Goal: Transaction & Acquisition: Purchase product/service

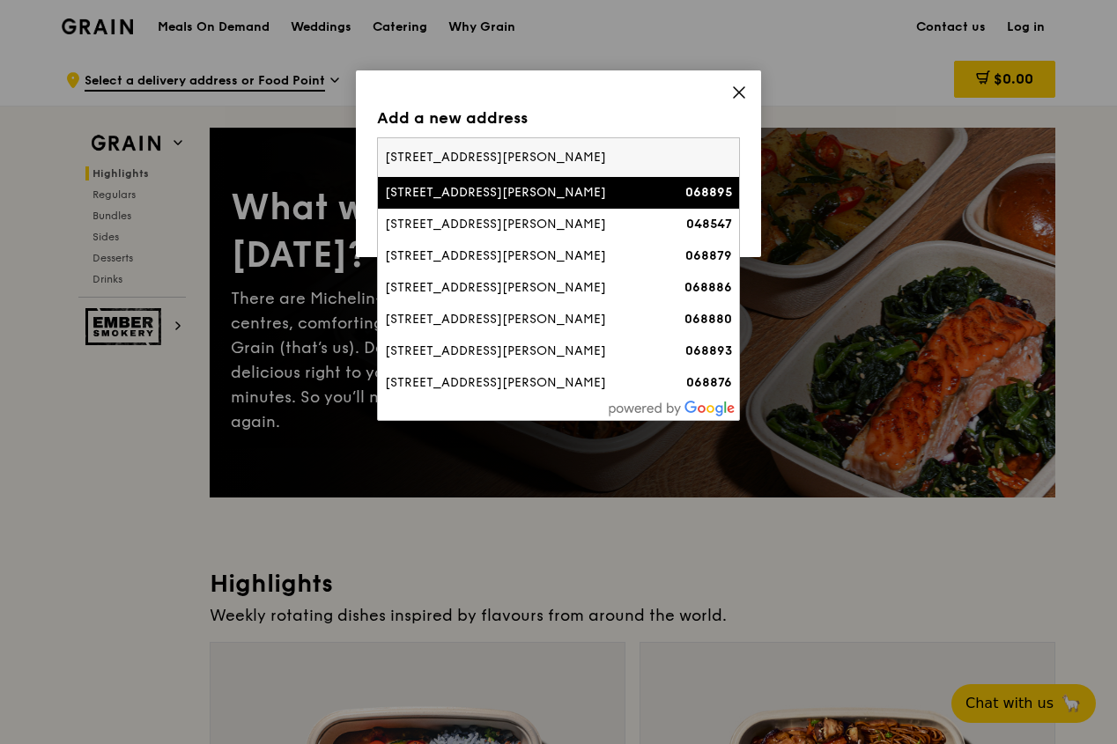
type input "71 robinson road"
click at [509, 197] on div "[STREET_ADDRESS][PERSON_NAME]" at bounding box center [515, 193] width 261 height 18
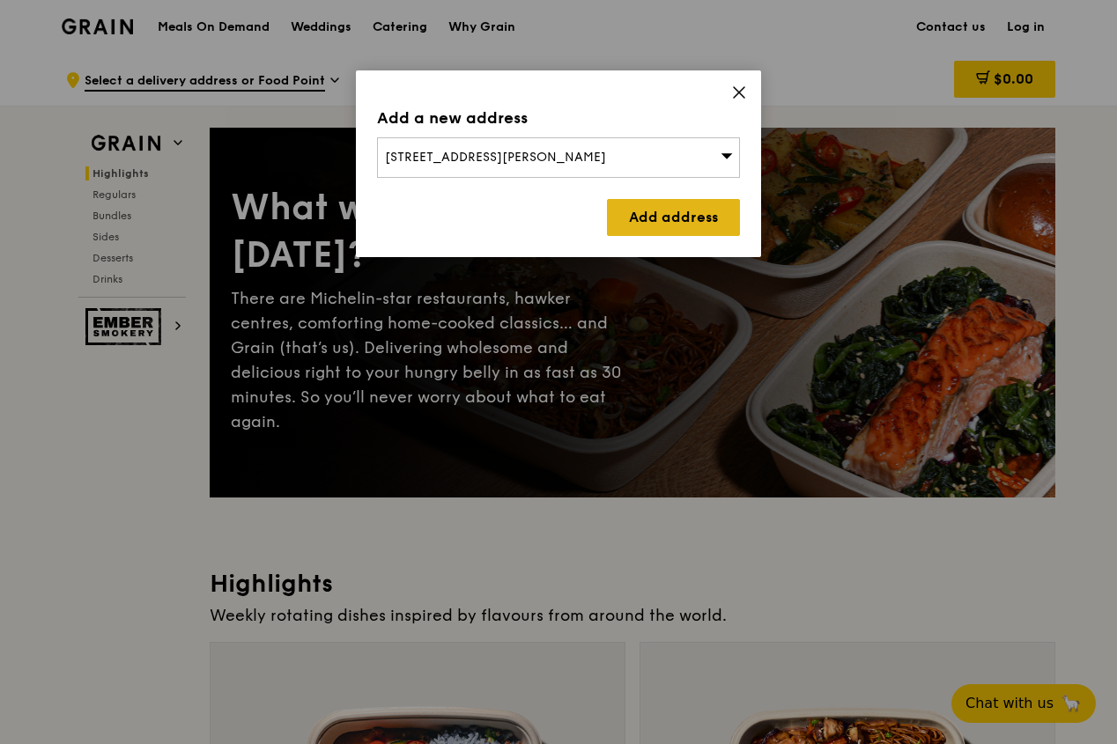
click at [675, 218] on link "Add address" at bounding box center [673, 217] width 133 height 37
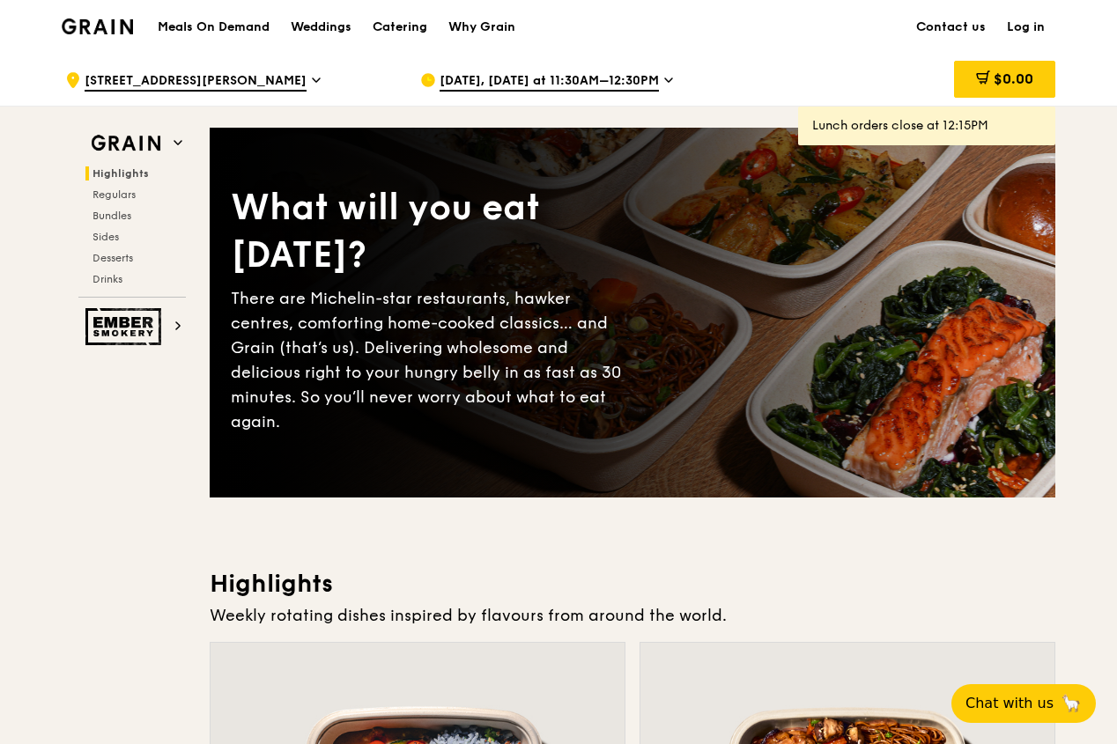
click at [664, 80] on icon at bounding box center [668, 80] width 9 height 16
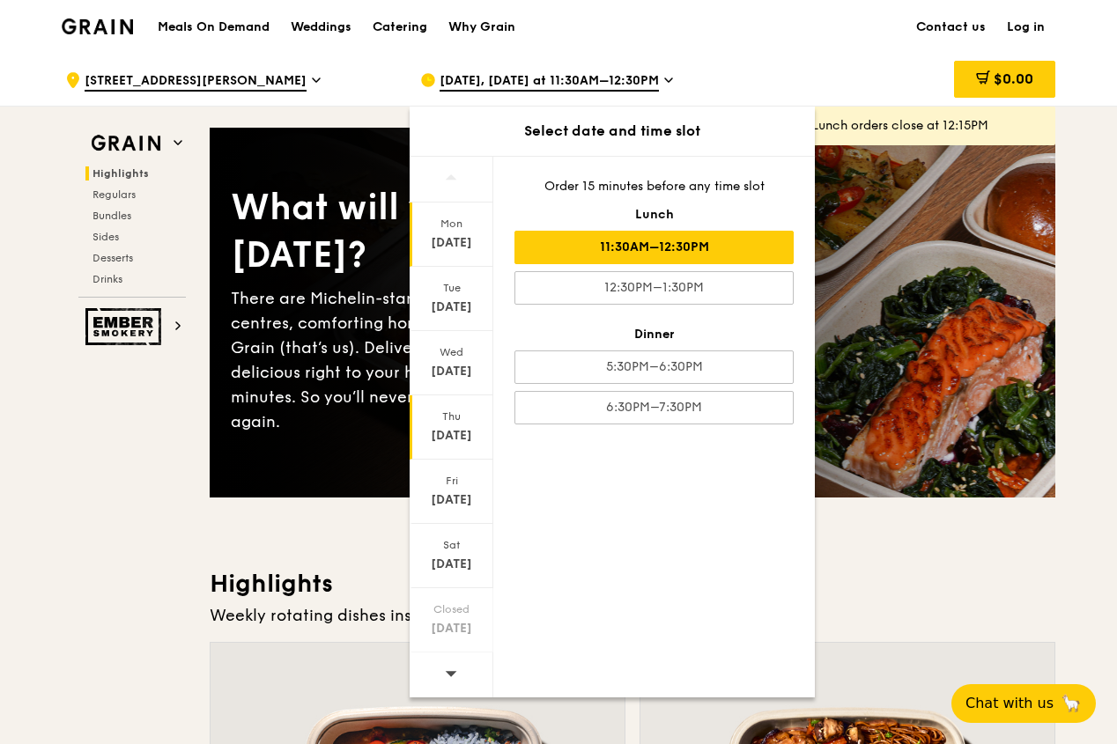
click at [462, 415] on div "Thu" at bounding box center [451, 417] width 78 height 14
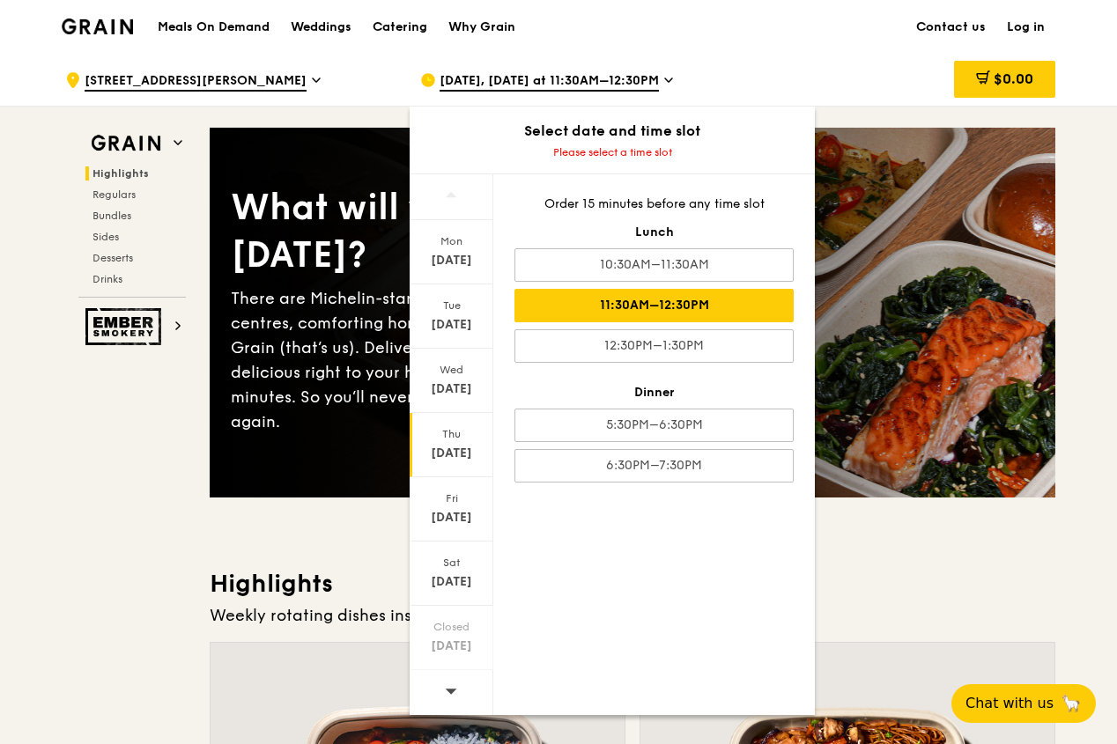
click at [745, 311] on div "11:30AM–12:30PM" at bounding box center [653, 305] width 279 height 33
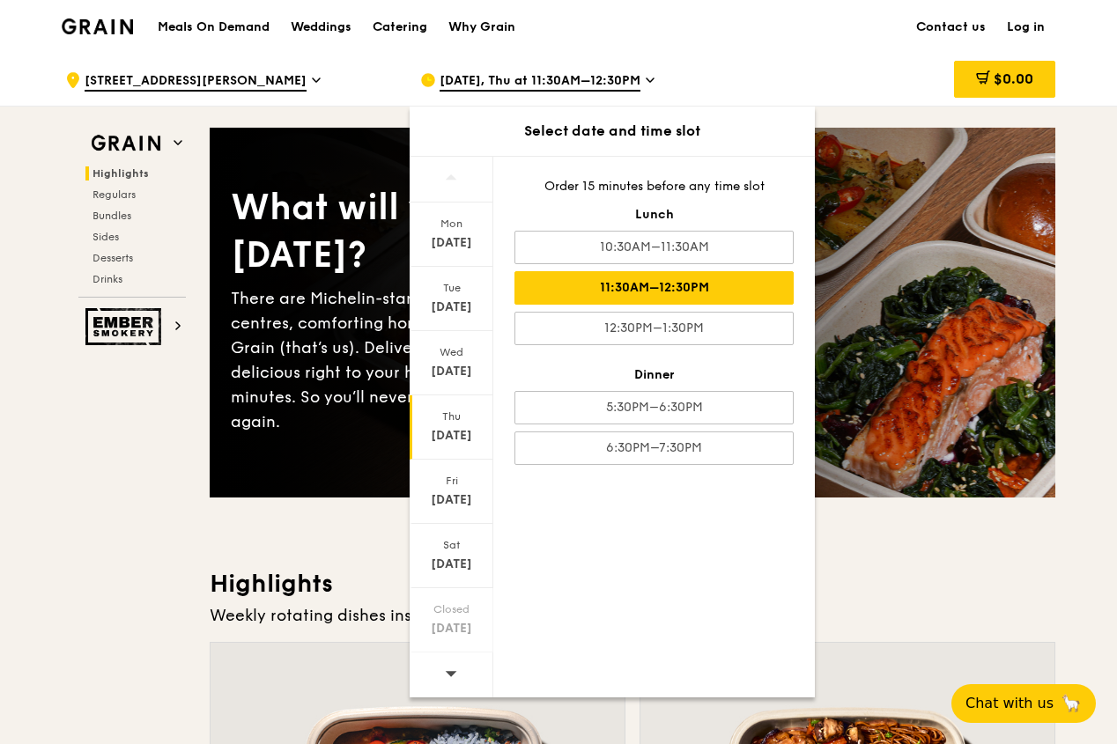
click at [458, 437] on div "[DATE]" at bounding box center [451, 436] width 78 height 18
click at [721, 287] on div "11:30AM–12:30PM" at bounding box center [653, 287] width 279 height 33
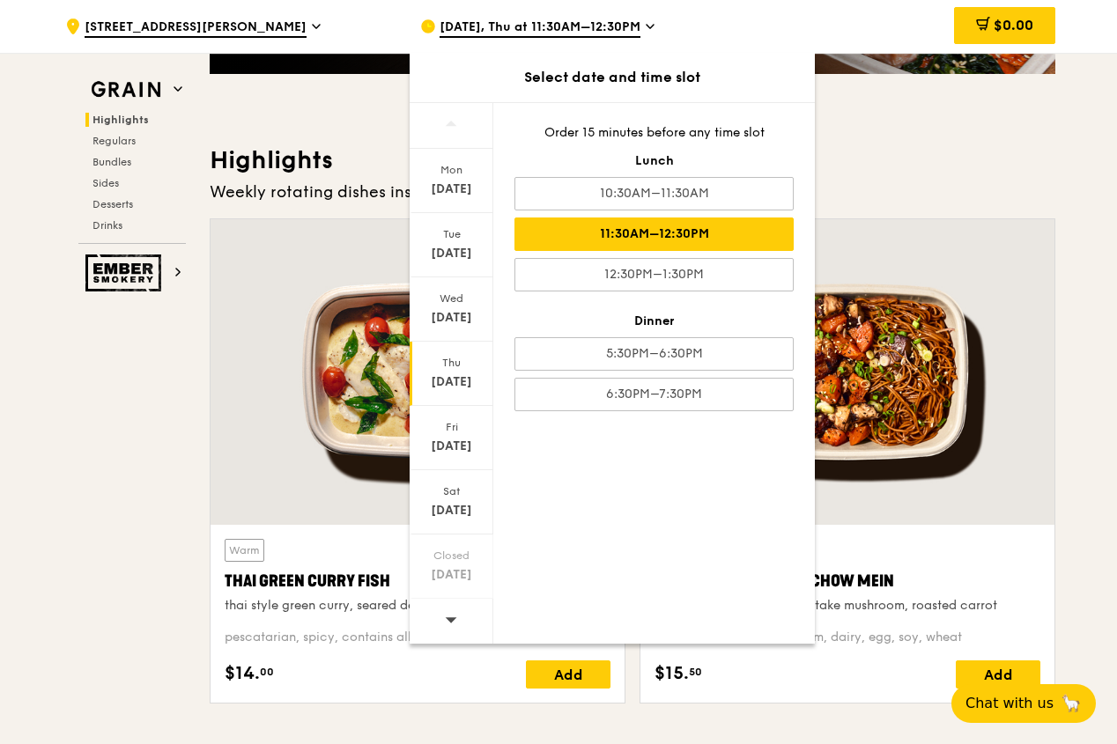
scroll to position [264, 0]
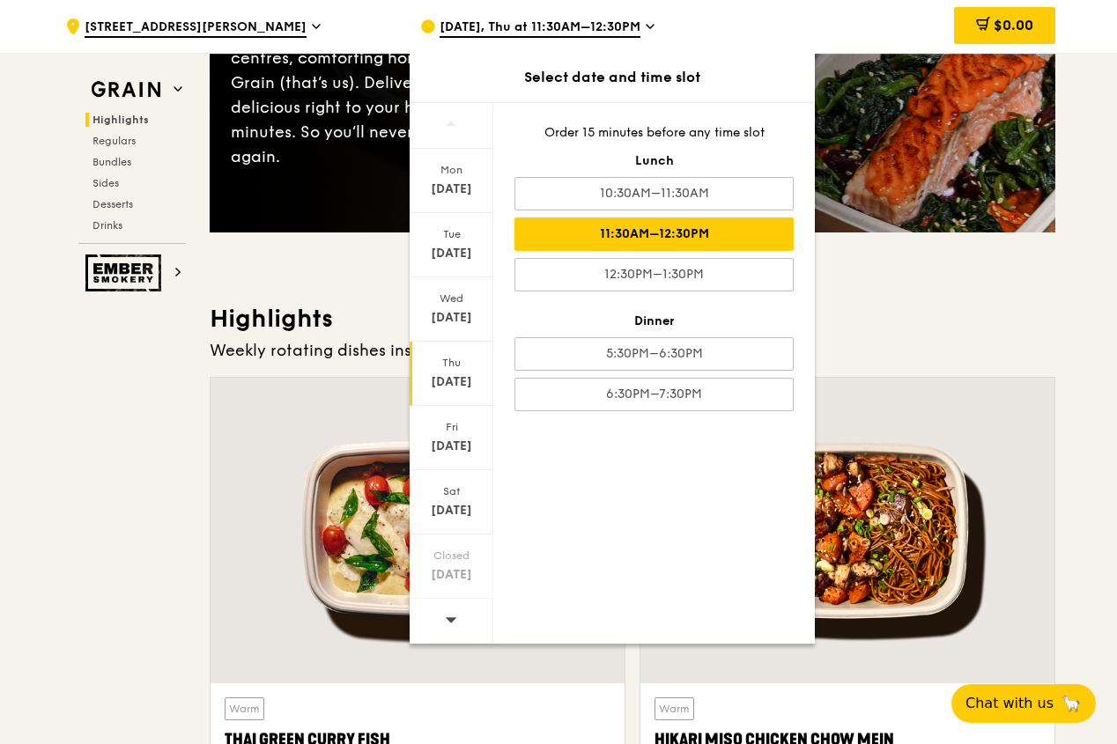
click at [663, 223] on div "11:30AM–12:30PM" at bounding box center [653, 234] width 279 height 33
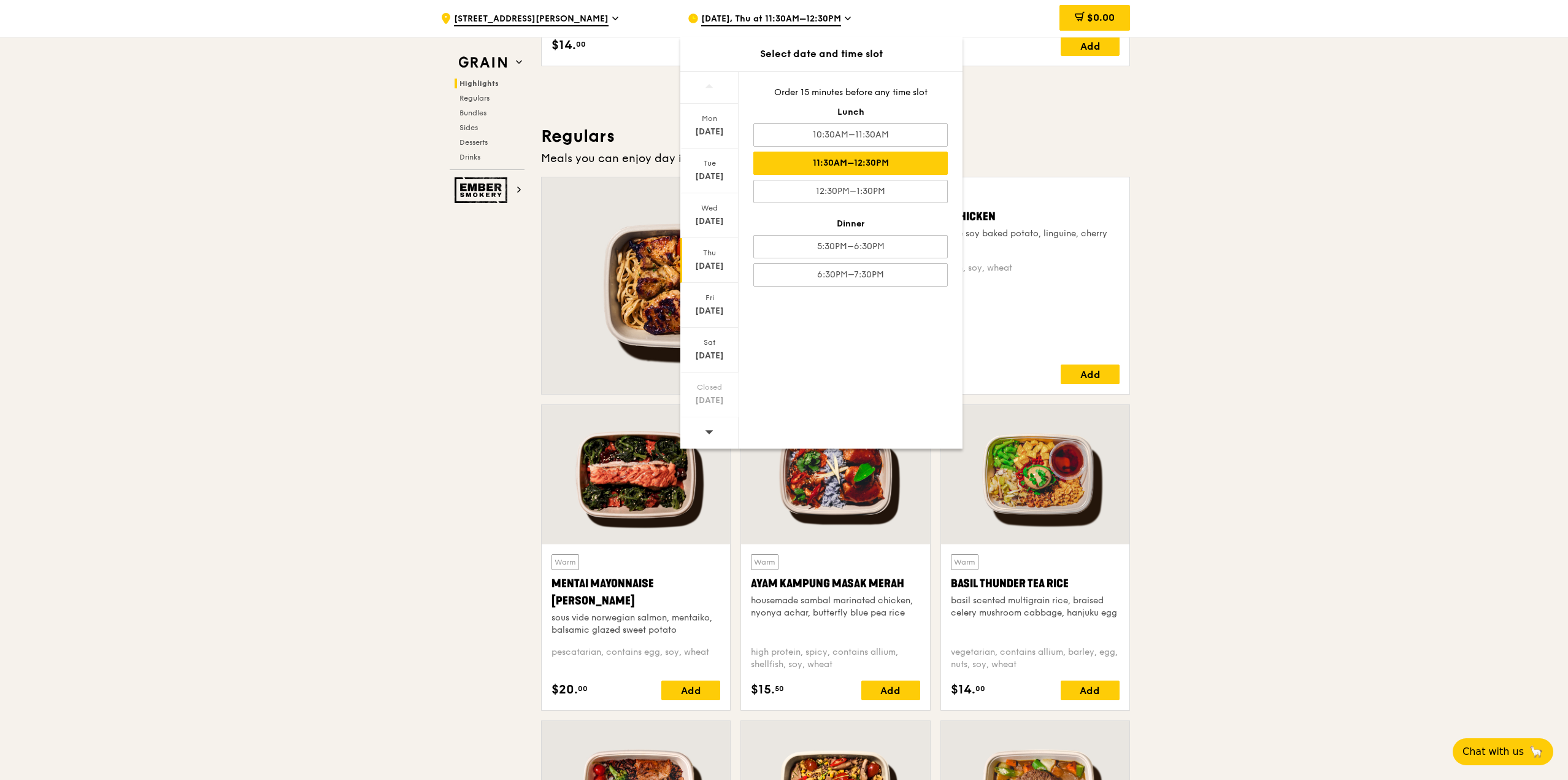
scroll to position [736, 0]
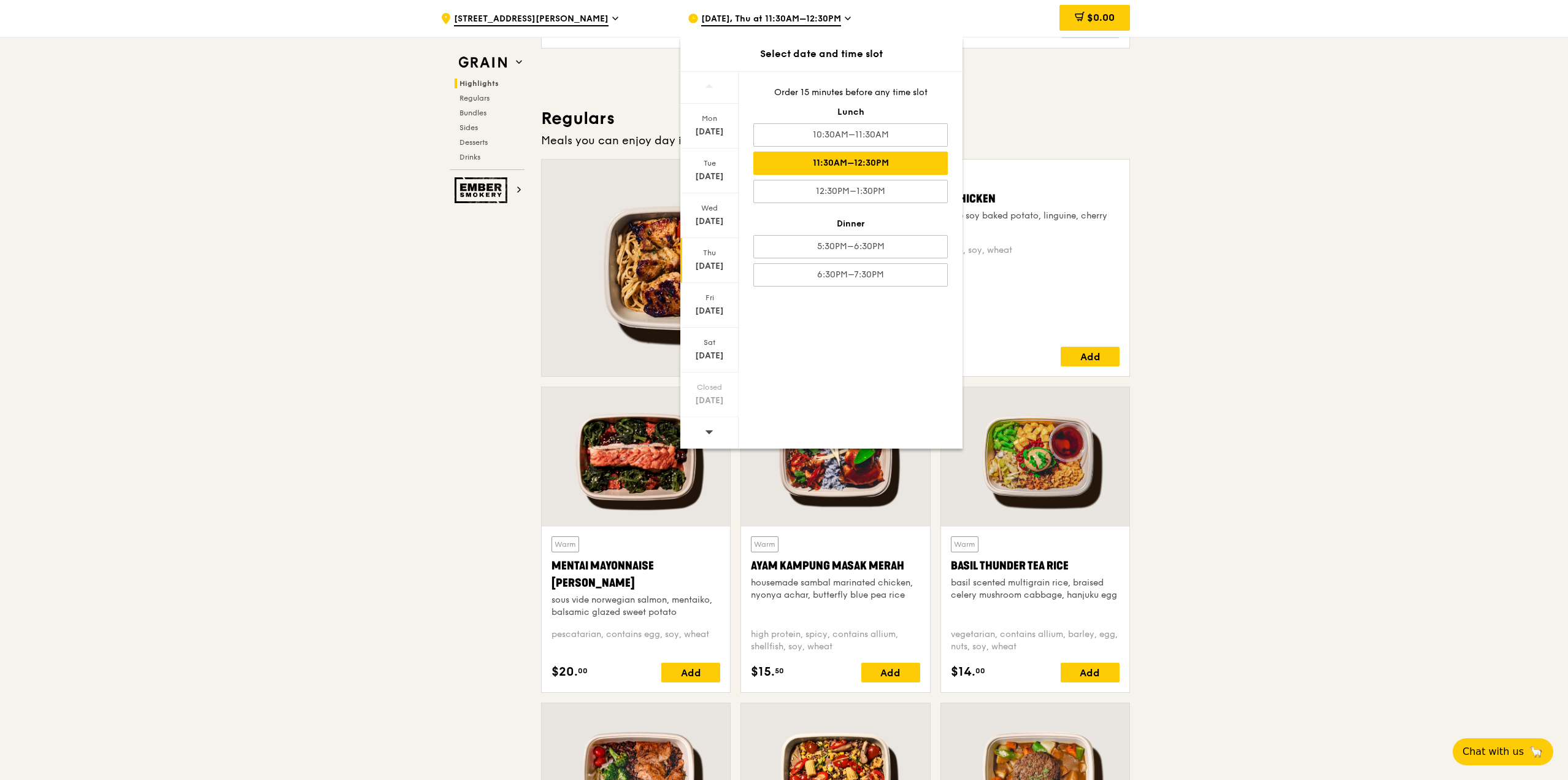
click at [712, 266] on div "[DATE]" at bounding box center [709, 266] width 54 height 13
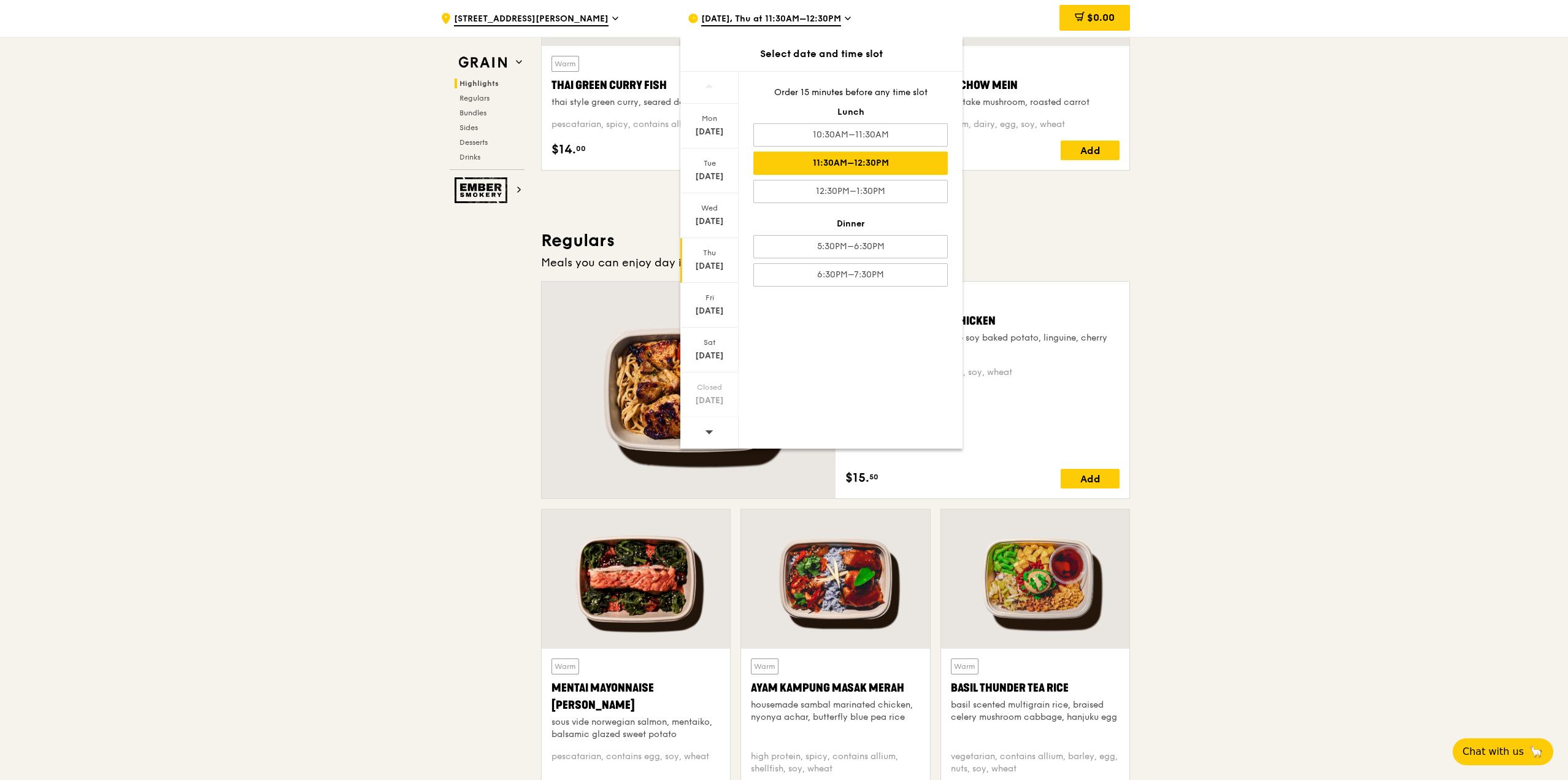
scroll to position [614, 0]
click at [777, 167] on div "11:30AM–12:30PM" at bounding box center [850, 163] width 194 height 23
click at [777, 377] on div "Mon Oct 13 Tue Oct 14 Wed Oct 15 Thu Oct 16 Fri Oct 17 Sat Oct 18 Closed Oct 19…" at bounding box center [821, 260] width 282 height 377
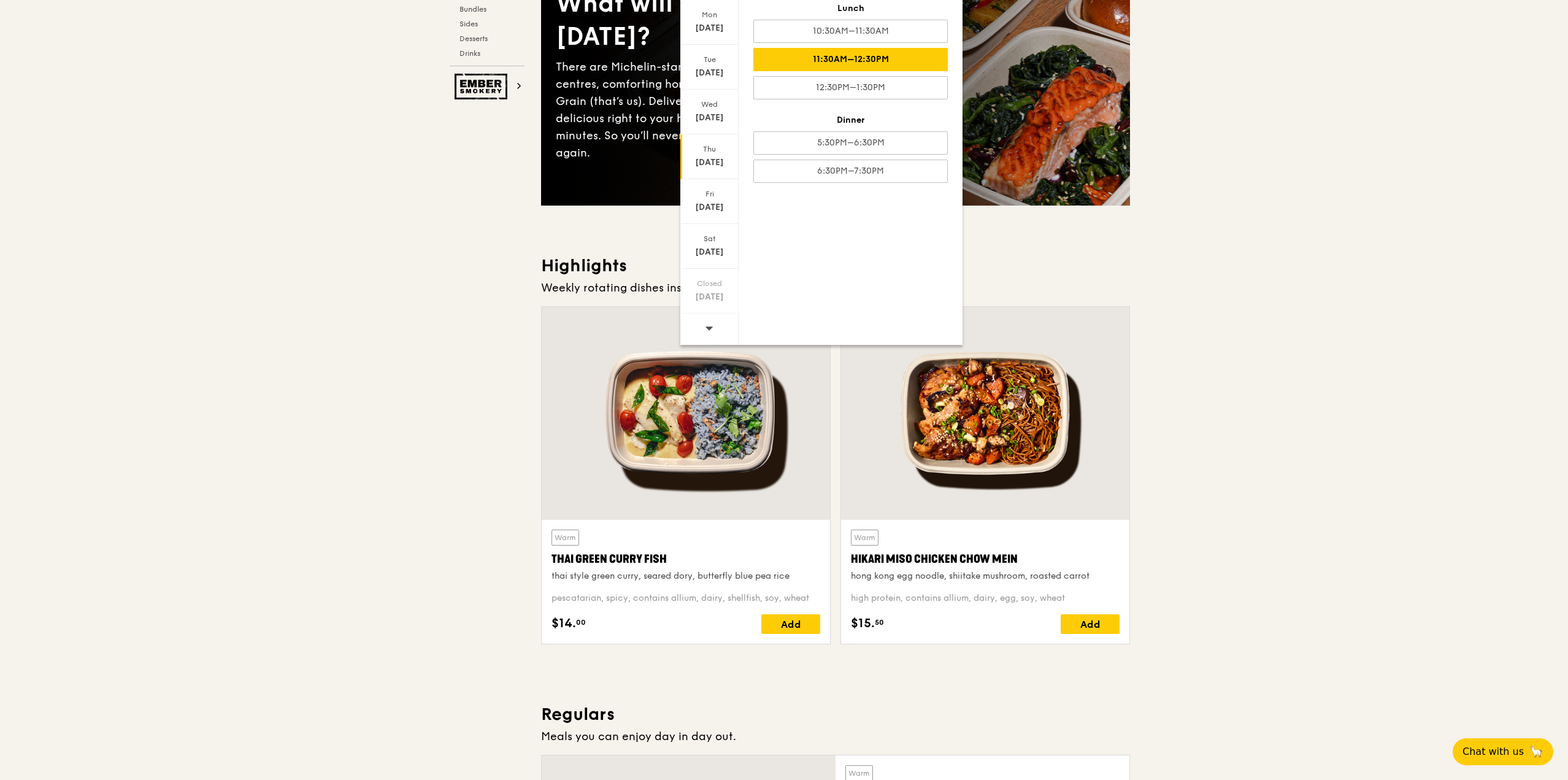
scroll to position [0, 0]
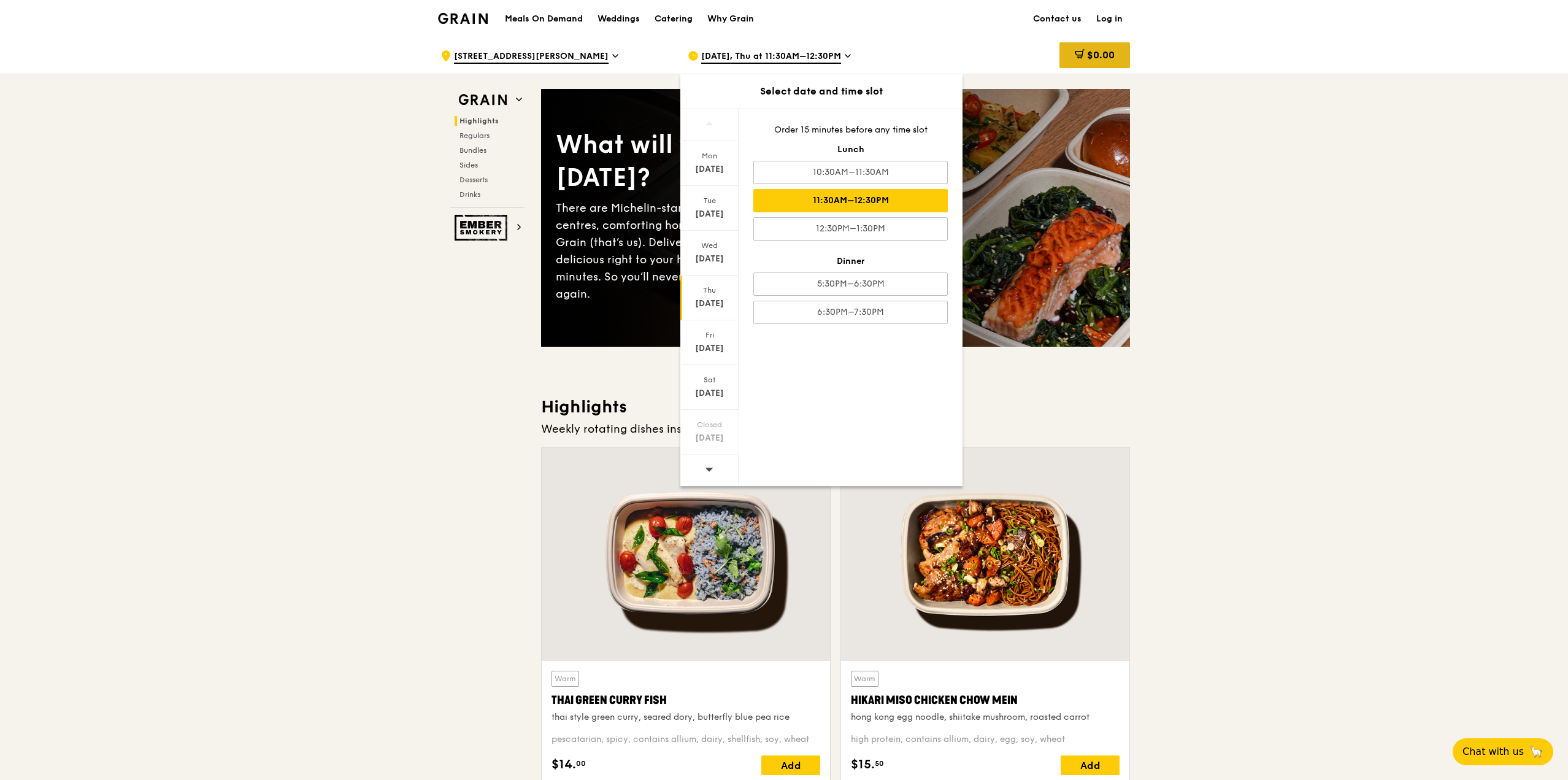
click at [777, 52] on span "$0.00" at bounding box center [1101, 54] width 28 height 12
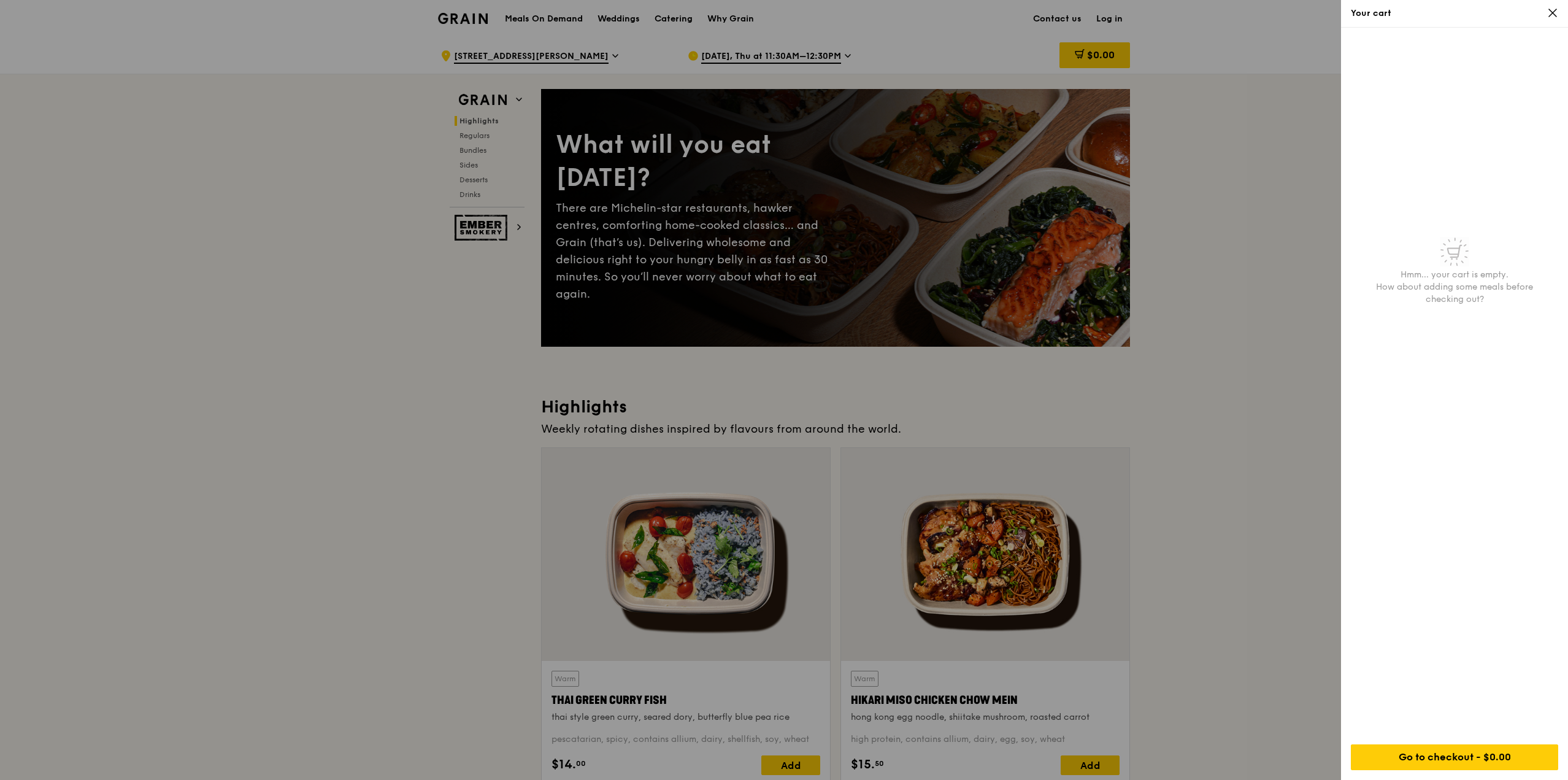
click at [777, 13] on icon at bounding box center [1553, 13] width 11 height 11
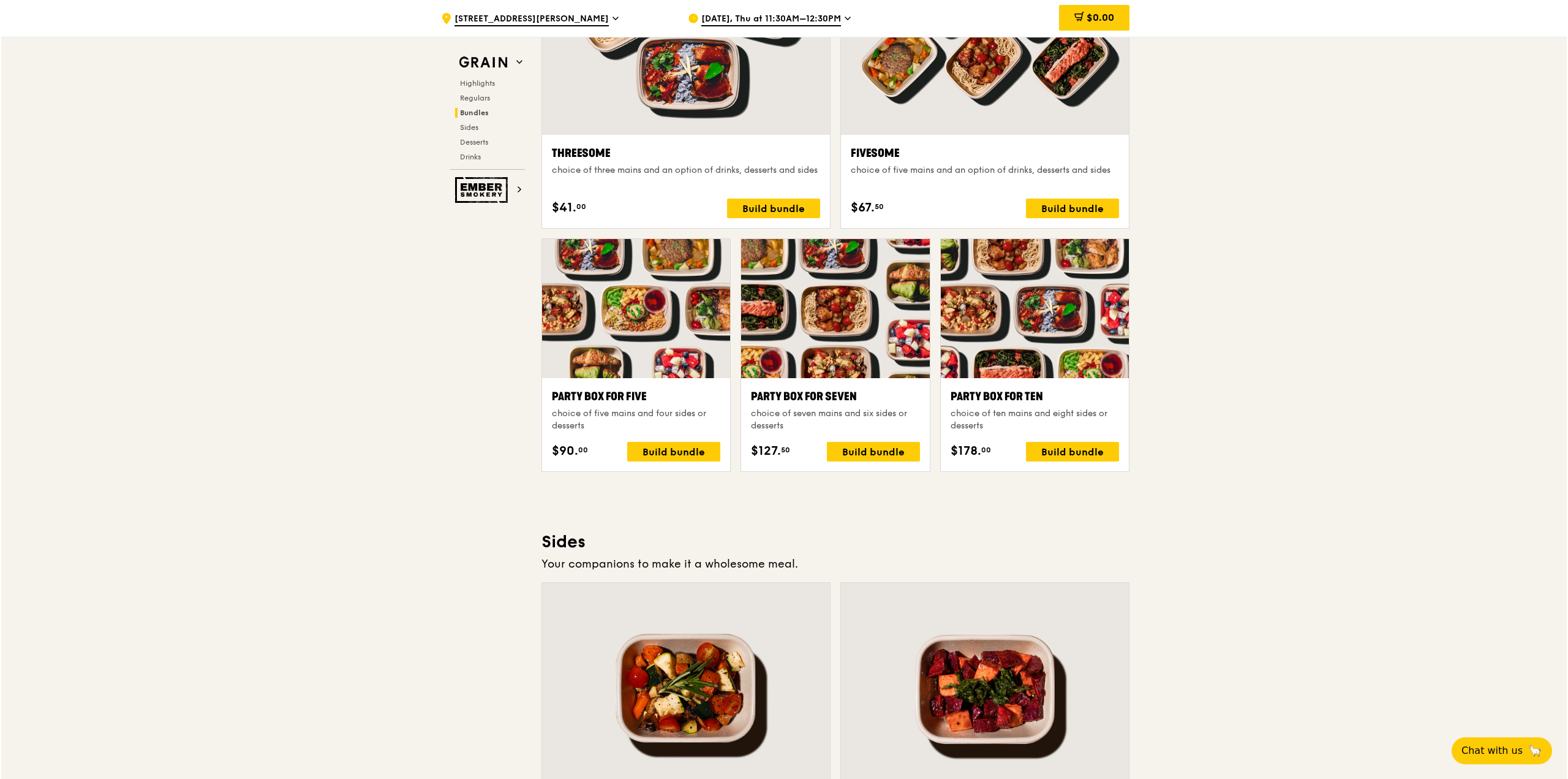
scroll to position [2267, 0]
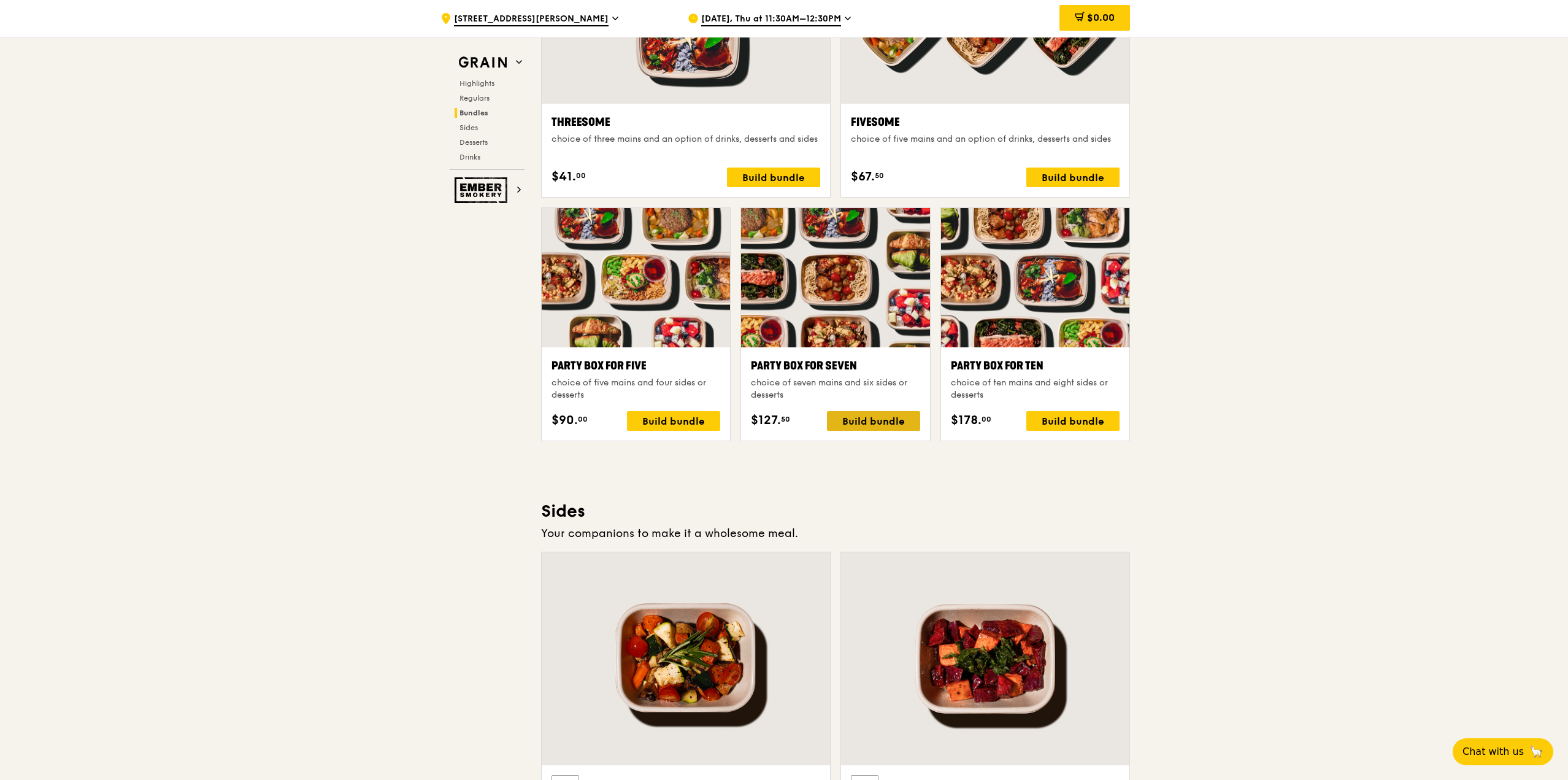
click at [777, 416] on div "Build bundle" at bounding box center [873, 421] width 93 height 20
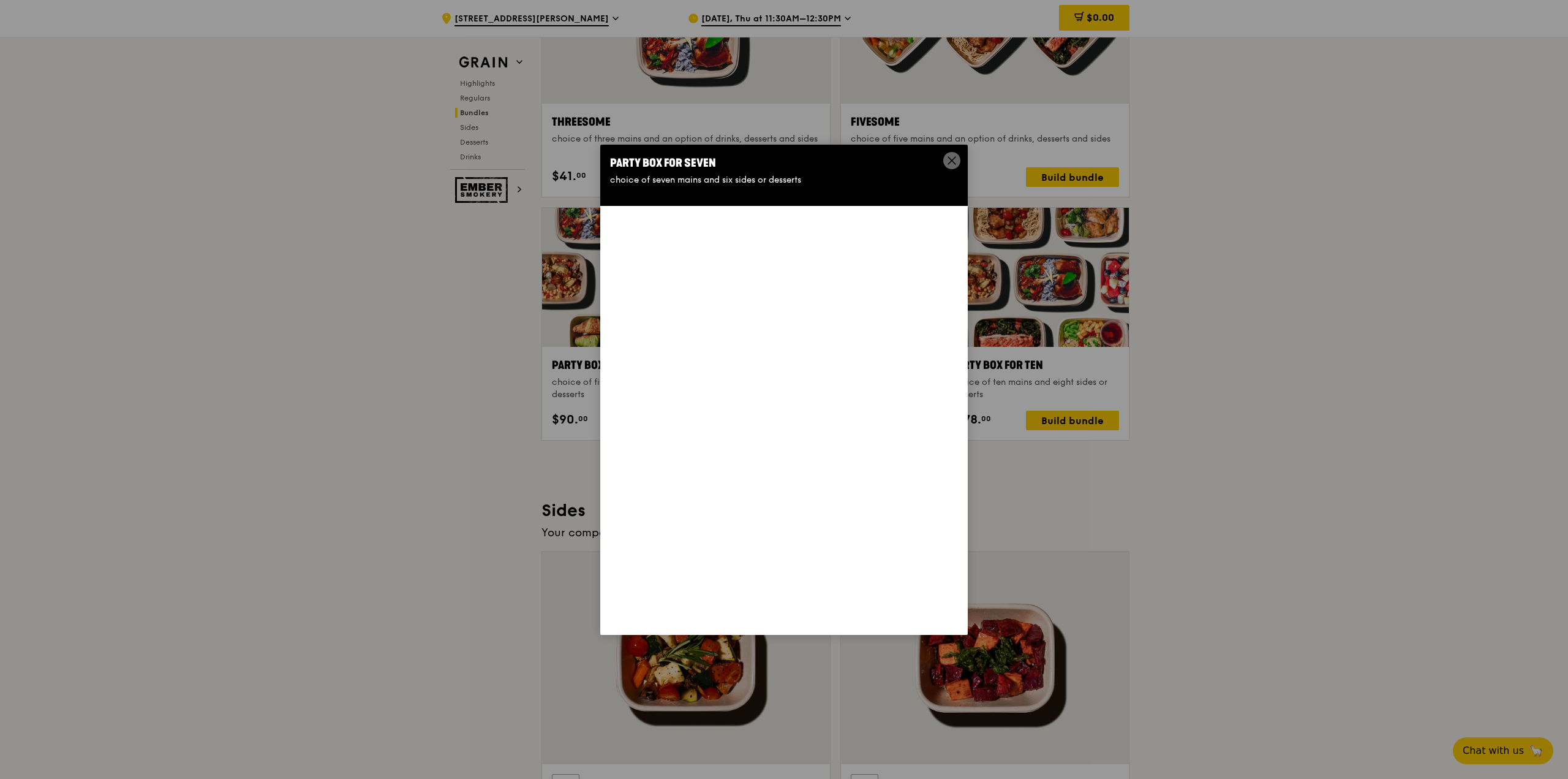
click at [776, 159] on icon at bounding box center [952, 161] width 8 height 8
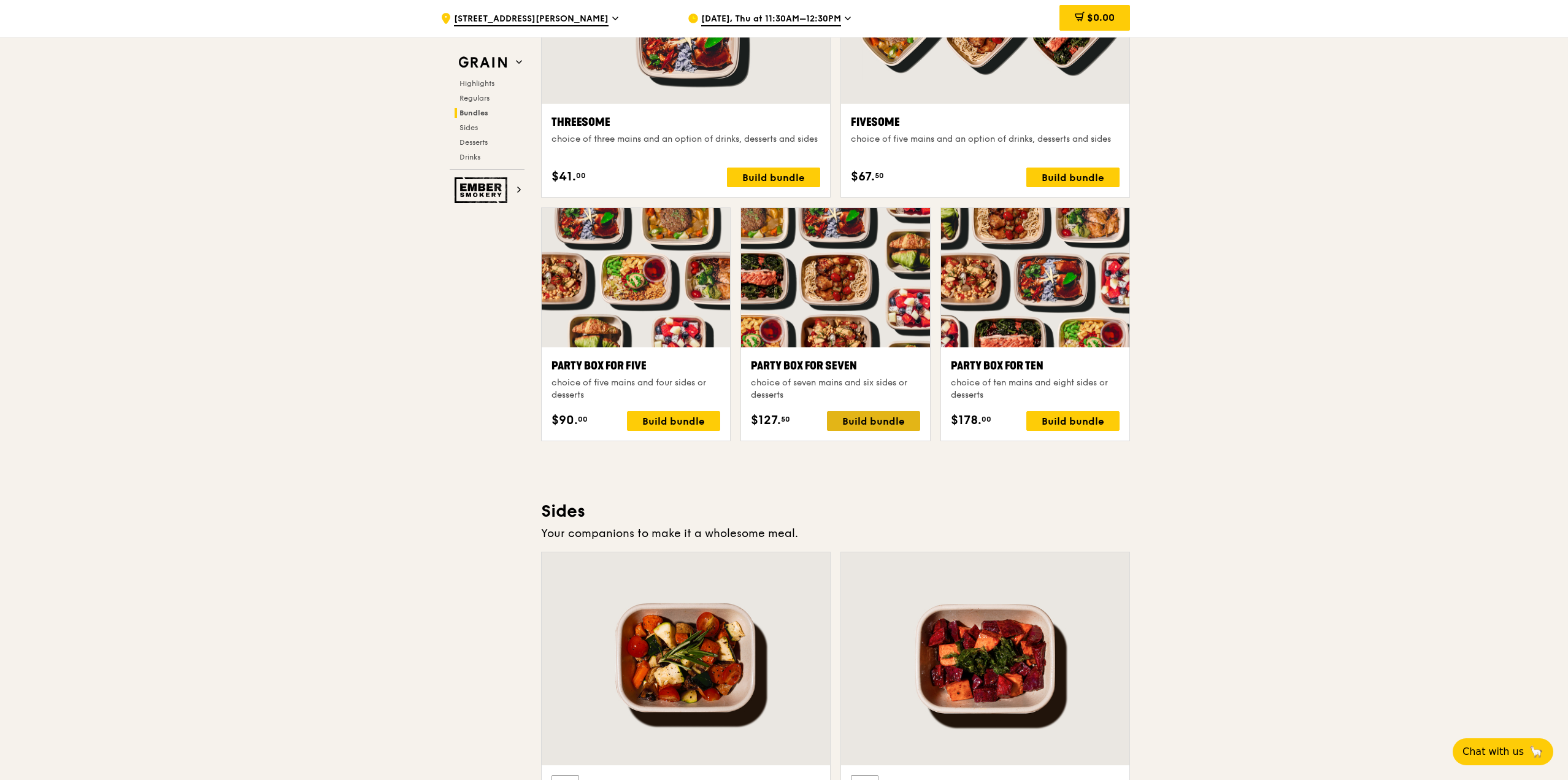
click at [777, 423] on div "Build bundle" at bounding box center [873, 421] width 93 height 20
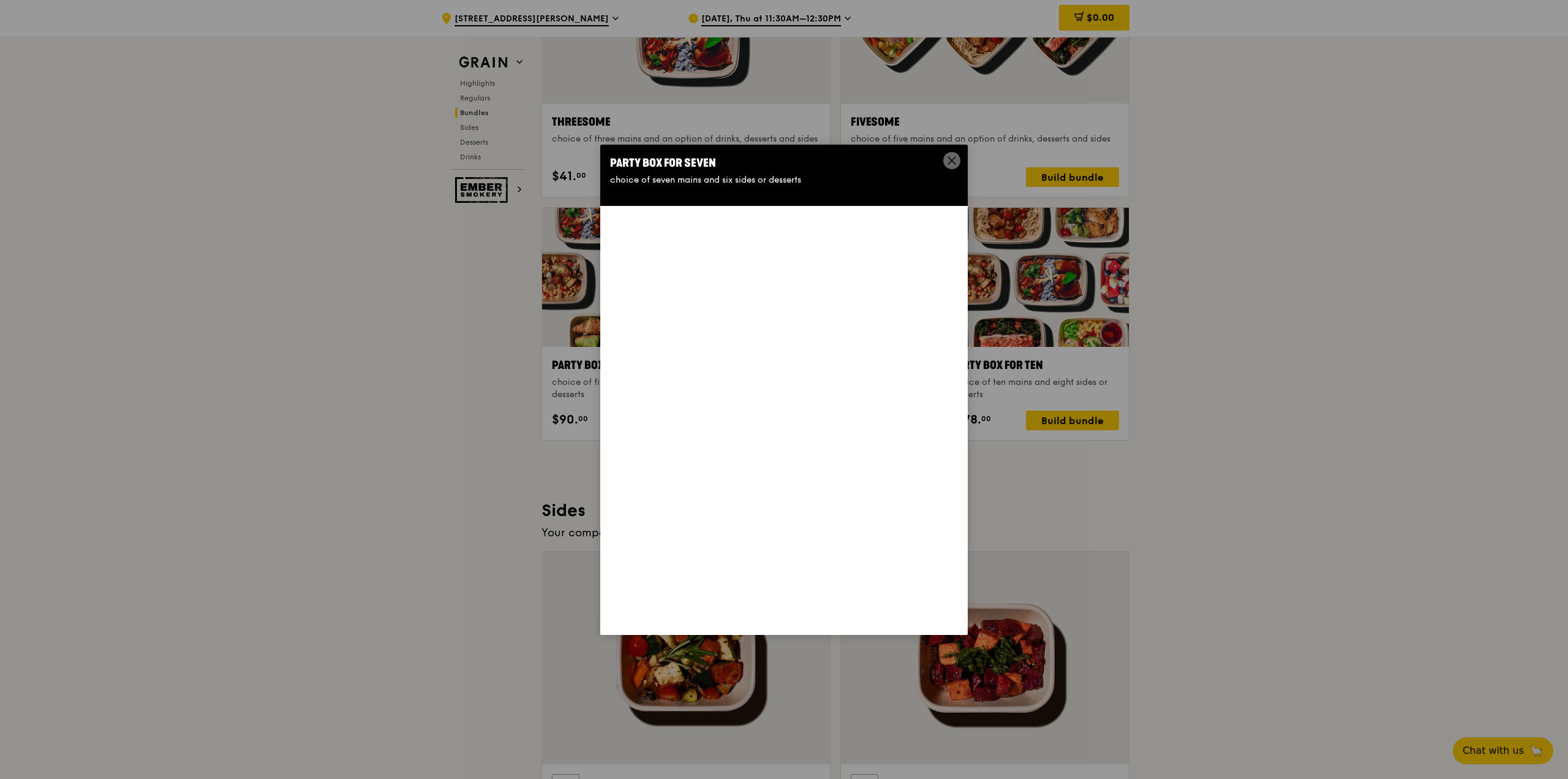
click at [712, 181] on div "choice of seven mains and six sides or desserts" at bounding box center [784, 180] width 348 height 13
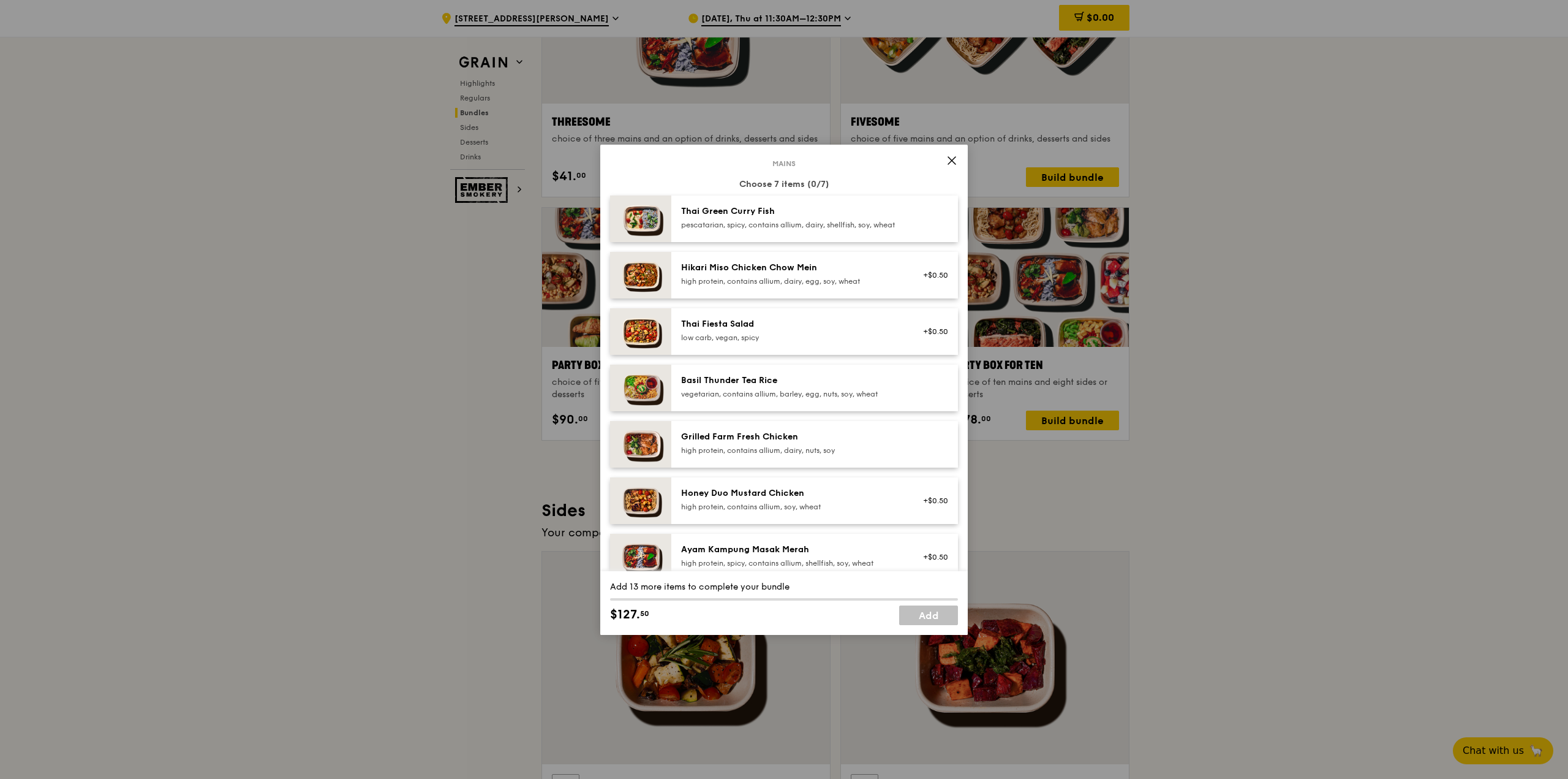
scroll to position [54, 0]
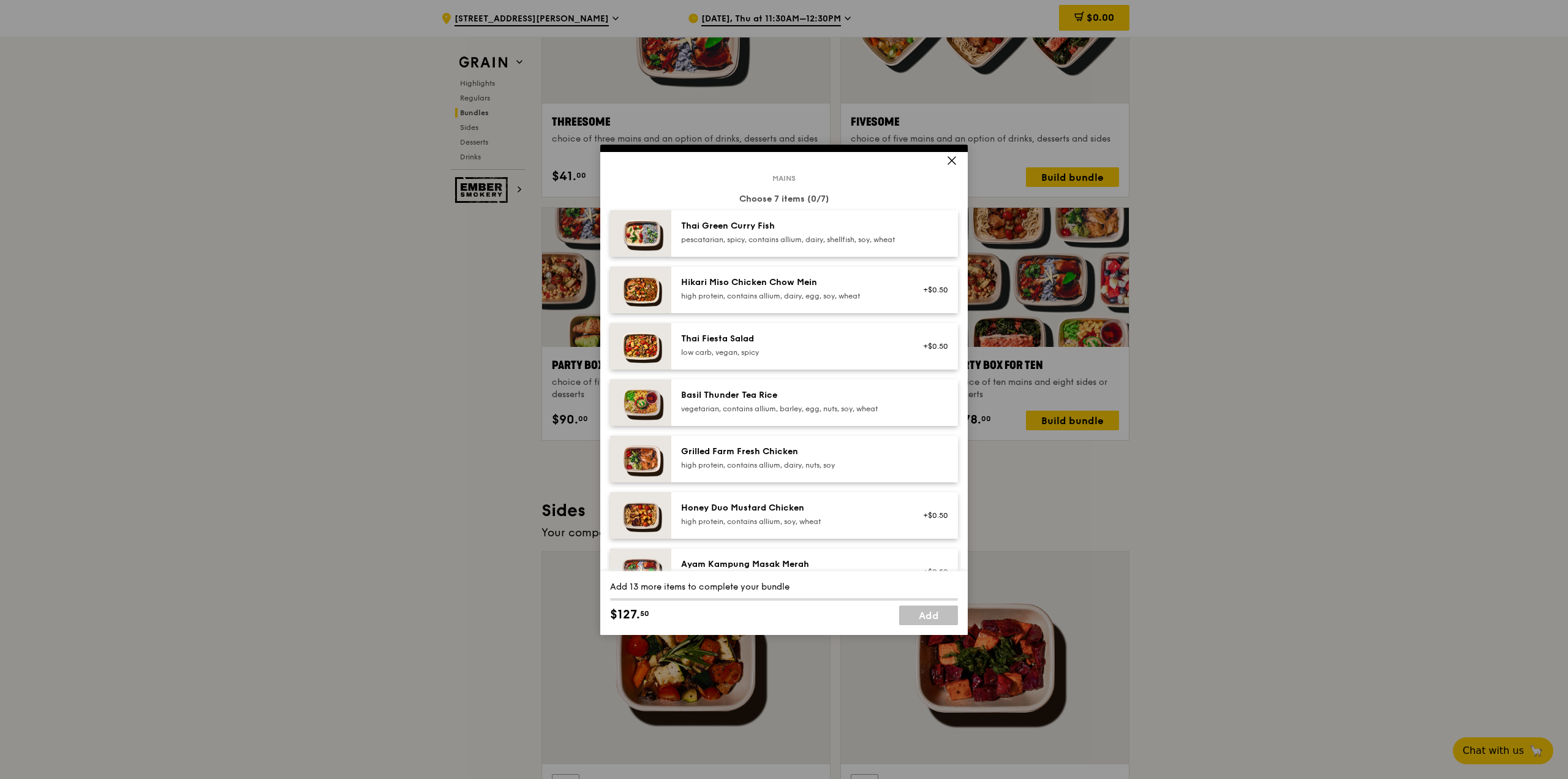
click at [727, 412] on div "Basil Thunder Tea Rice vegetarian, contains allium, barley, egg, nuts, soy, whe…" at bounding box center [791, 401] width 220 height 24
click at [768, 458] on div "Grilled Farm Fresh Chicken" at bounding box center [791, 451] width 220 height 13
click at [737, 517] on div "high protein, contains allium, soy, wheat" at bounding box center [791, 522] width 220 height 10
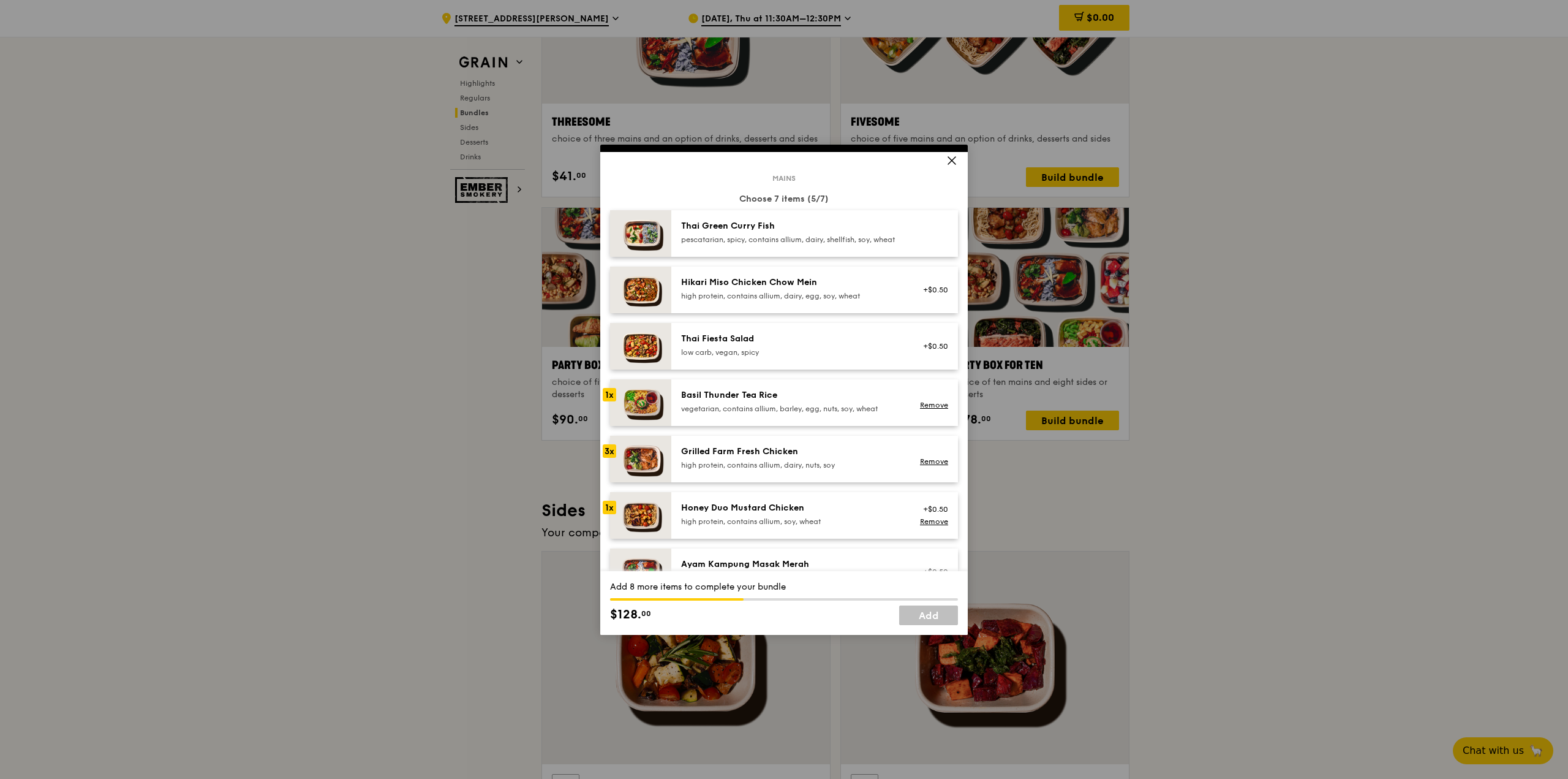
click at [735, 289] on div "Hikari Miso Chicken Chow Mein" at bounding box center [791, 282] width 220 height 13
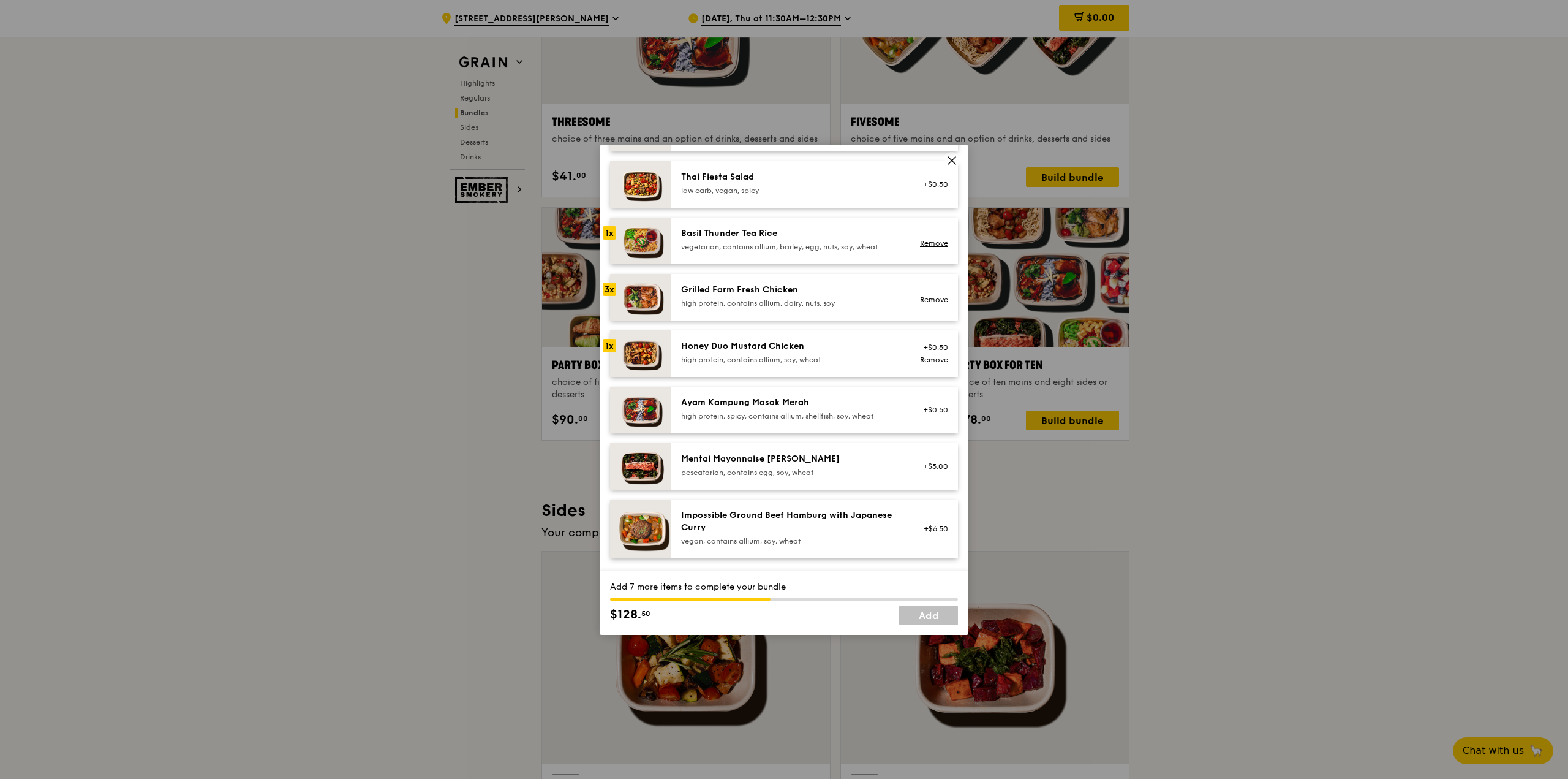
scroll to position [238, 0]
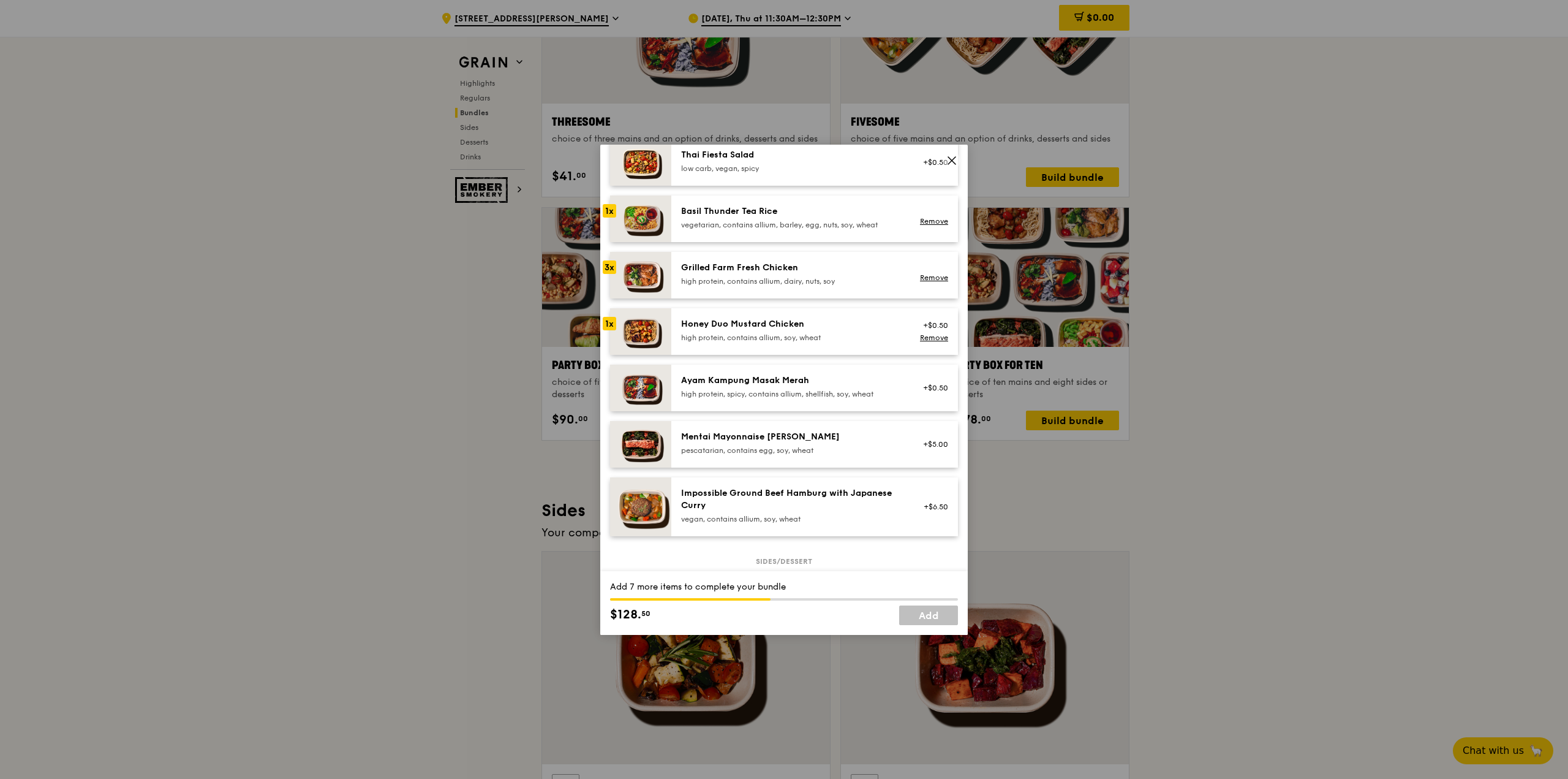
click at [757, 443] on div "Mentai Mayonnaise [PERSON_NAME]" at bounding box center [791, 437] width 220 height 13
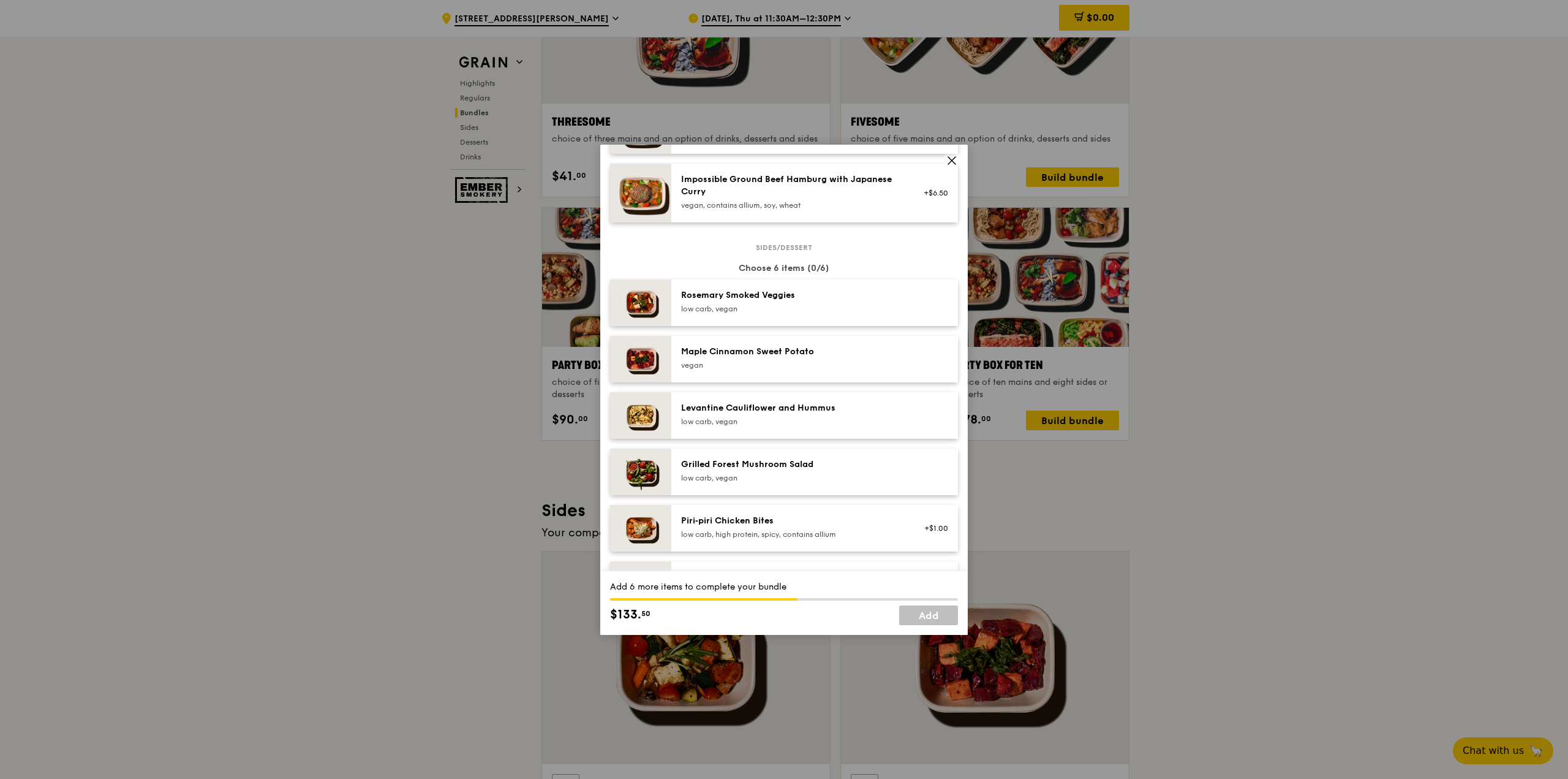
scroll to position [613, 0]
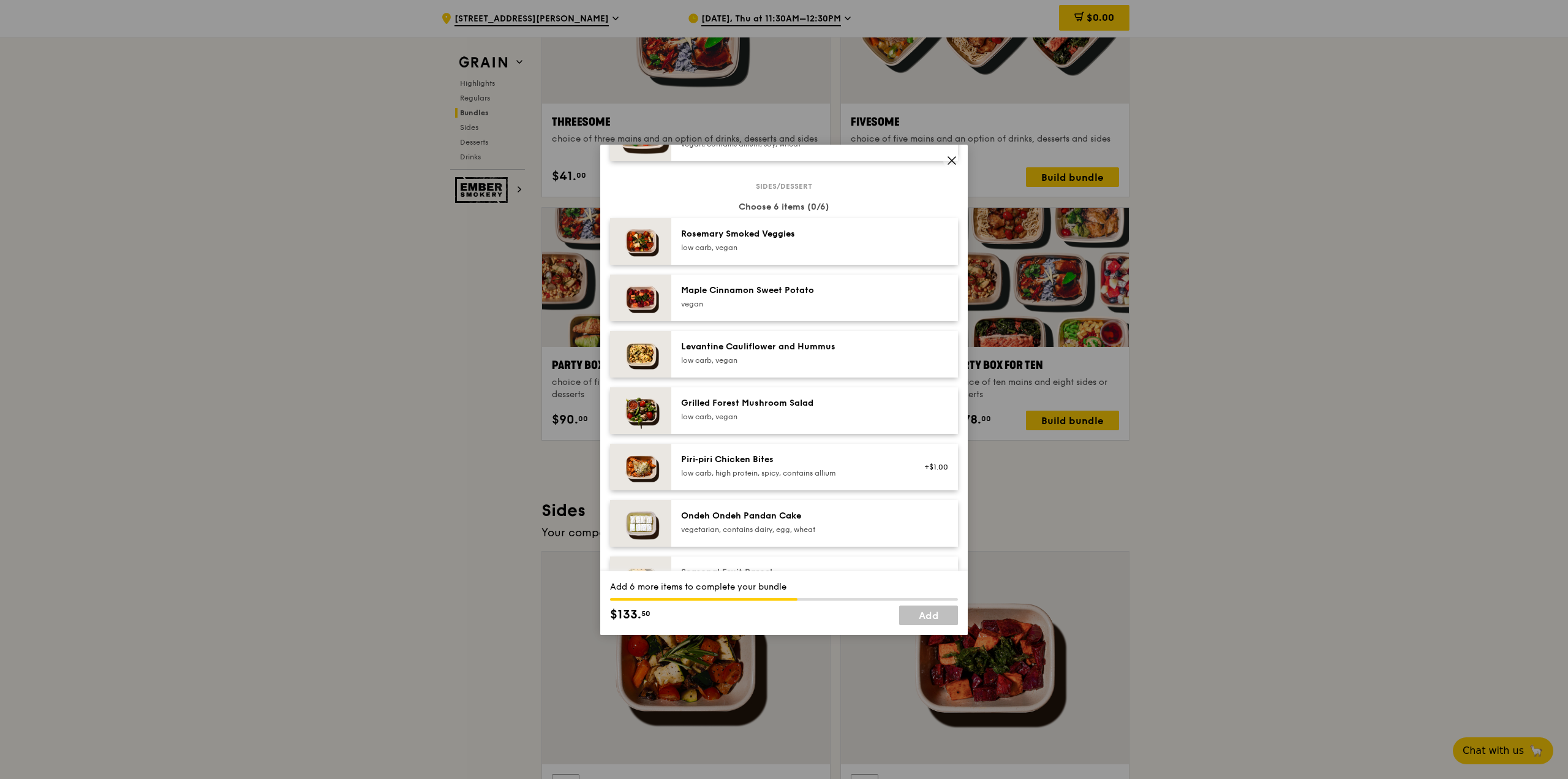
click at [774, 421] on div "low carb, vegan" at bounding box center [791, 417] width 220 height 10
click at [750, 465] on div "Piri‑piri Chicken Bites" at bounding box center [791, 460] width 220 height 13
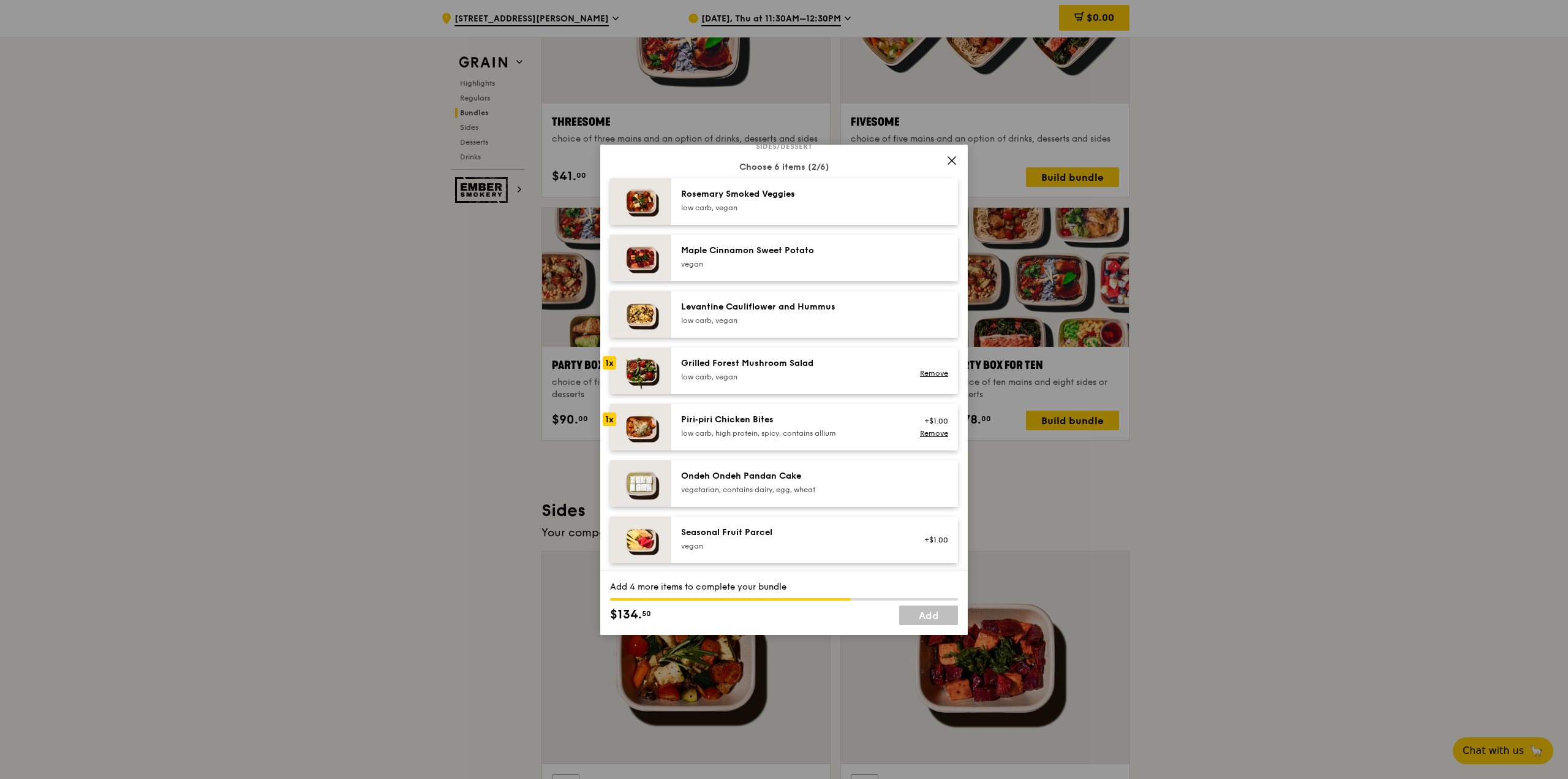
scroll to position [674, 0]
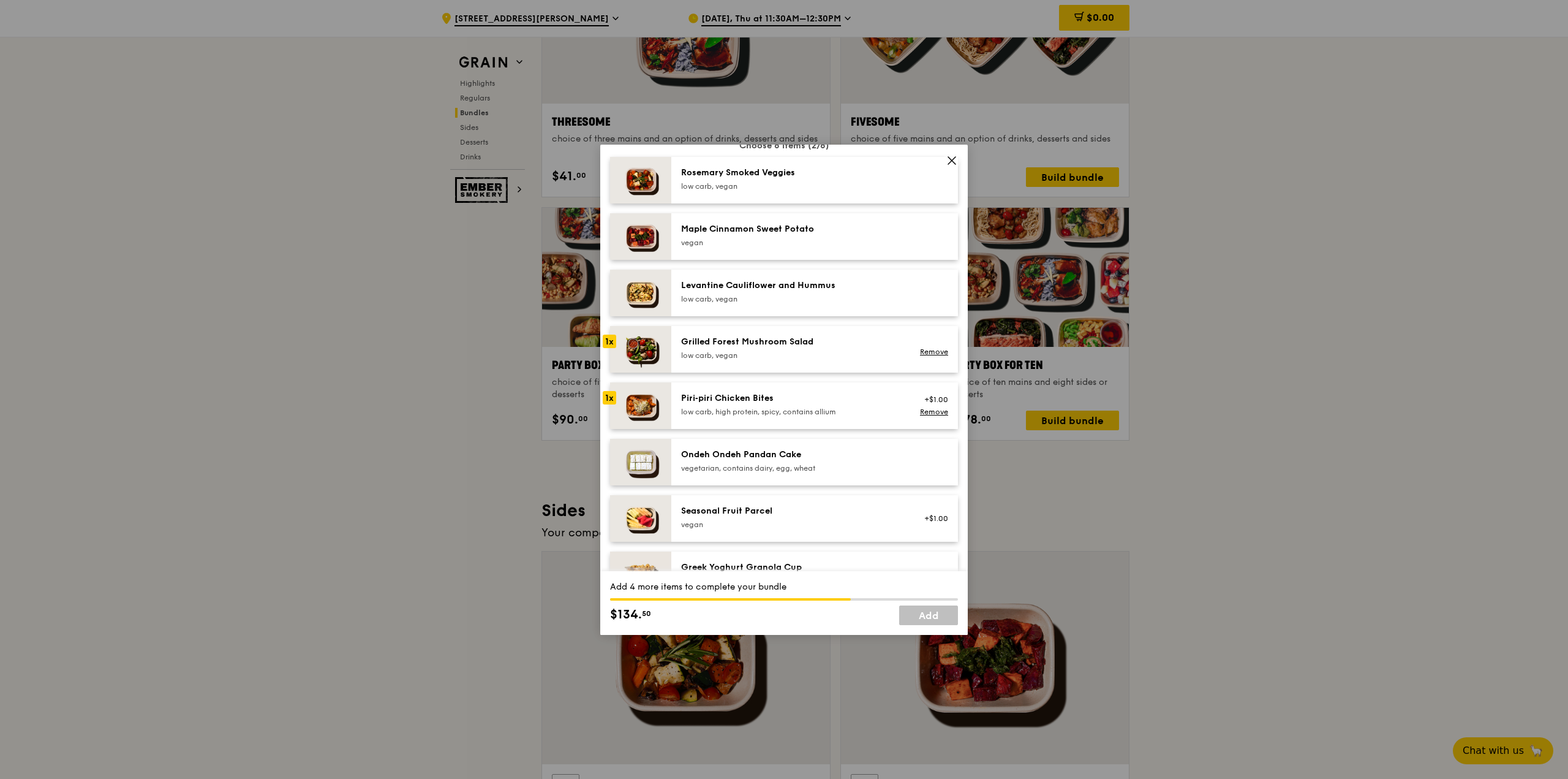
click at [766, 516] on div "Seasonal Fruit Parcel" at bounding box center [791, 511] width 220 height 13
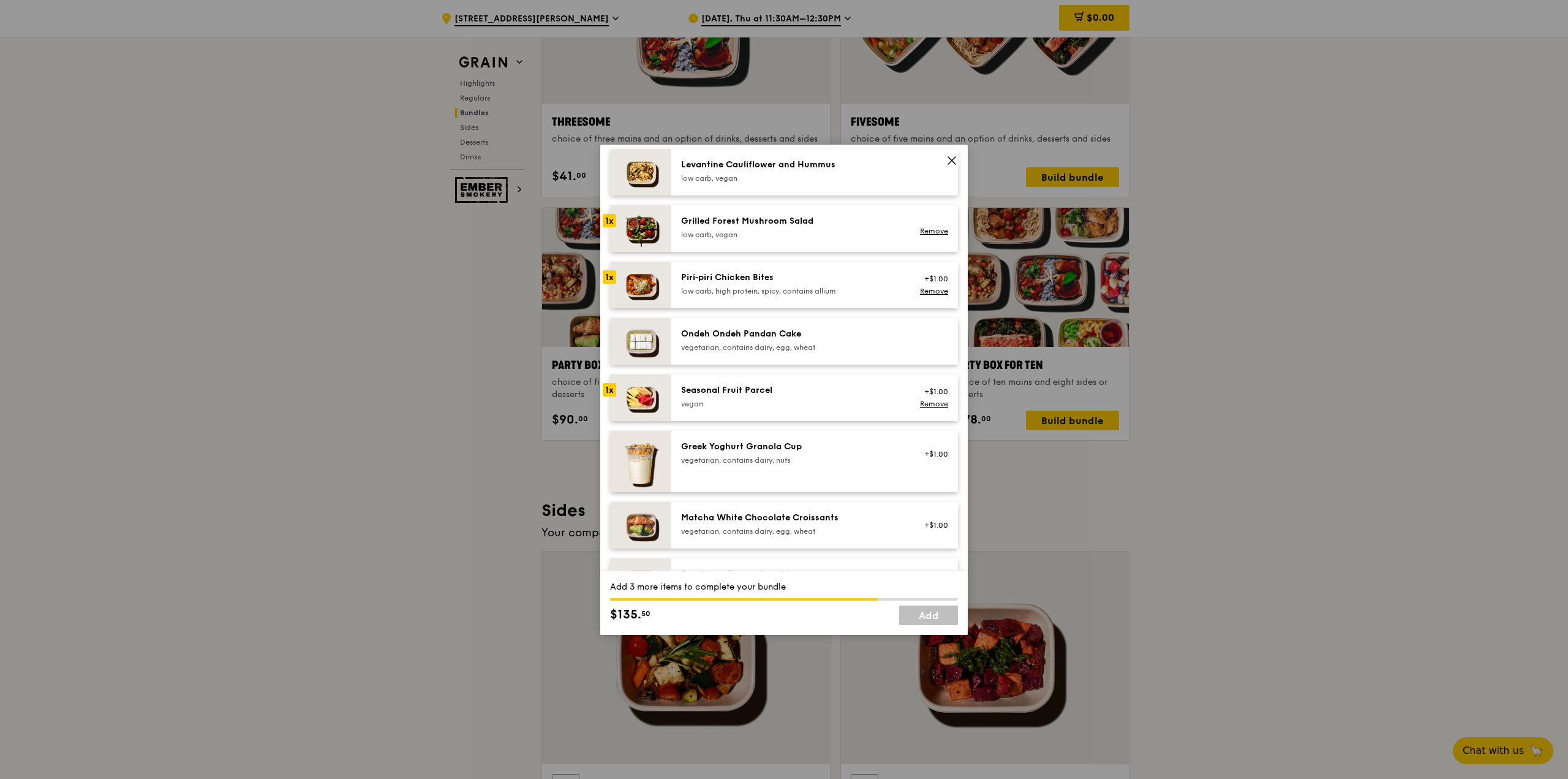
scroll to position [796, 0]
click at [702, 394] on div "Seasonal Fruit Parcel" at bounding box center [791, 389] width 220 height 13
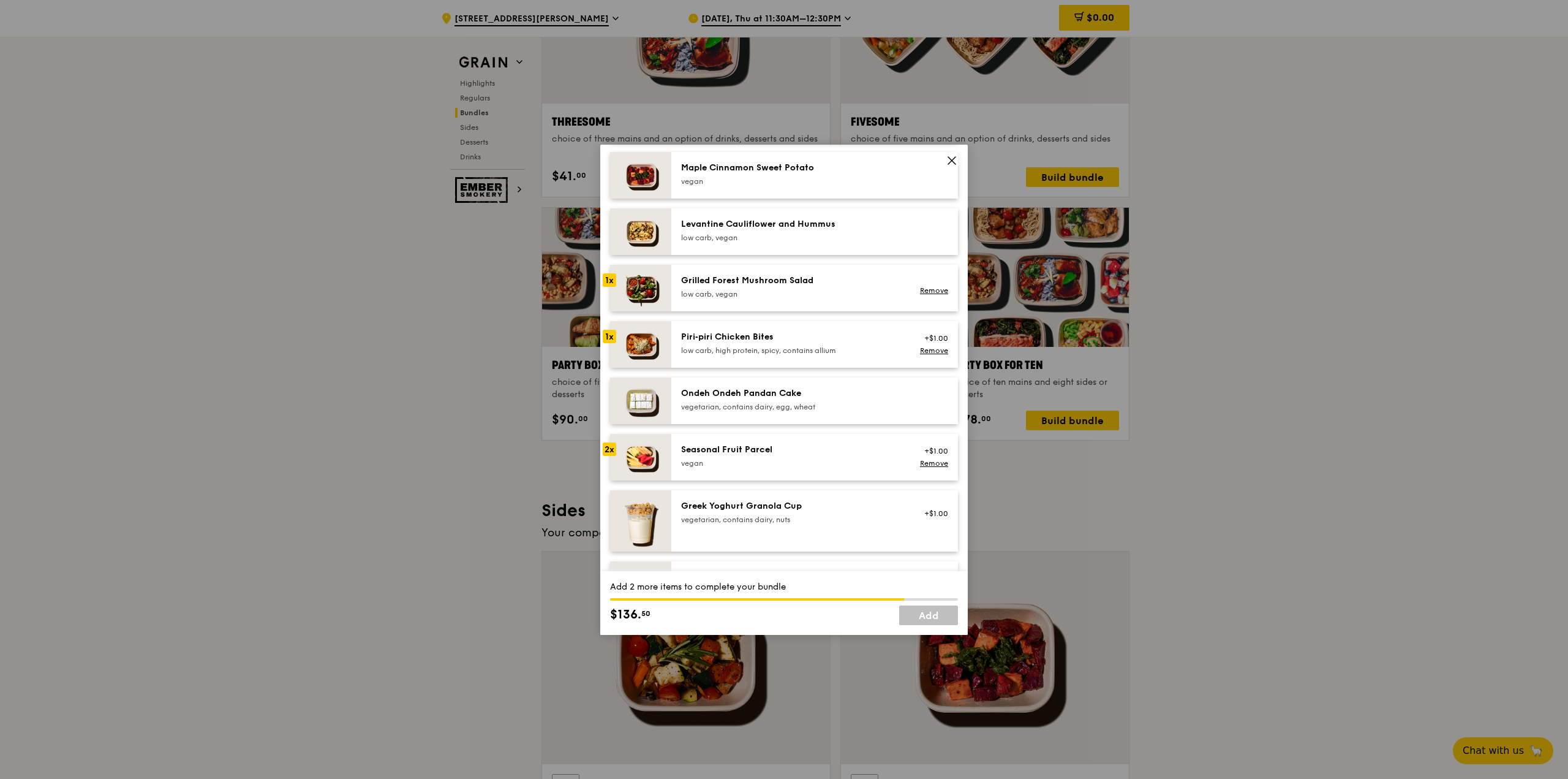
scroll to position [674, 0]
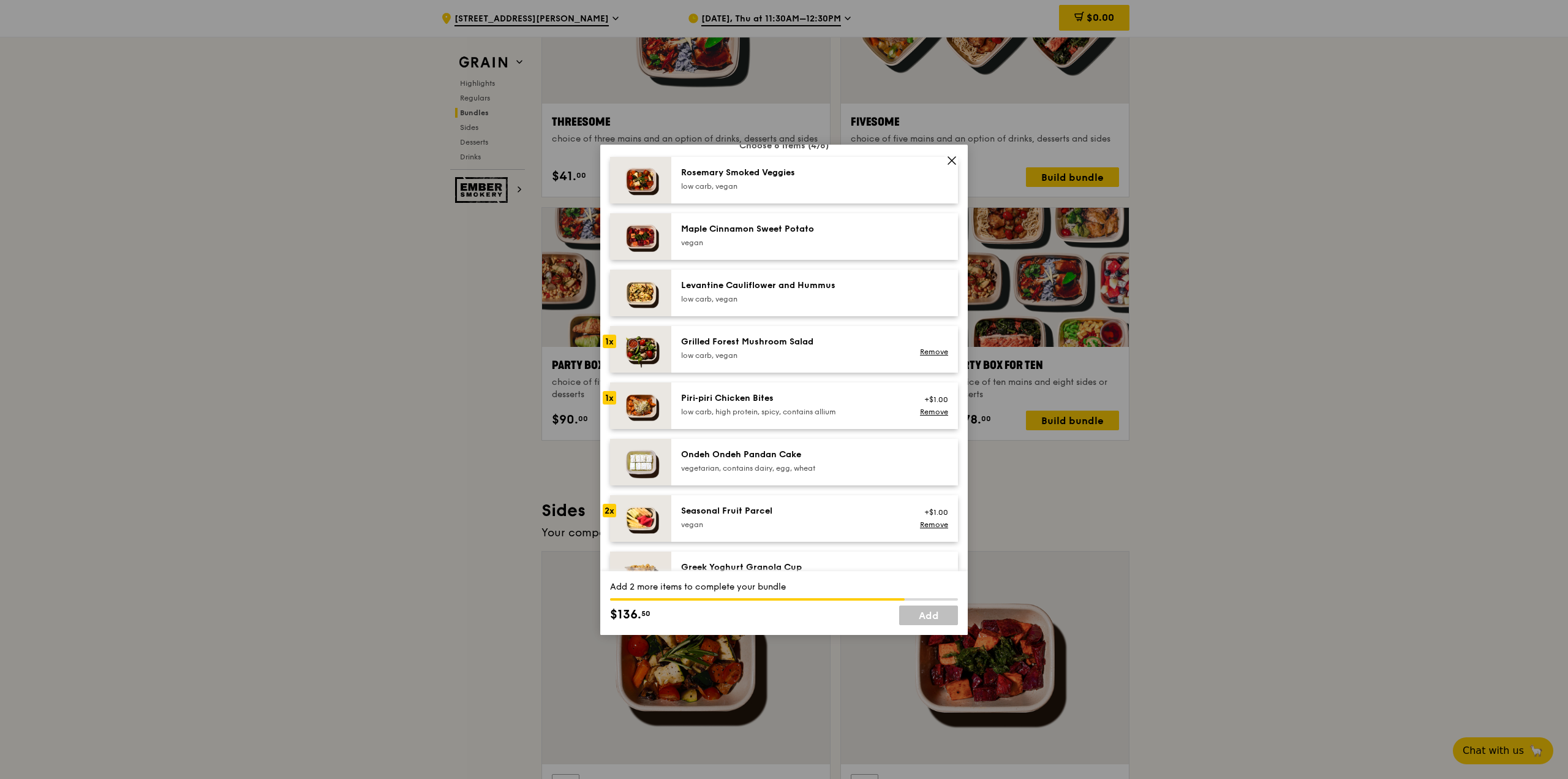
click at [716, 179] on div "Rosemary Smoked Veggies" at bounding box center [791, 173] width 220 height 13
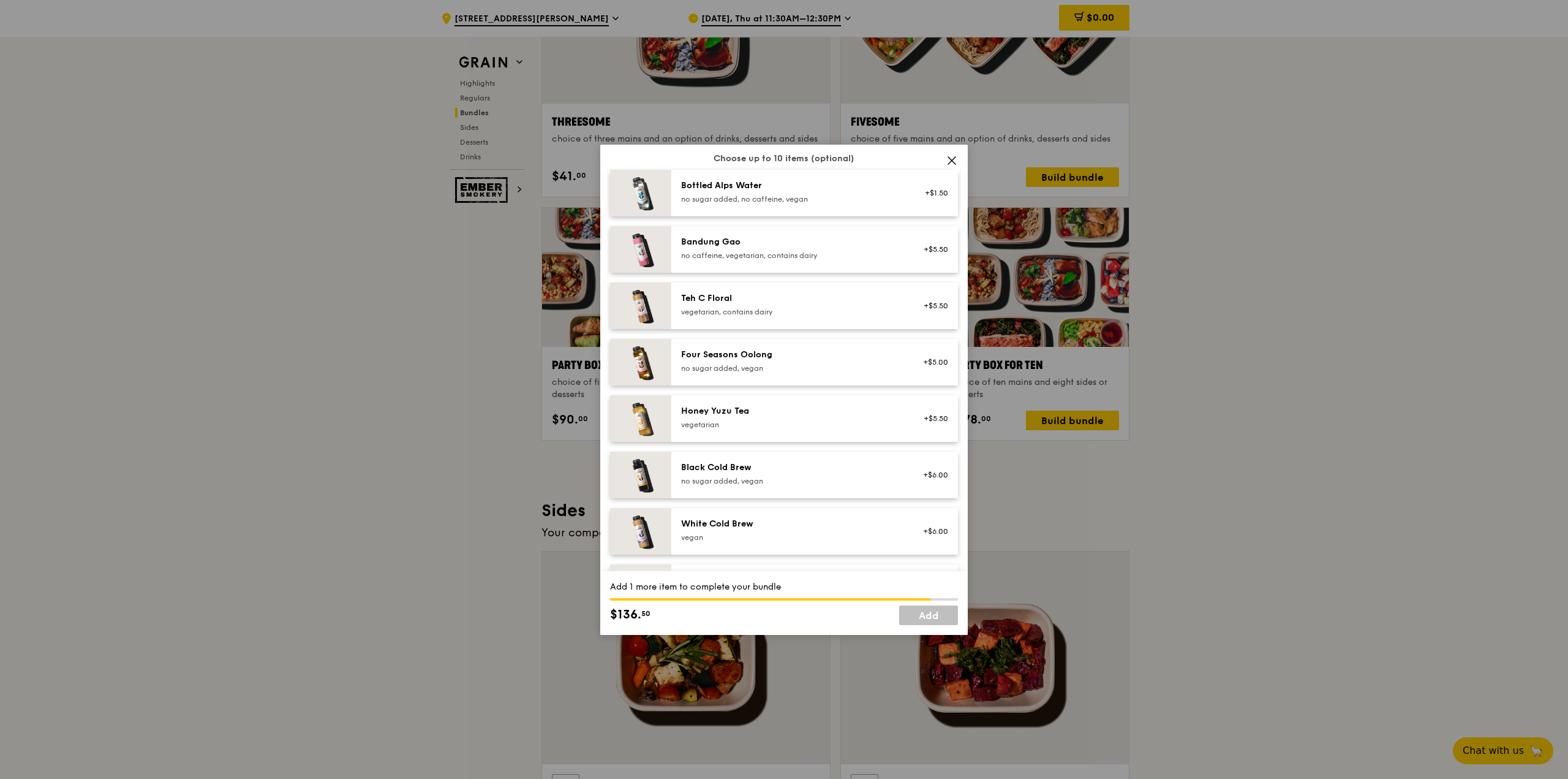
scroll to position [1402, 0]
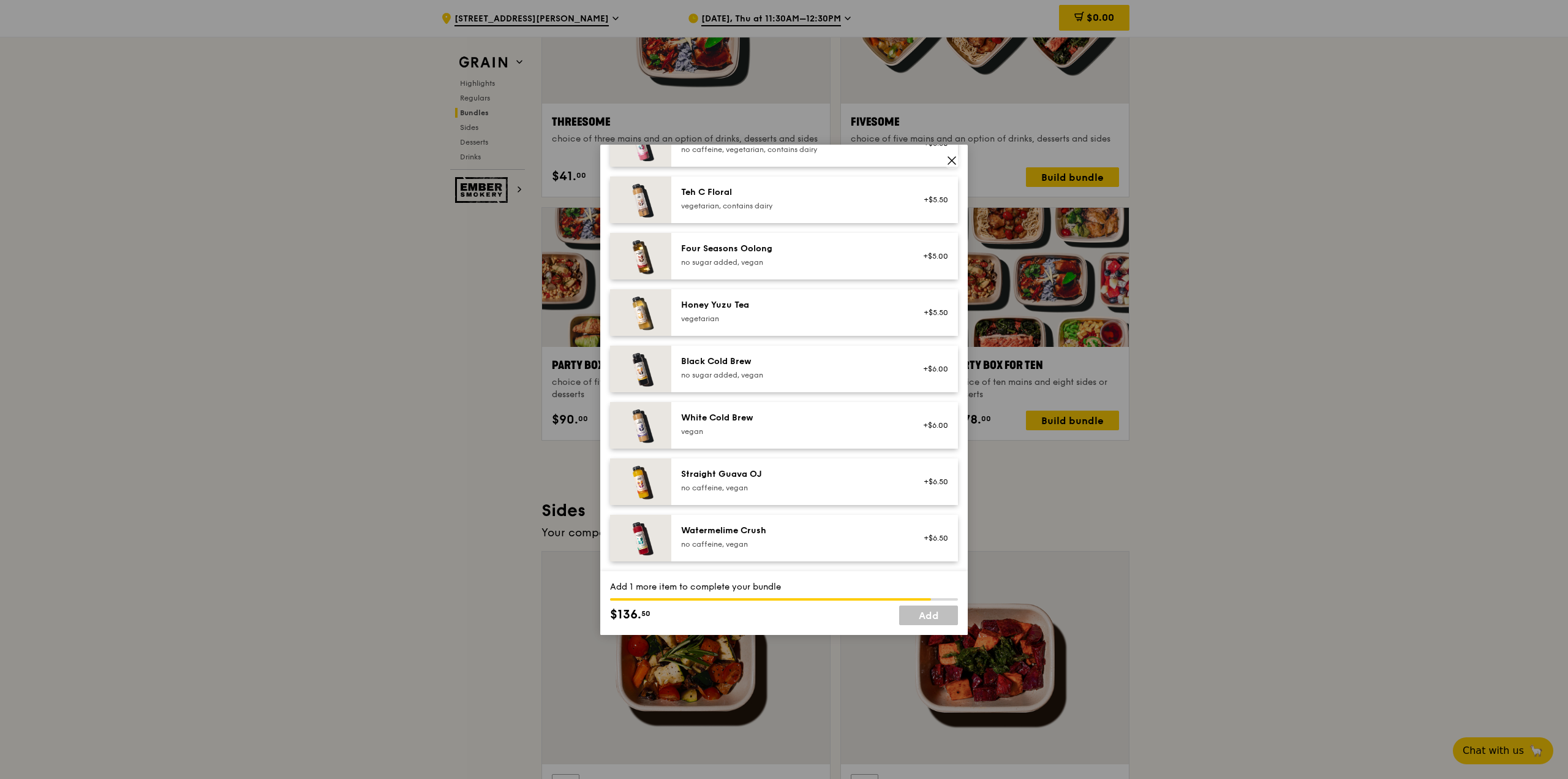
click at [767, 314] on div "vegetarian" at bounding box center [791, 319] width 220 height 10
click at [651, 312] on img at bounding box center [640, 312] width 61 height 47
click at [776, 318] on link "Remove" at bounding box center [934, 319] width 29 height 8
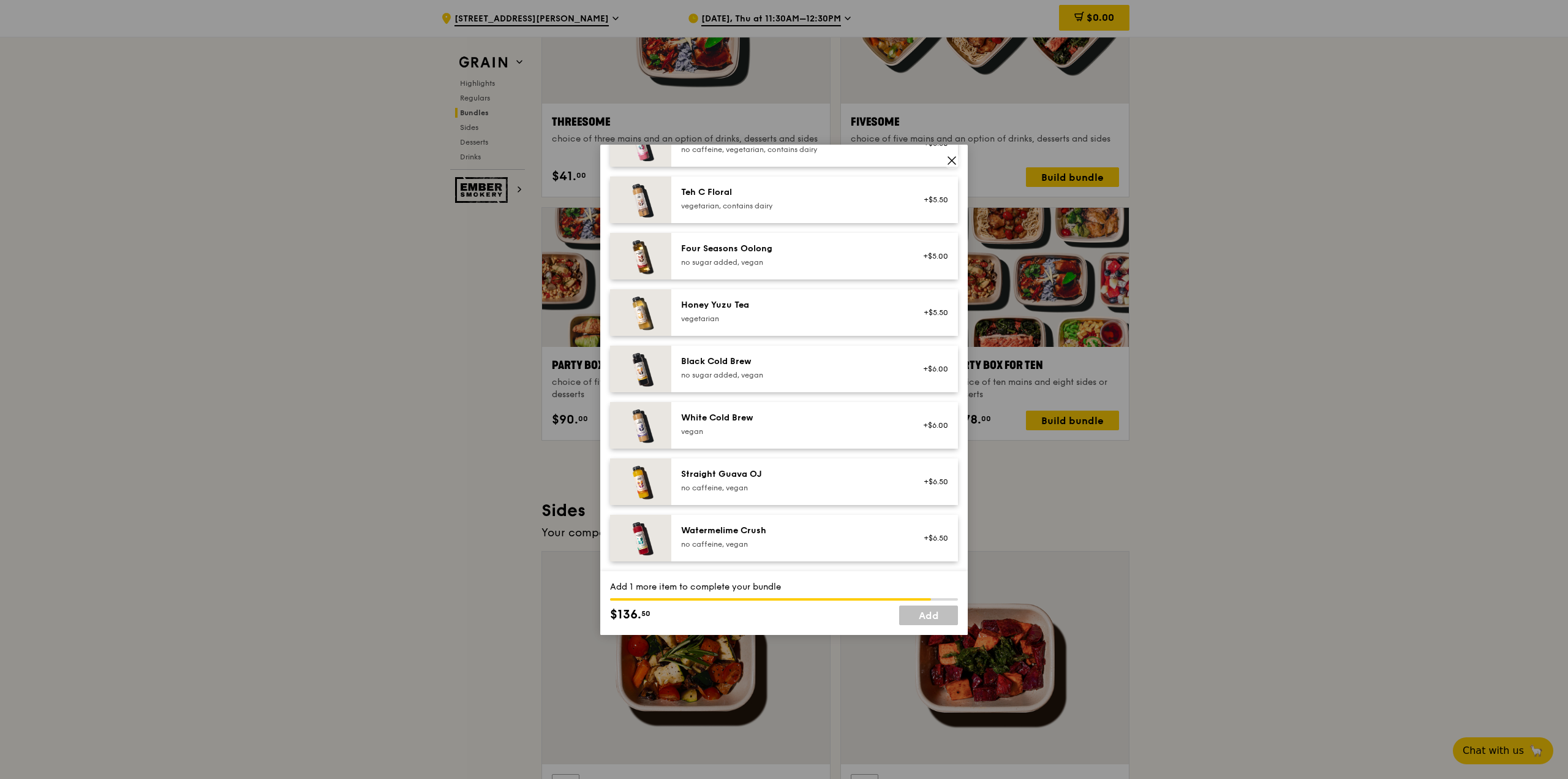
click at [762, 316] on div "vegetarian" at bounding box center [791, 319] width 220 height 10
click at [742, 481] on div "Straight Guava OJ no caffeine, vegan" at bounding box center [791, 480] width 220 height 24
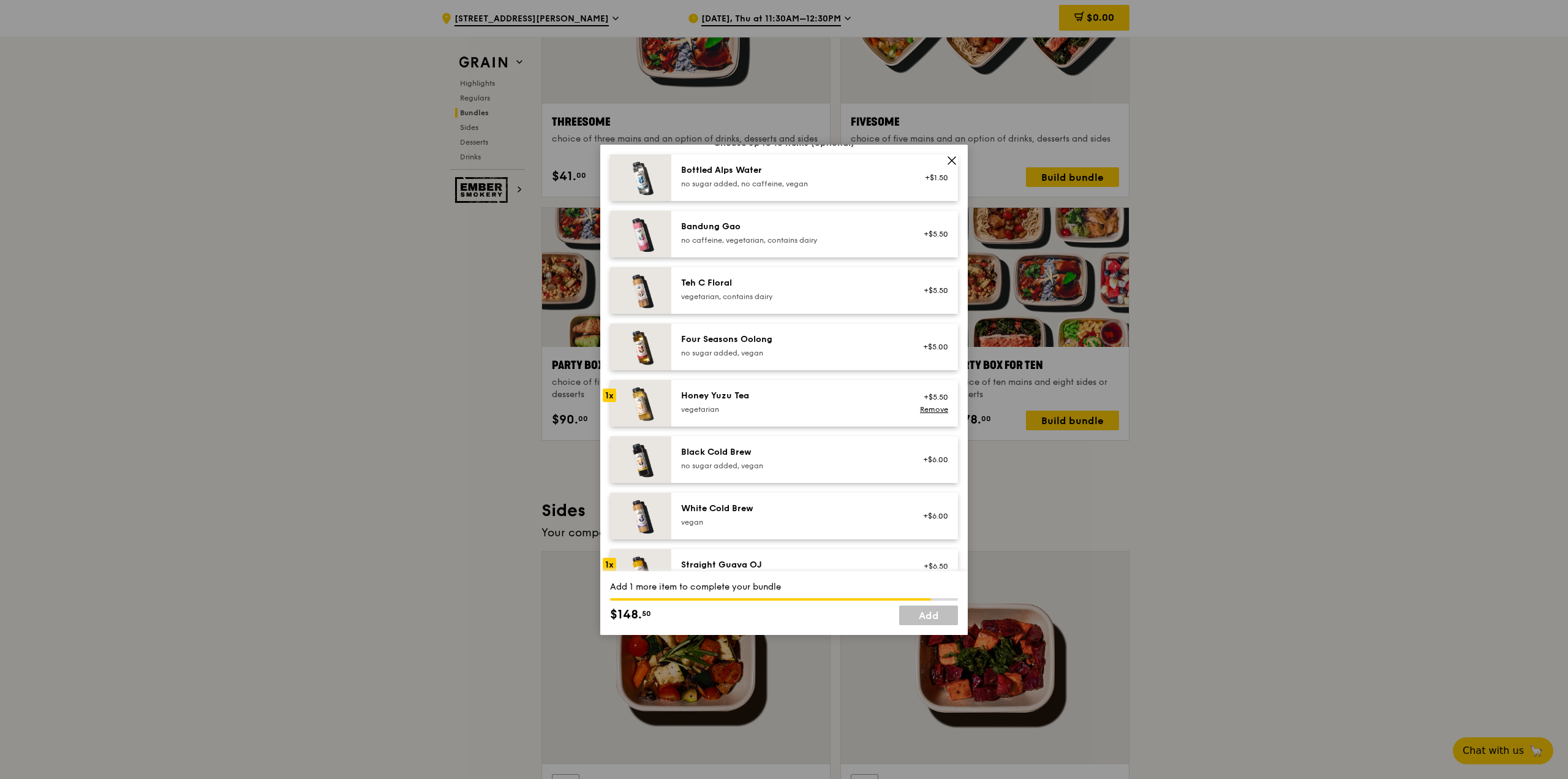
scroll to position [1280, 0]
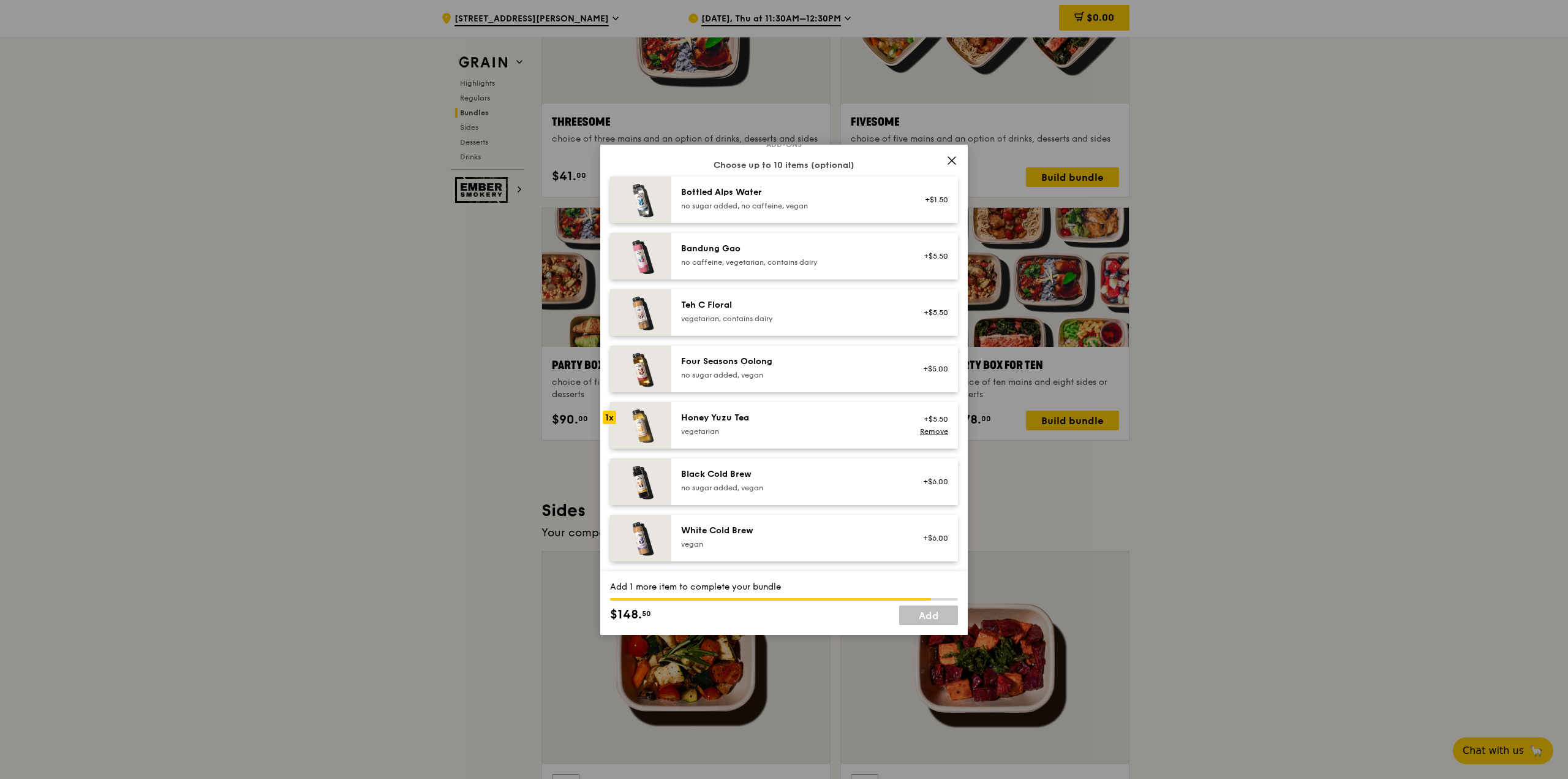
click at [753, 267] on div "no caffeine, vegetarian, contains dairy" at bounding box center [791, 262] width 220 height 10
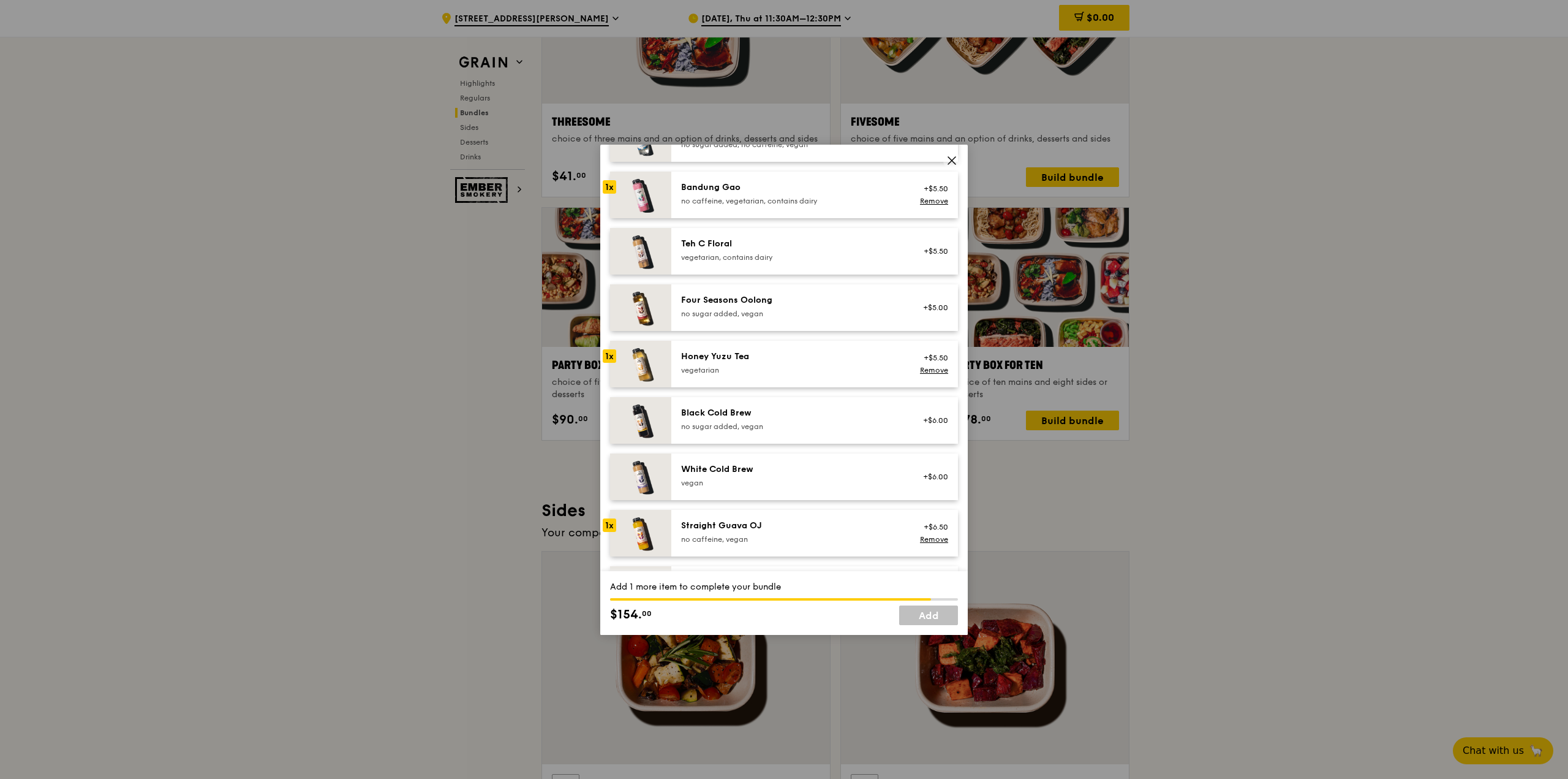
click at [755, 476] on div "White Cold Brew" at bounding box center [791, 469] width 220 height 13
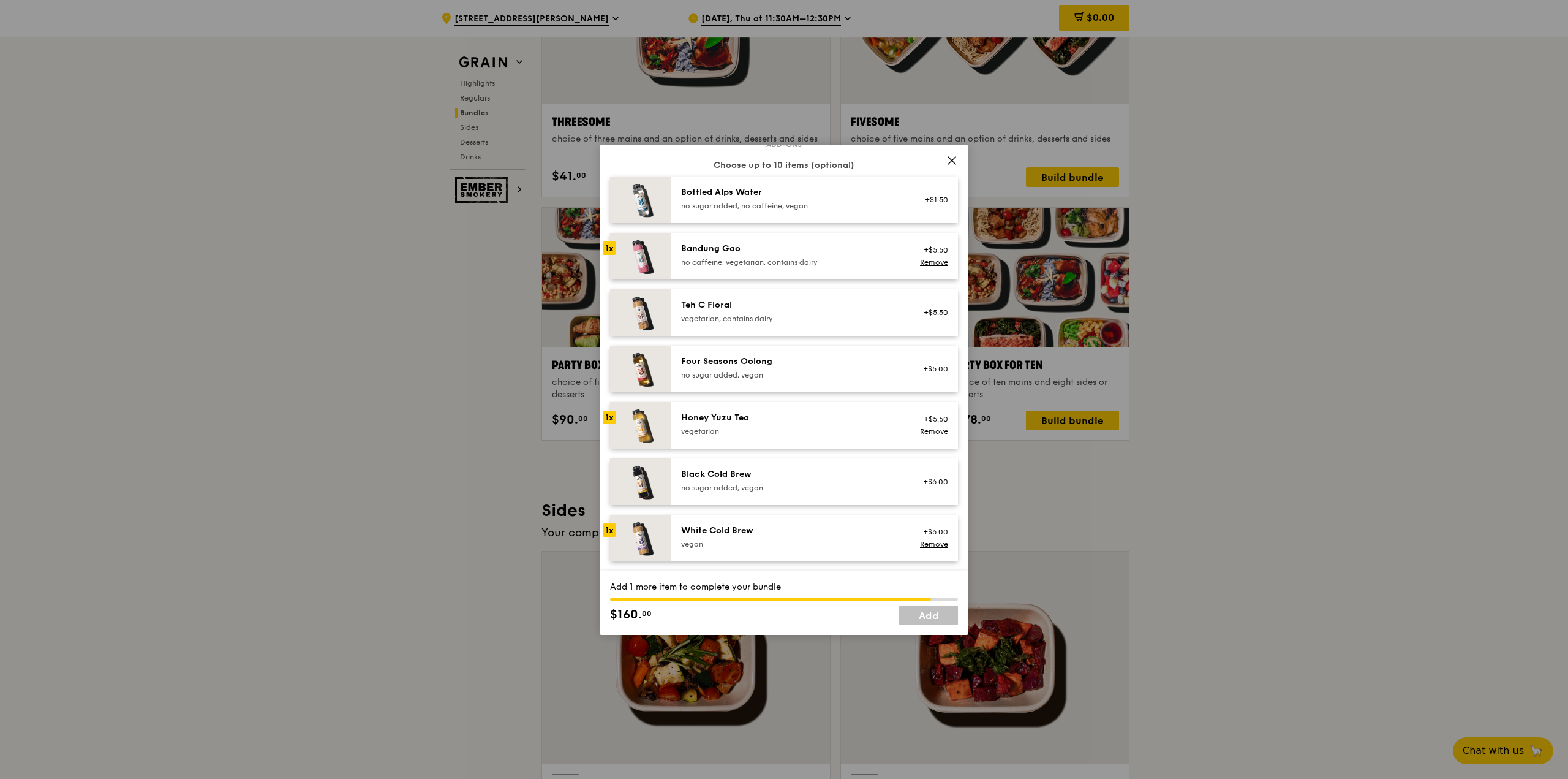
scroll to position [1219, 0]
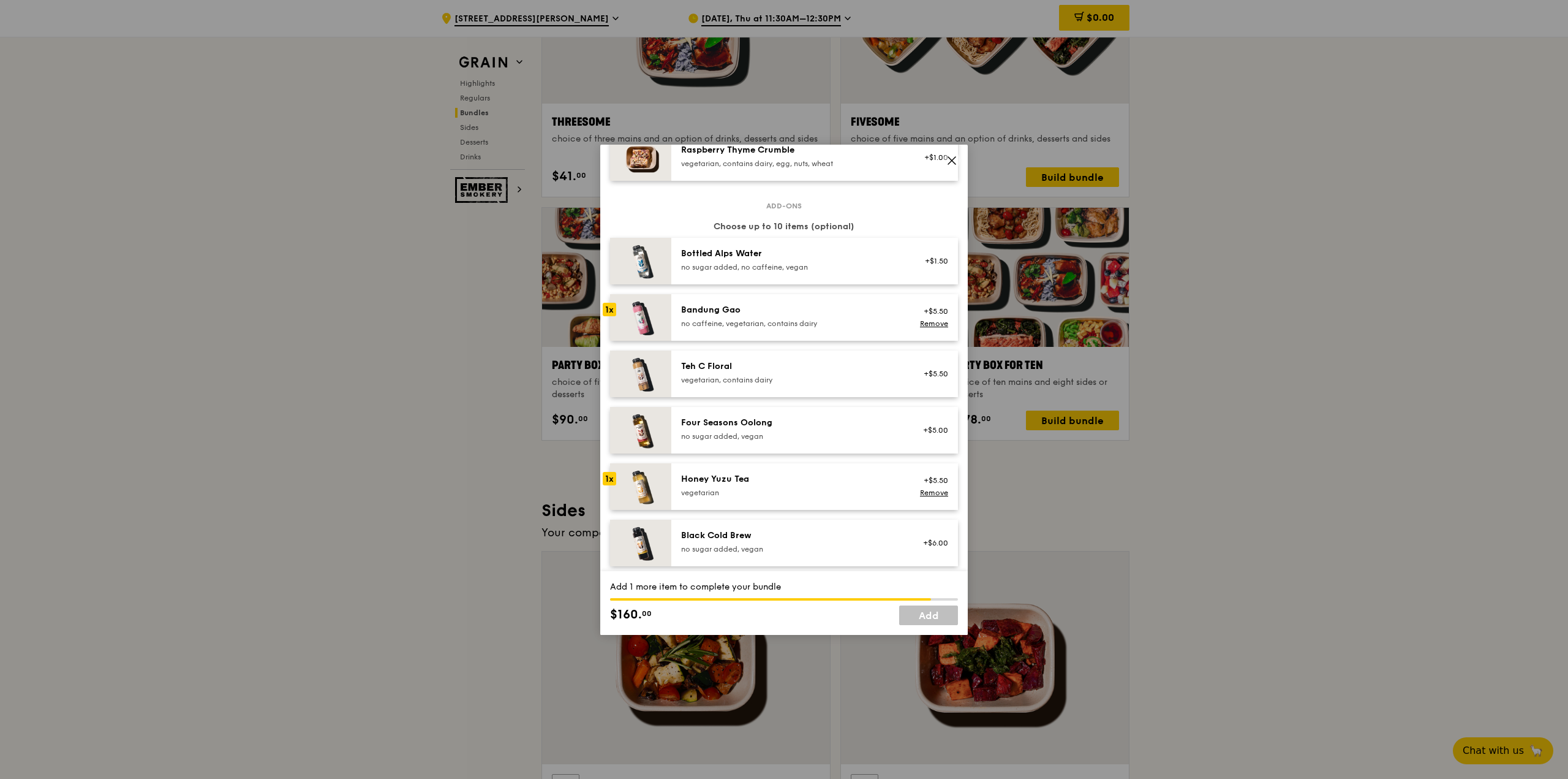
click at [744, 272] on div "no sugar added, no caffeine, vegan" at bounding box center [791, 267] width 220 height 10
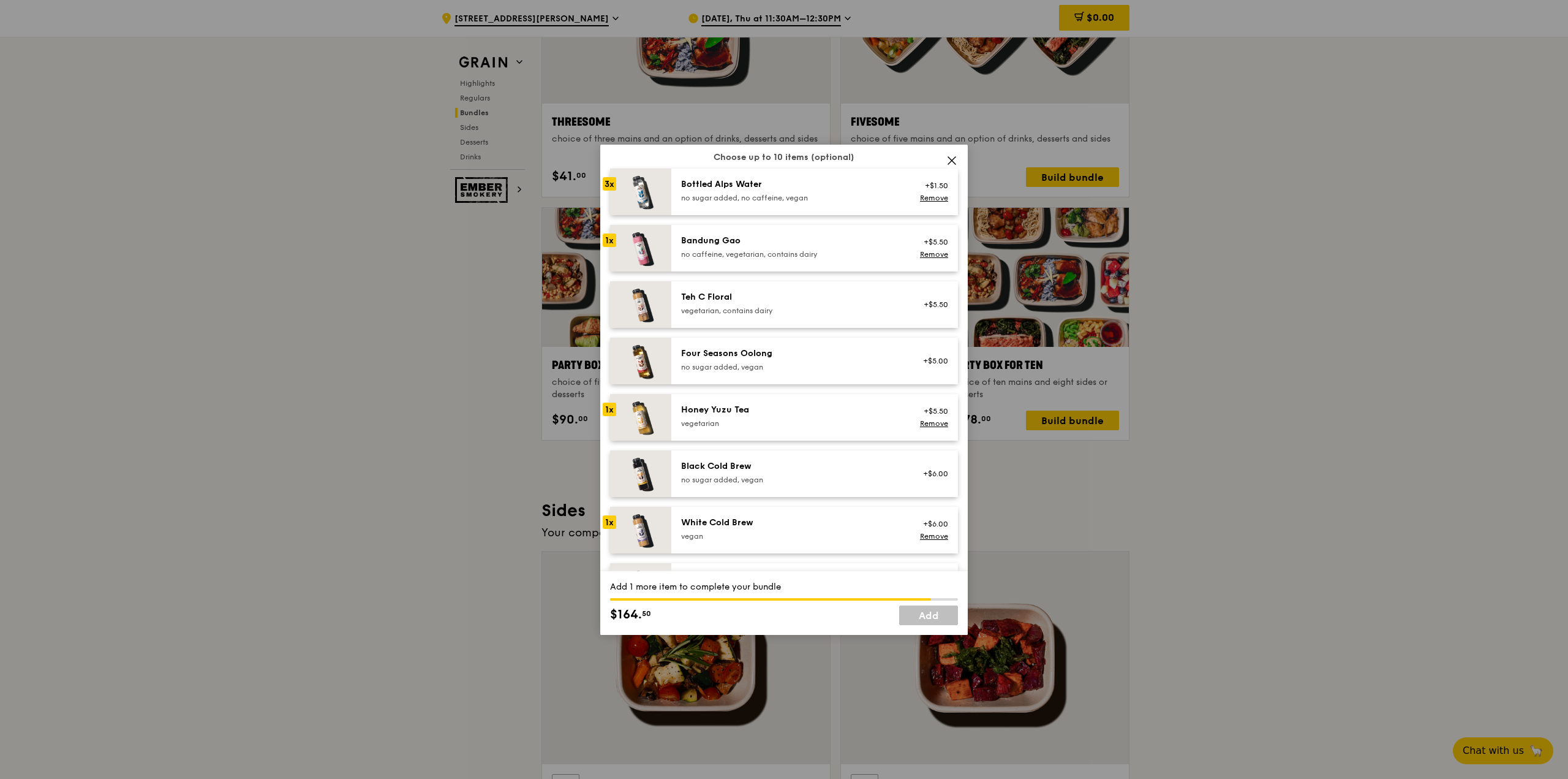
scroll to position [1280, 0]
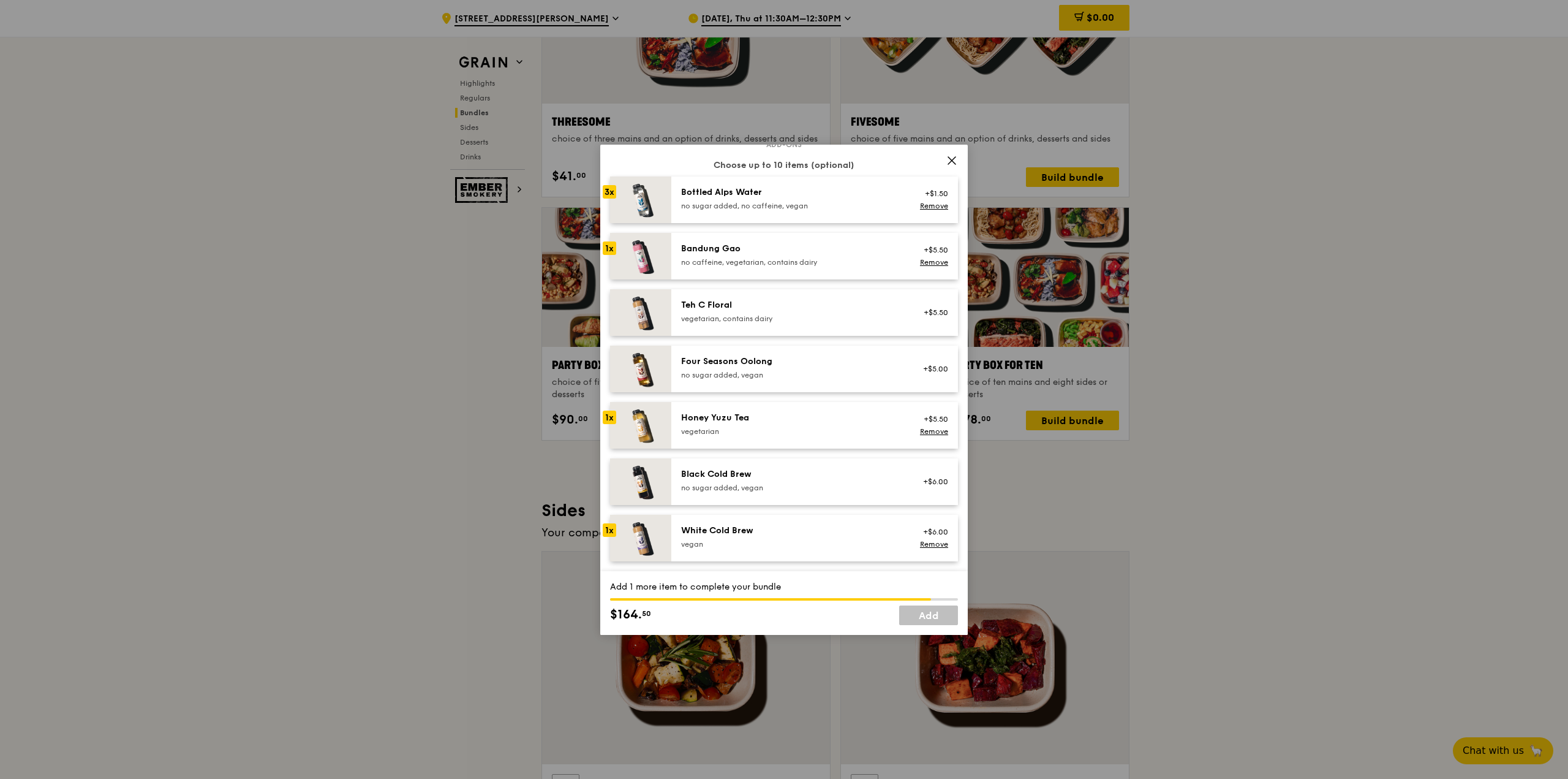
click at [716, 211] on div "no sugar added, no caffeine, vegan" at bounding box center [791, 206] width 220 height 10
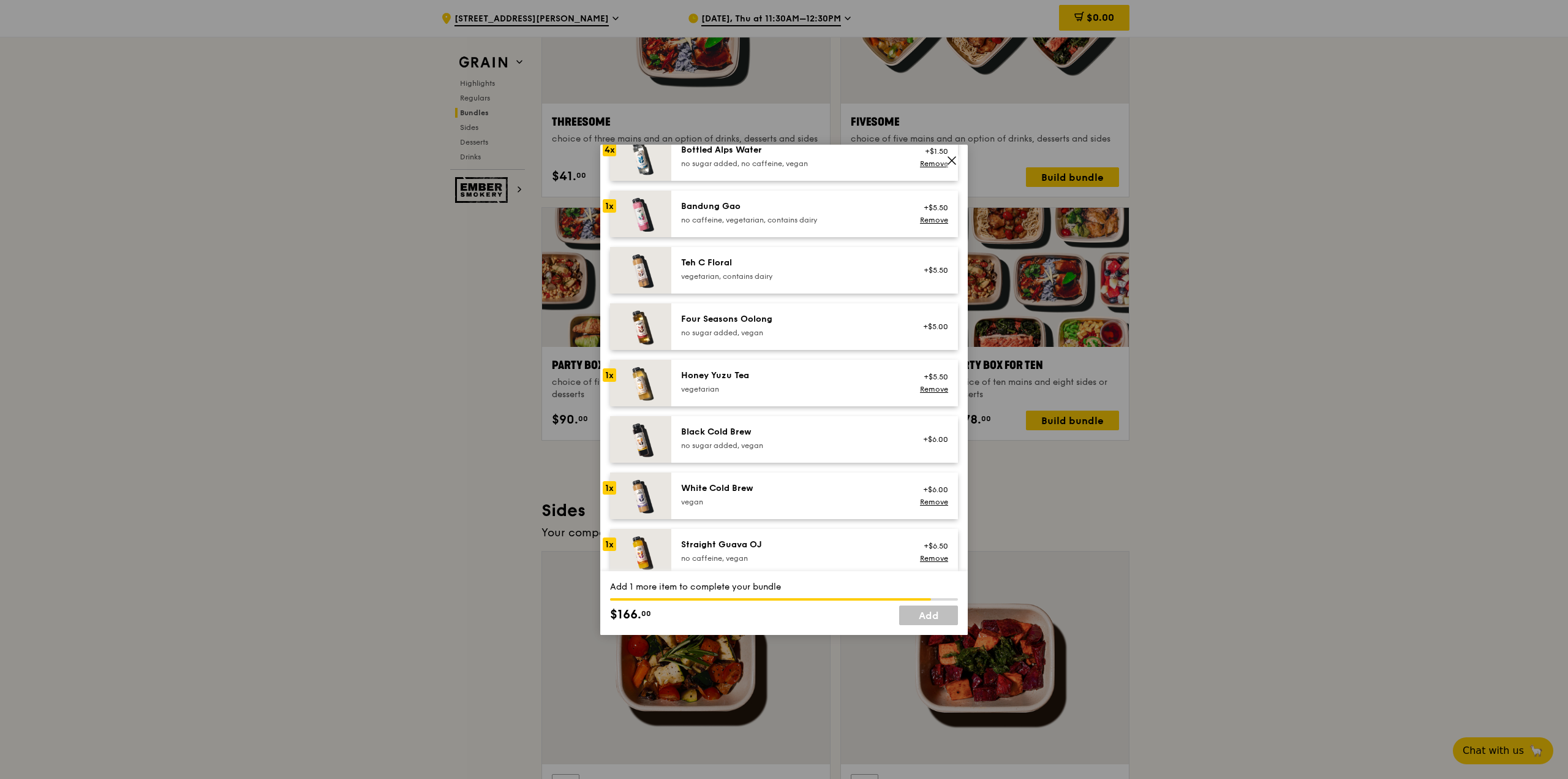
scroll to position [1219, 0]
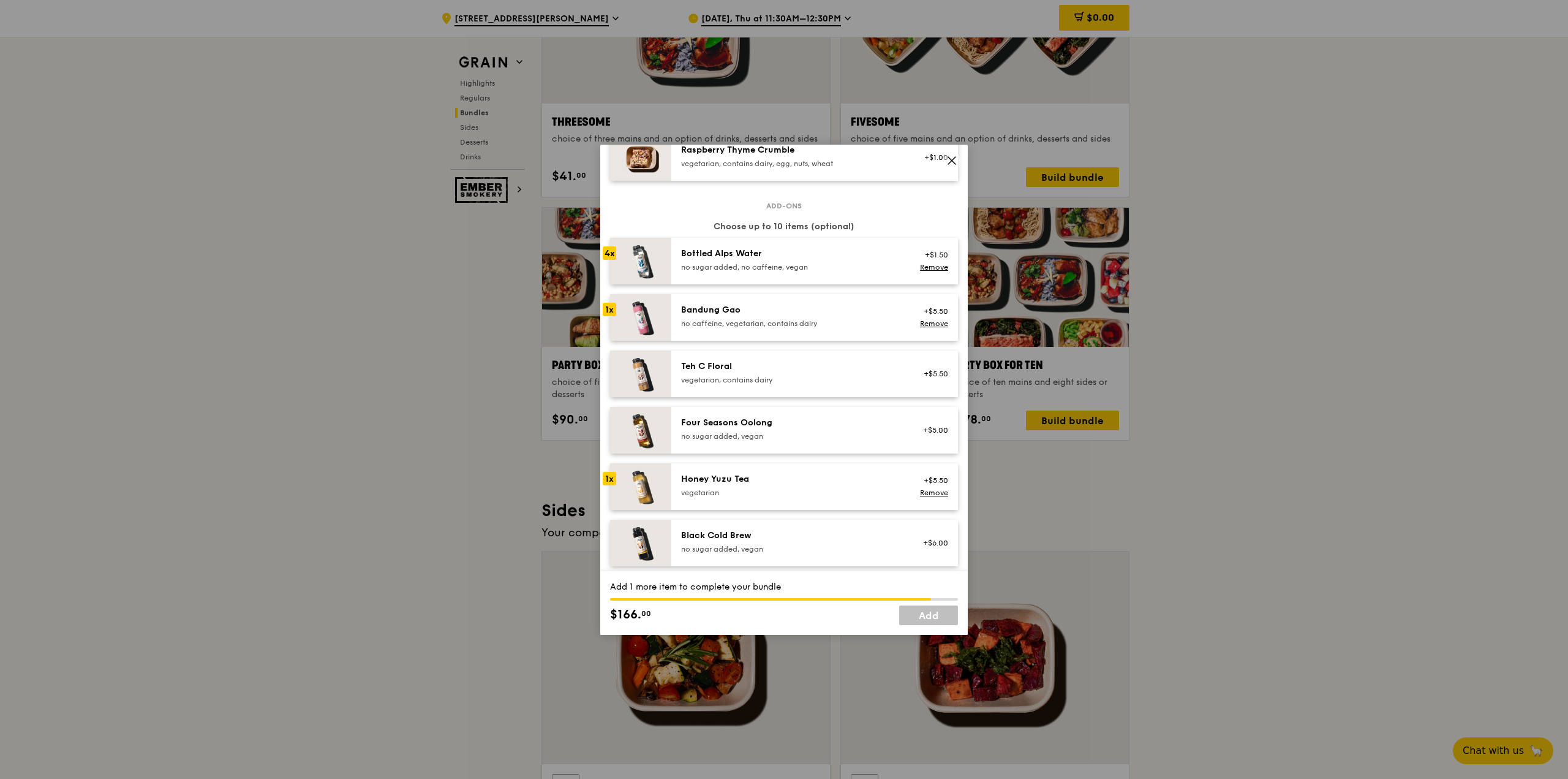
click at [728, 485] on div "Honey Yuzu Tea" at bounding box center [791, 479] width 220 height 13
click at [776, 441] on div "no sugar added, vegan" at bounding box center [791, 436] width 220 height 10
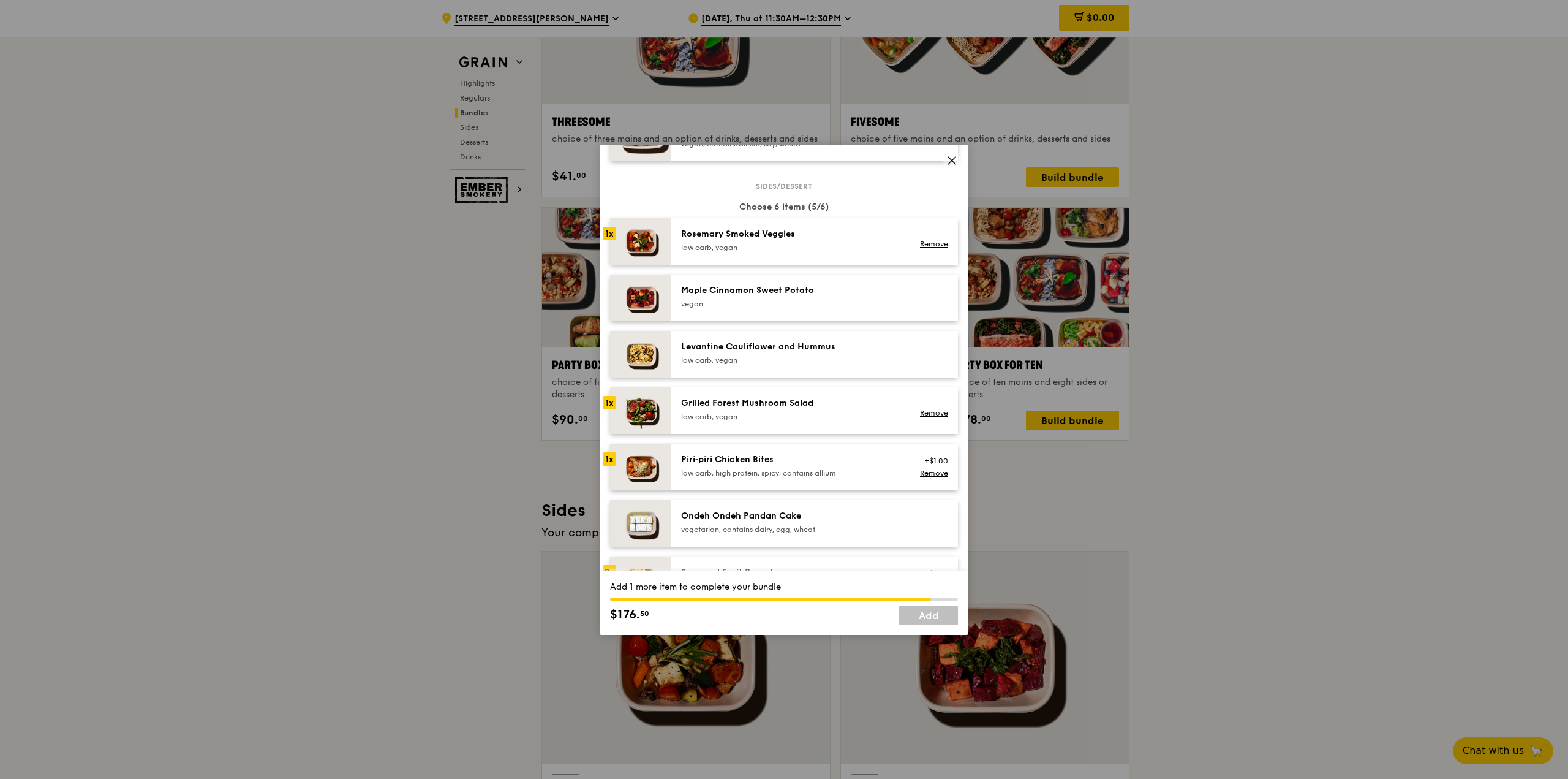
scroll to position [674, 0]
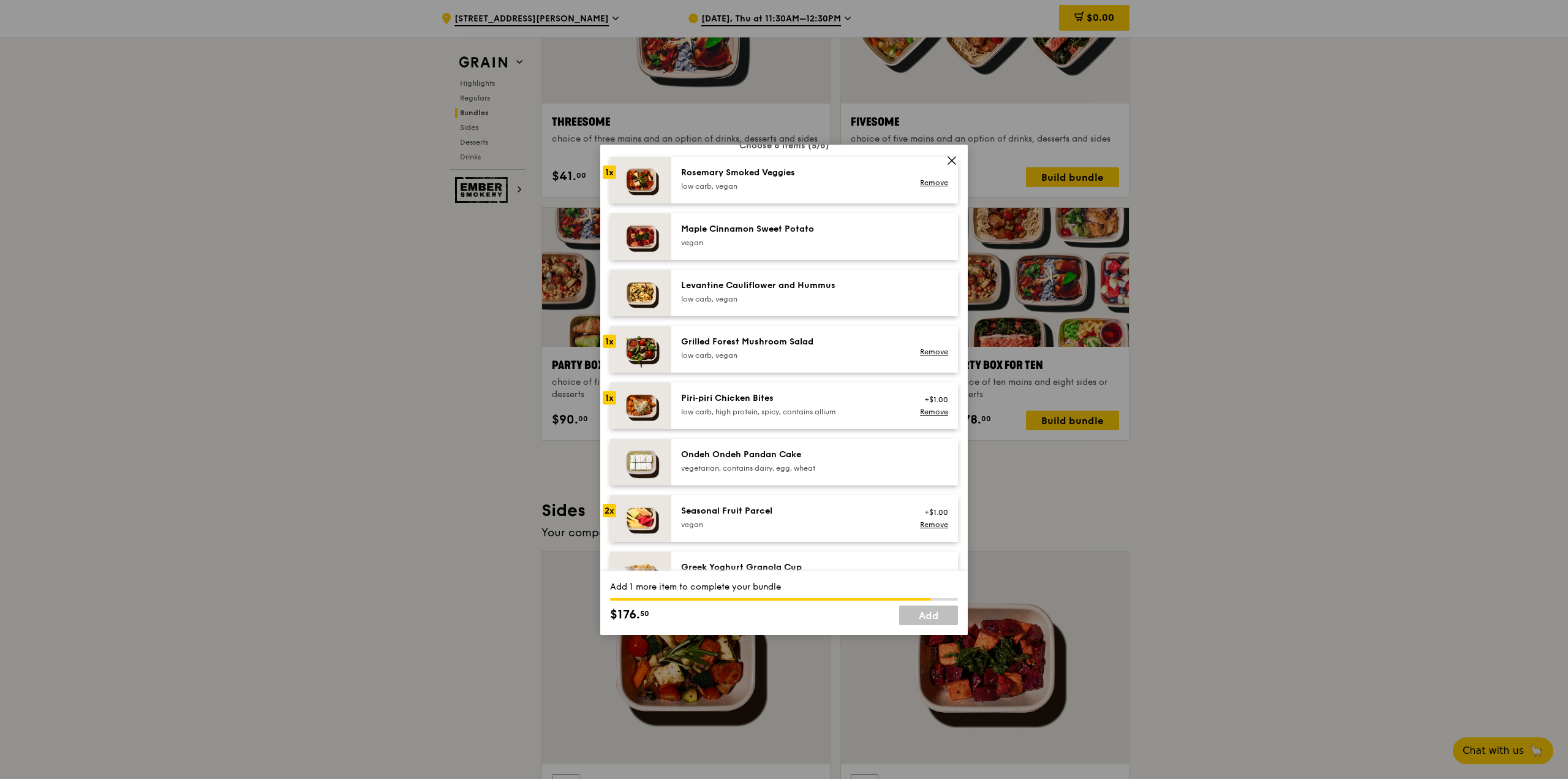
click at [718, 179] on div "Rosemary Smoked Veggies" at bounding box center [791, 173] width 220 height 13
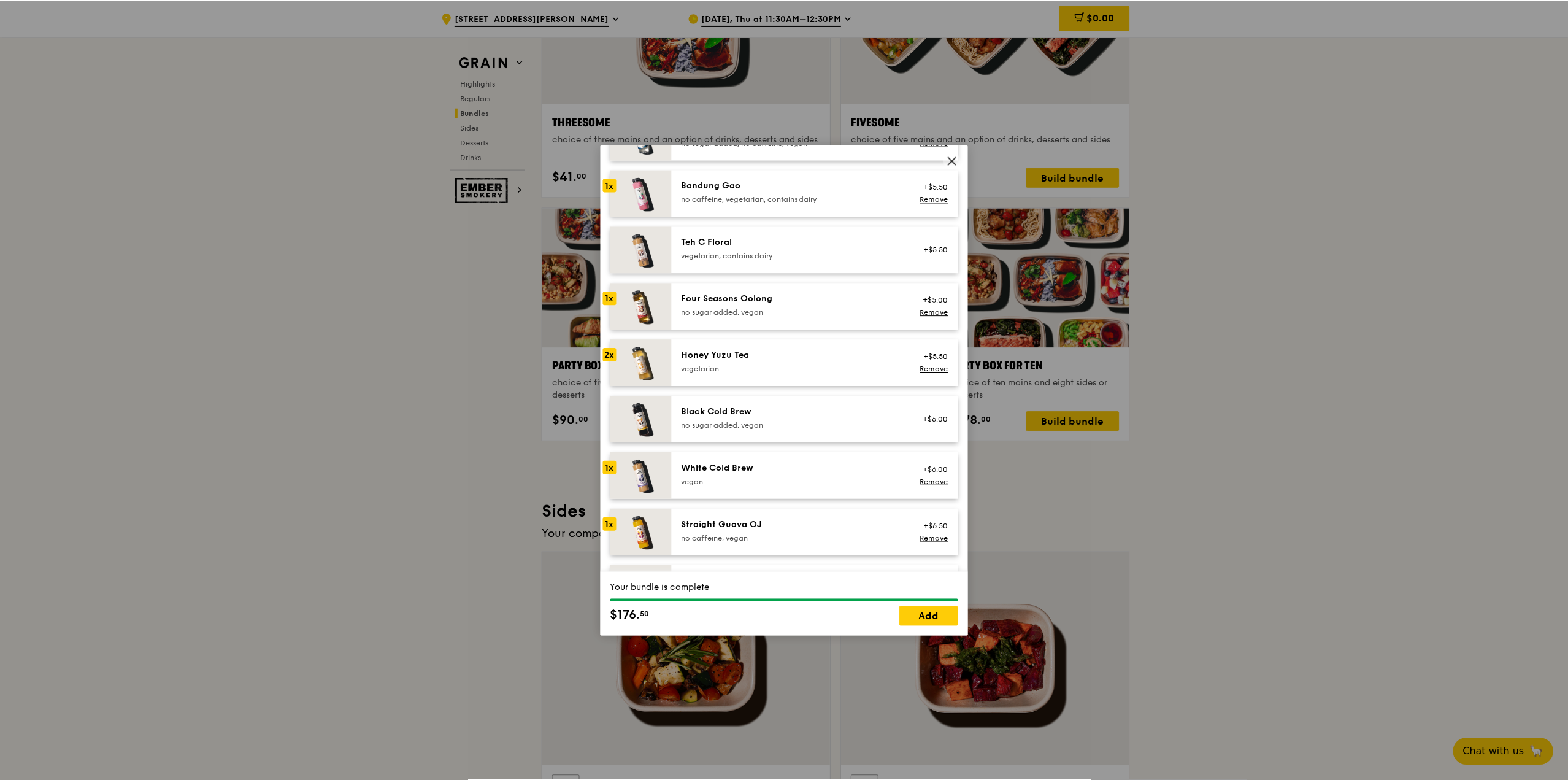
scroll to position [1404, 0]
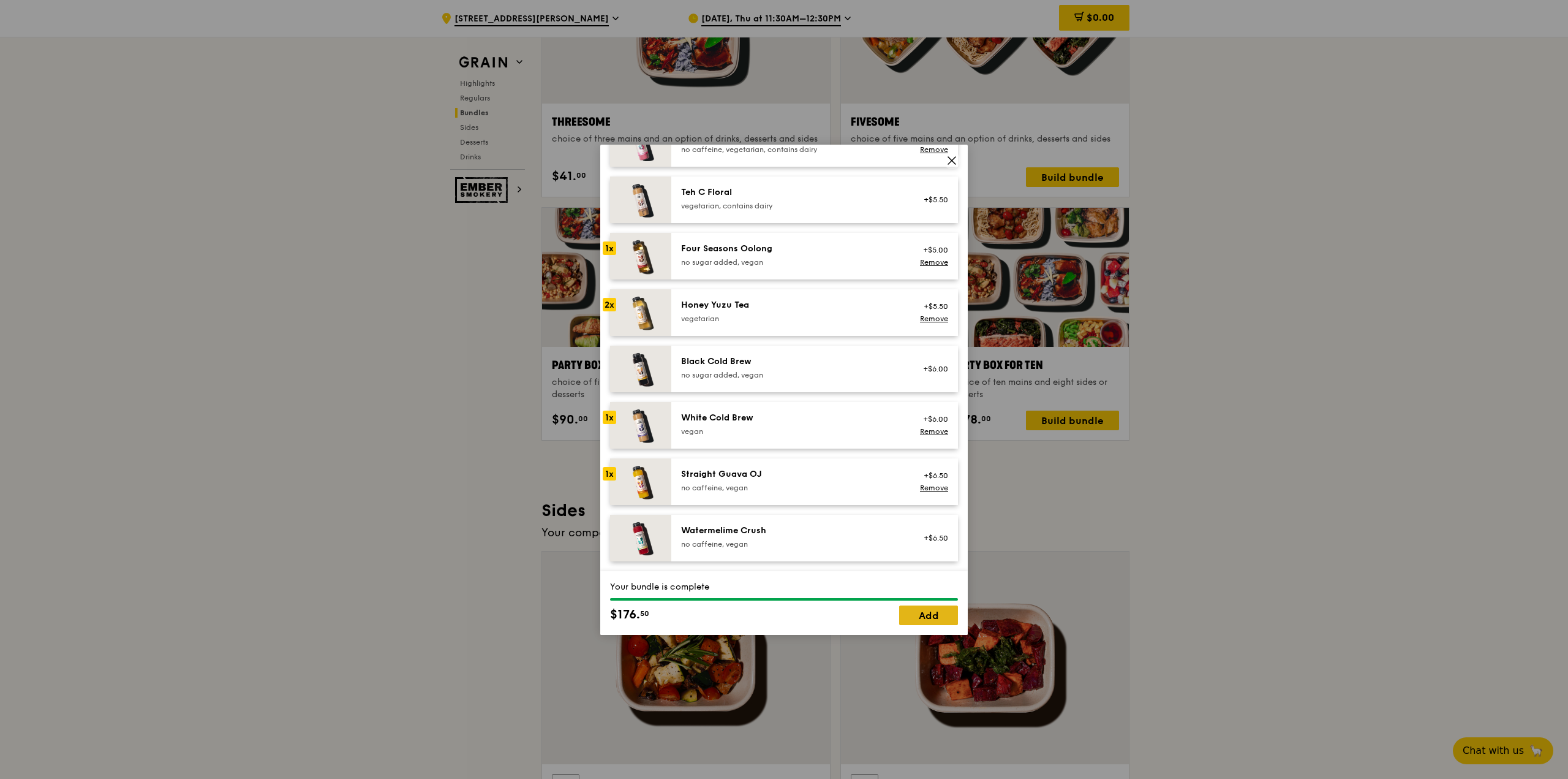
click at [776, 517] on link "Add" at bounding box center [928, 615] width 59 height 19
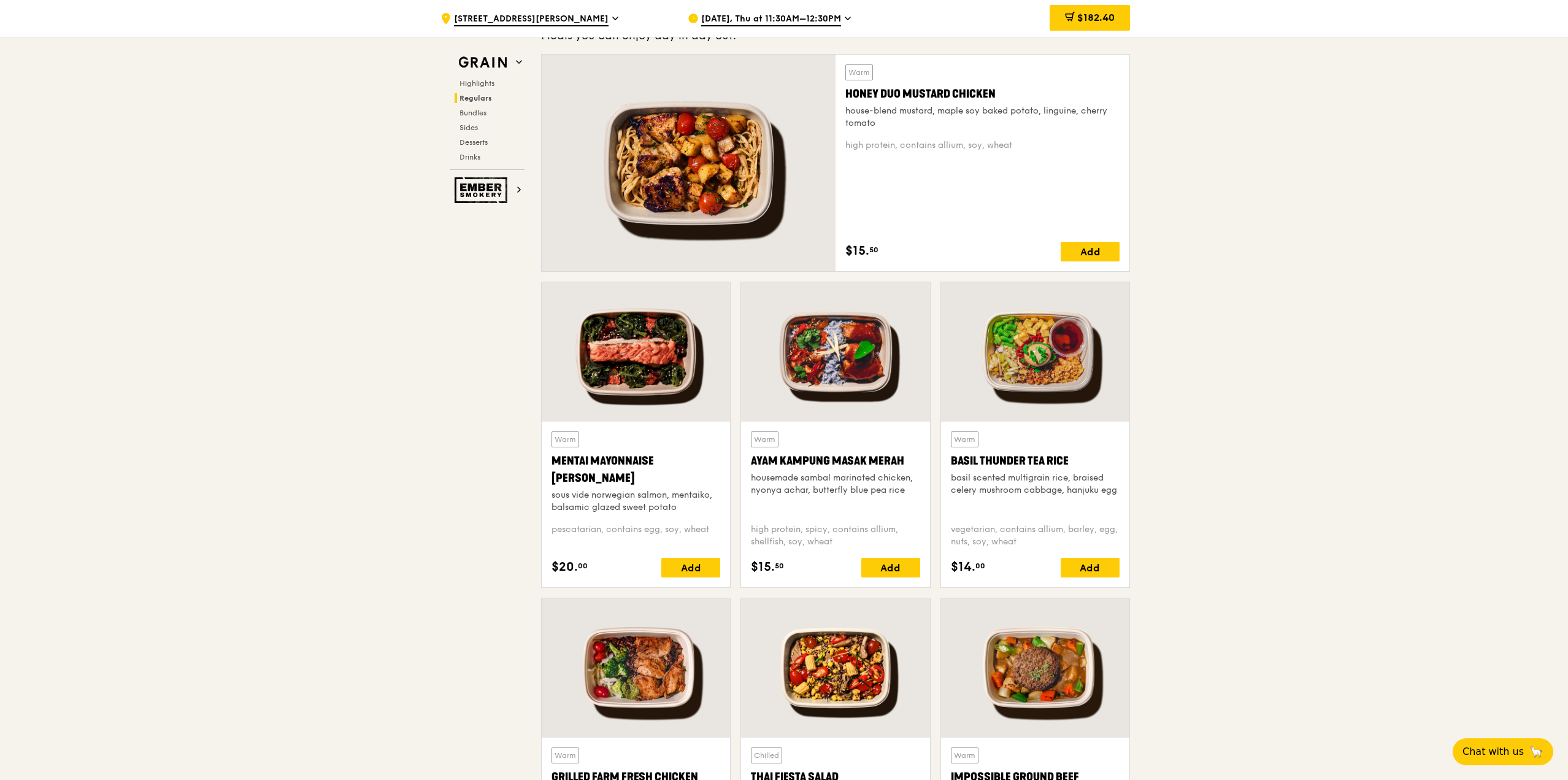
scroll to position [1105, 0]
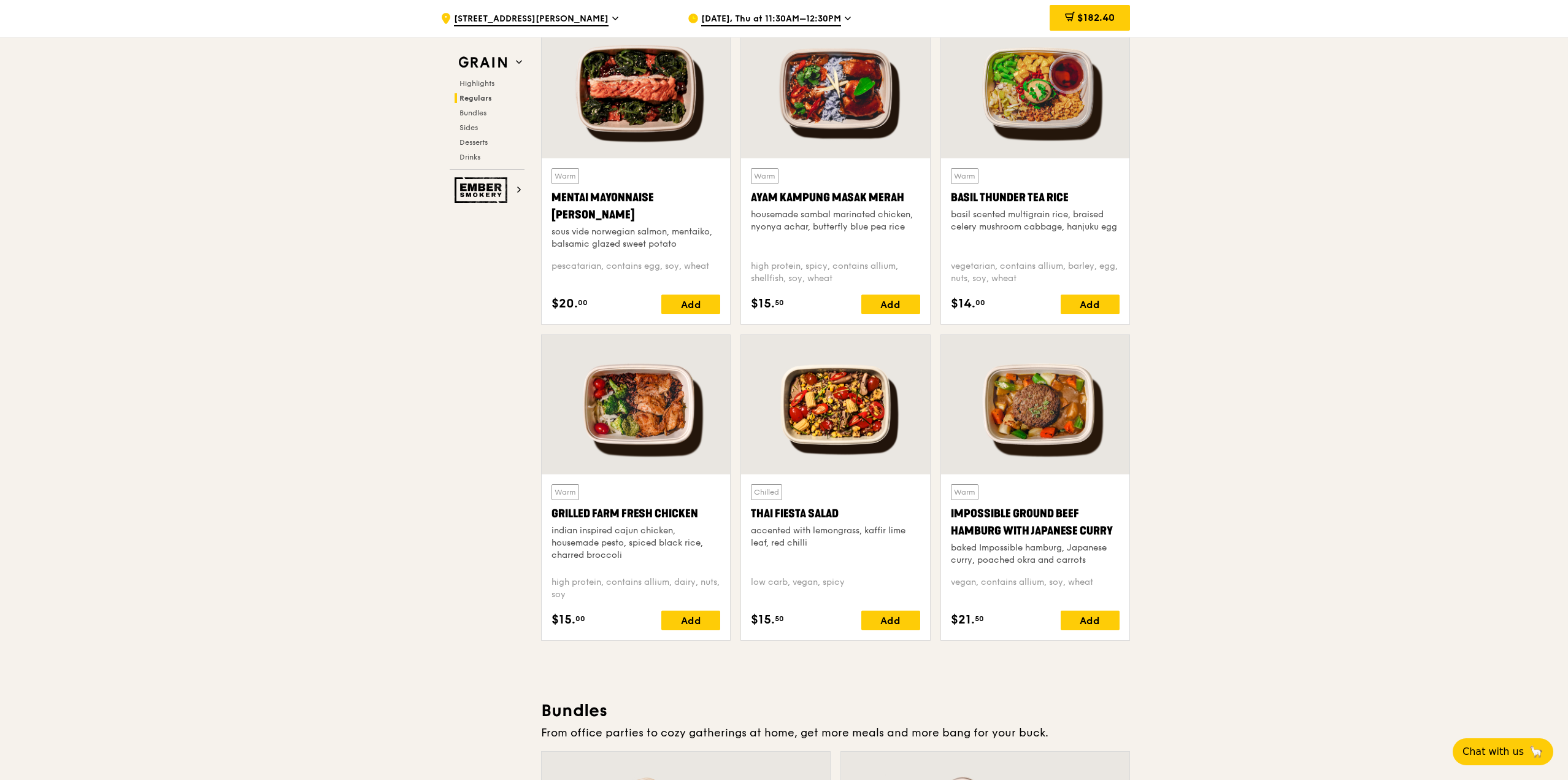
drag, startPoint x: 1099, startPoint y: 302, endPoint x: 1324, endPoint y: 478, distance: 285.7
click at [777, 302] on div "Add" at bounding box center [1090, 304] width 59 height 20
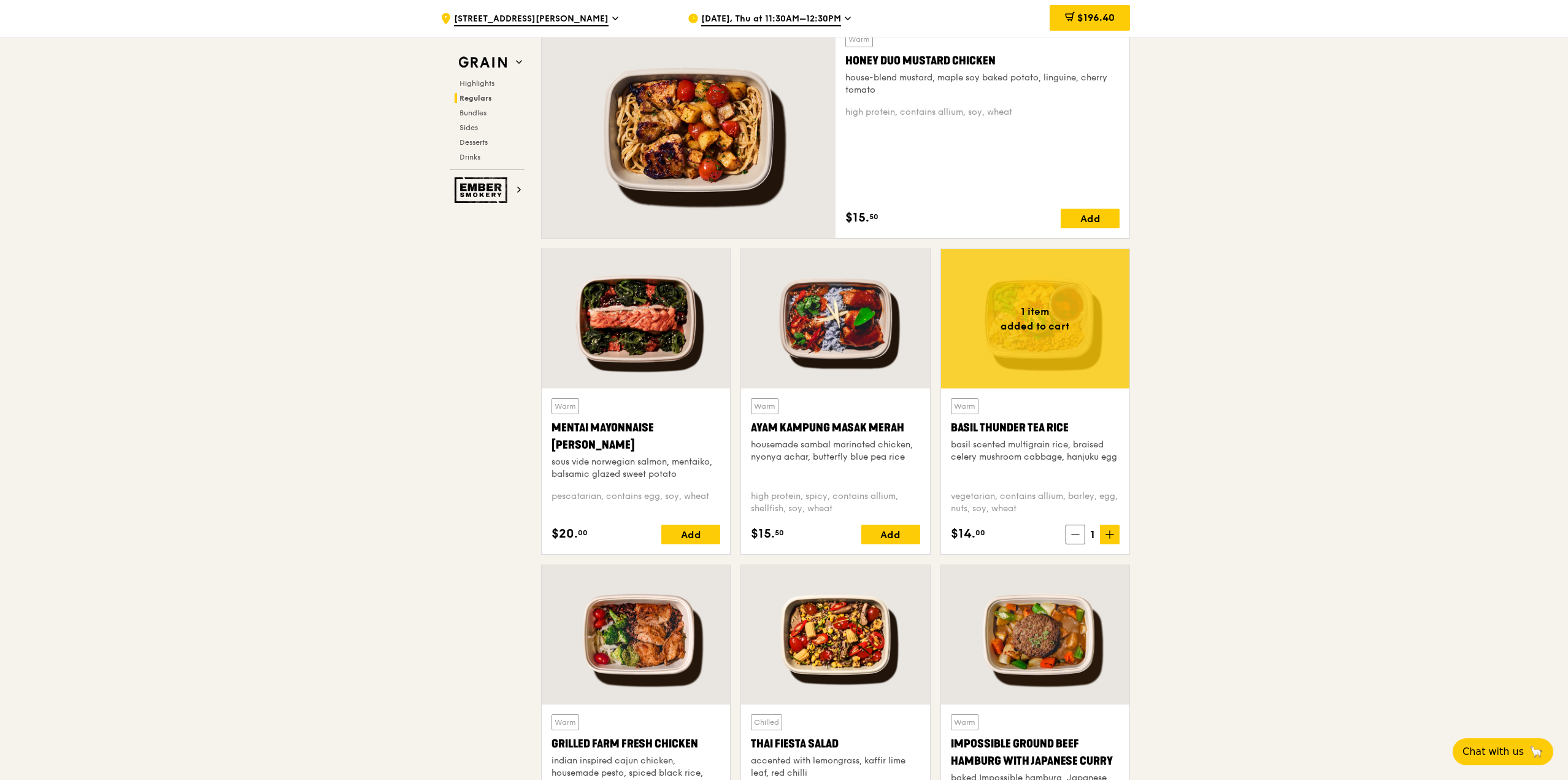
scroll to position [797, 0]
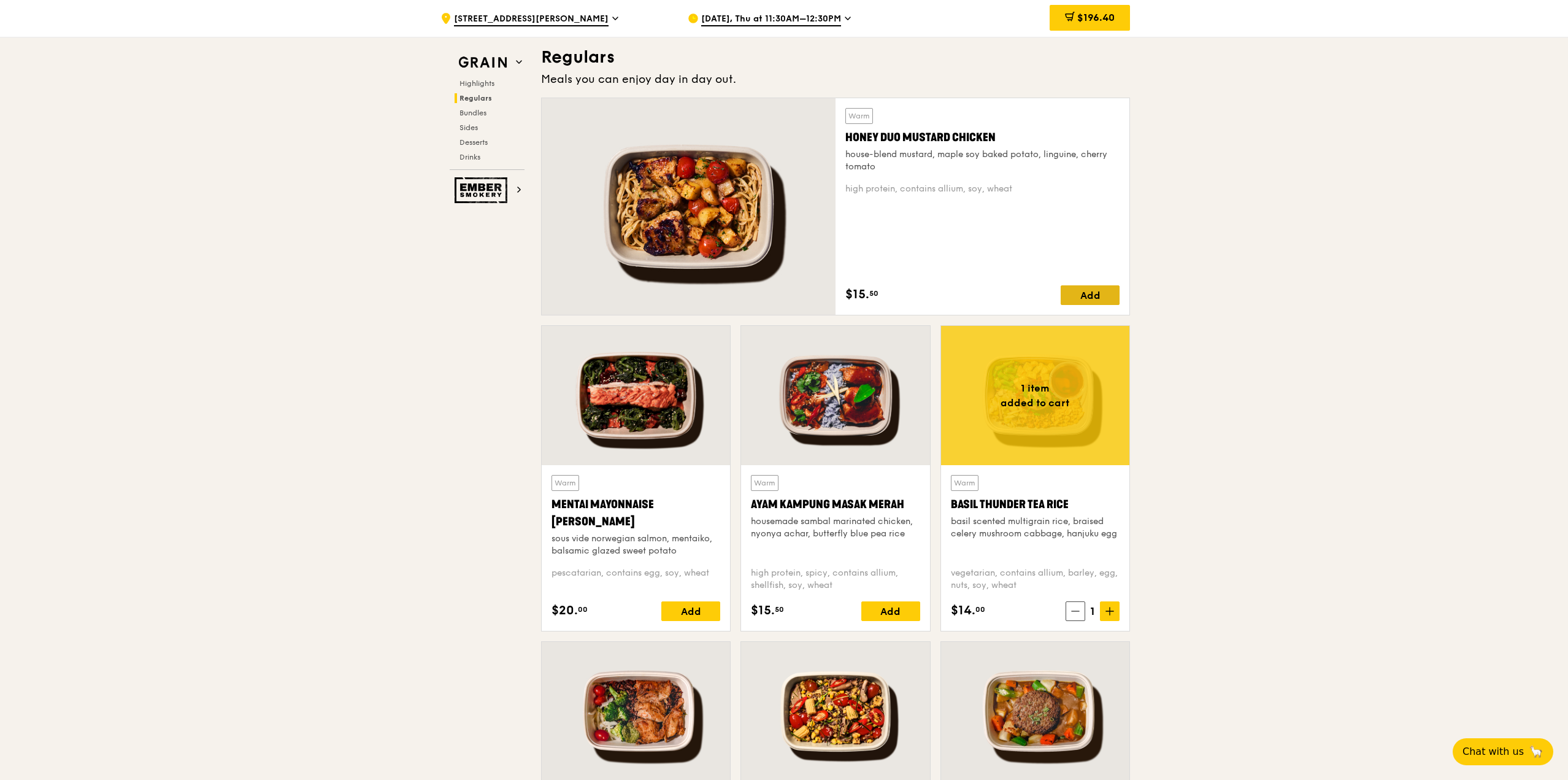
click at [777, 290] on div "Add" at bounding box center [1090, 295] width 59 height 20
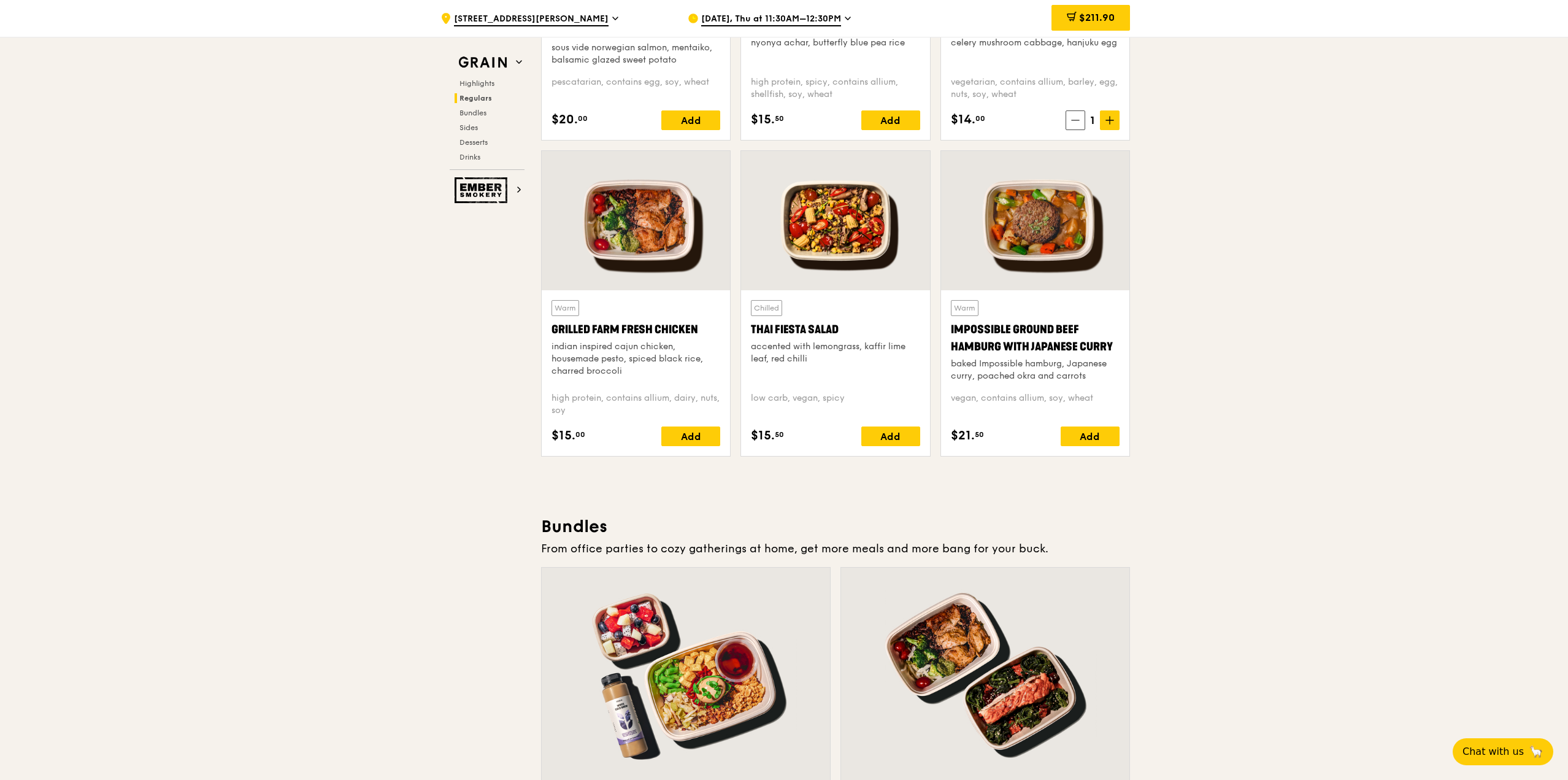
scroll to position [614, 0]
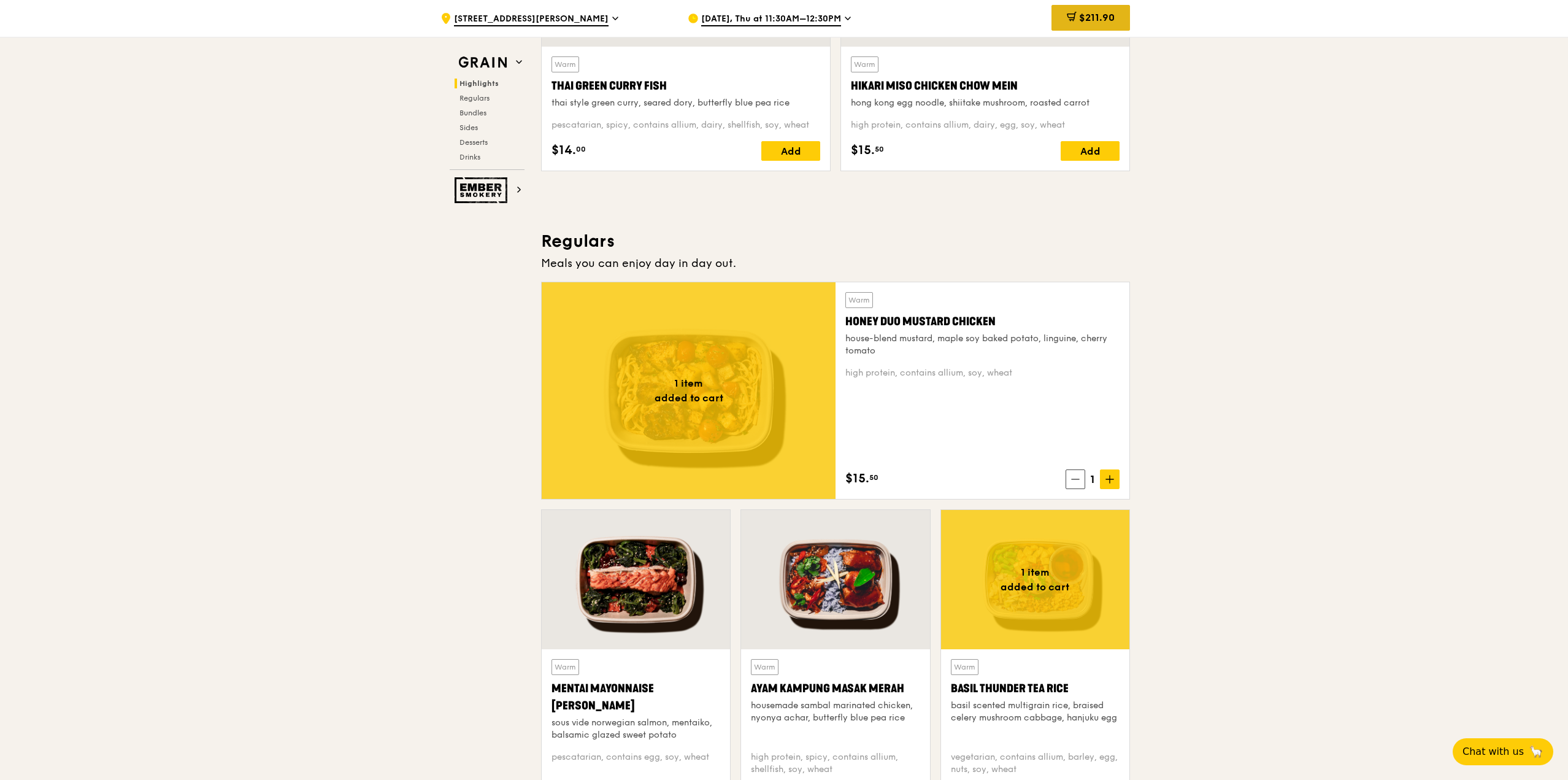
click at [777, 15] on span "$211.90" at bounding box center [1096, 17] width 36 height 12
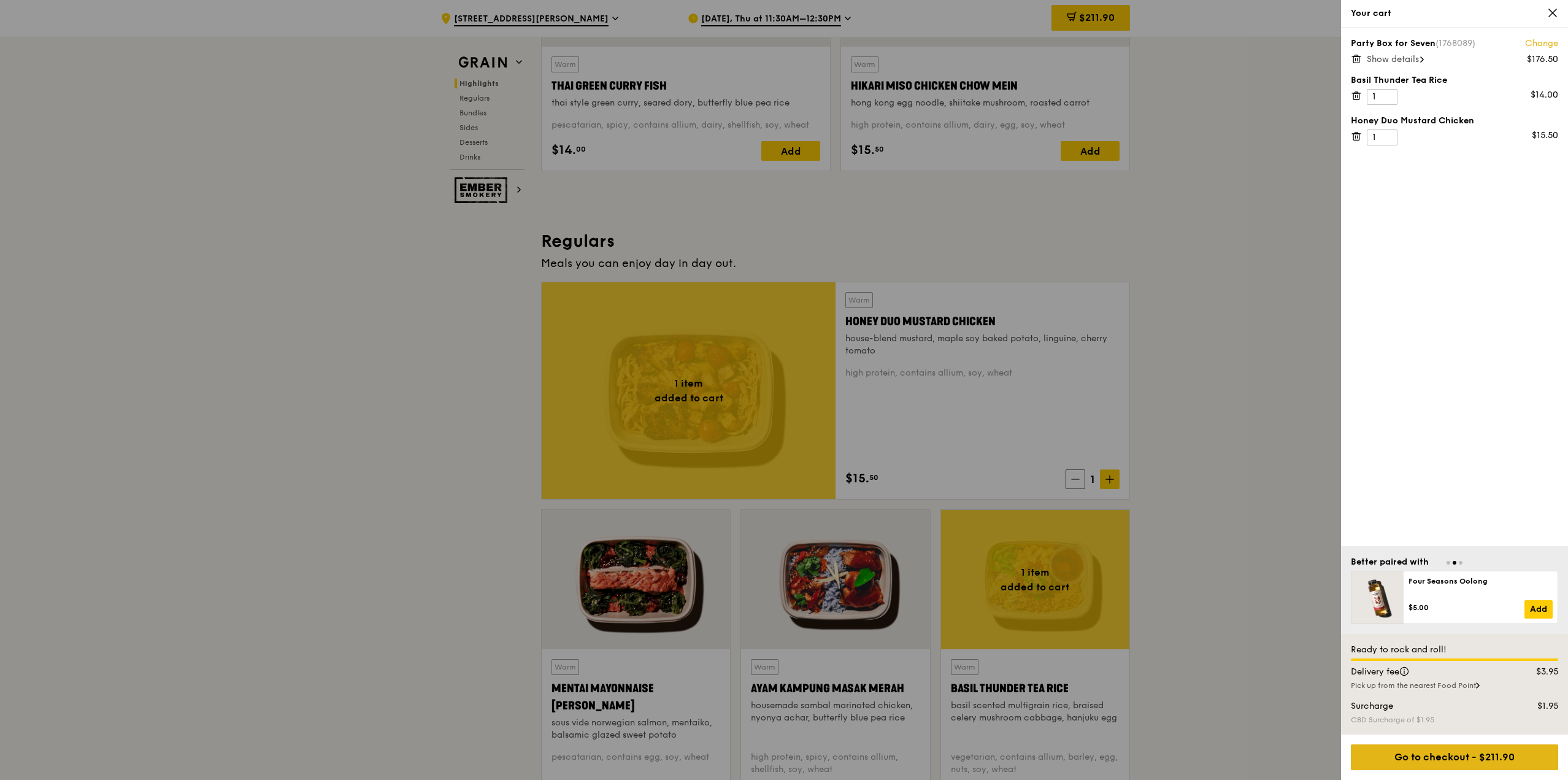
click at [777, 517] on div "Go to checkout - $211.90" at bounding box center [1455, 757] width 207 height 26
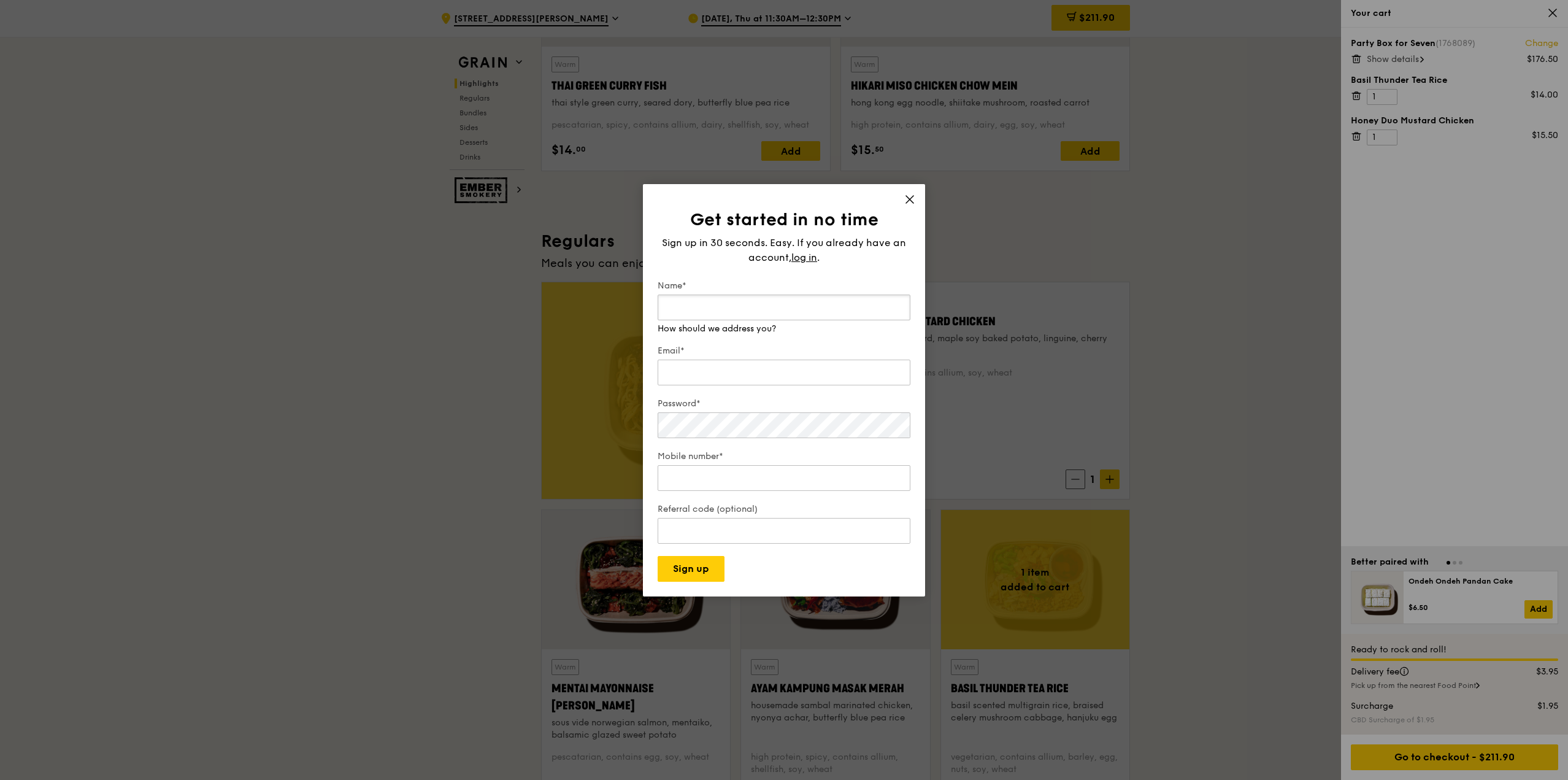
click at [710, 302] on input "Name*" at bounding box center [783, 307] width 253 height 26
type input "Jia Yun"
type input "jiawong@visa.com"
type input "91597933"
click at [583, 412] on div "Get started in no time Sign up in 30 seconds. Easy. If you already have an acco…" at bounding box center [784, 390] width 1568 height 780
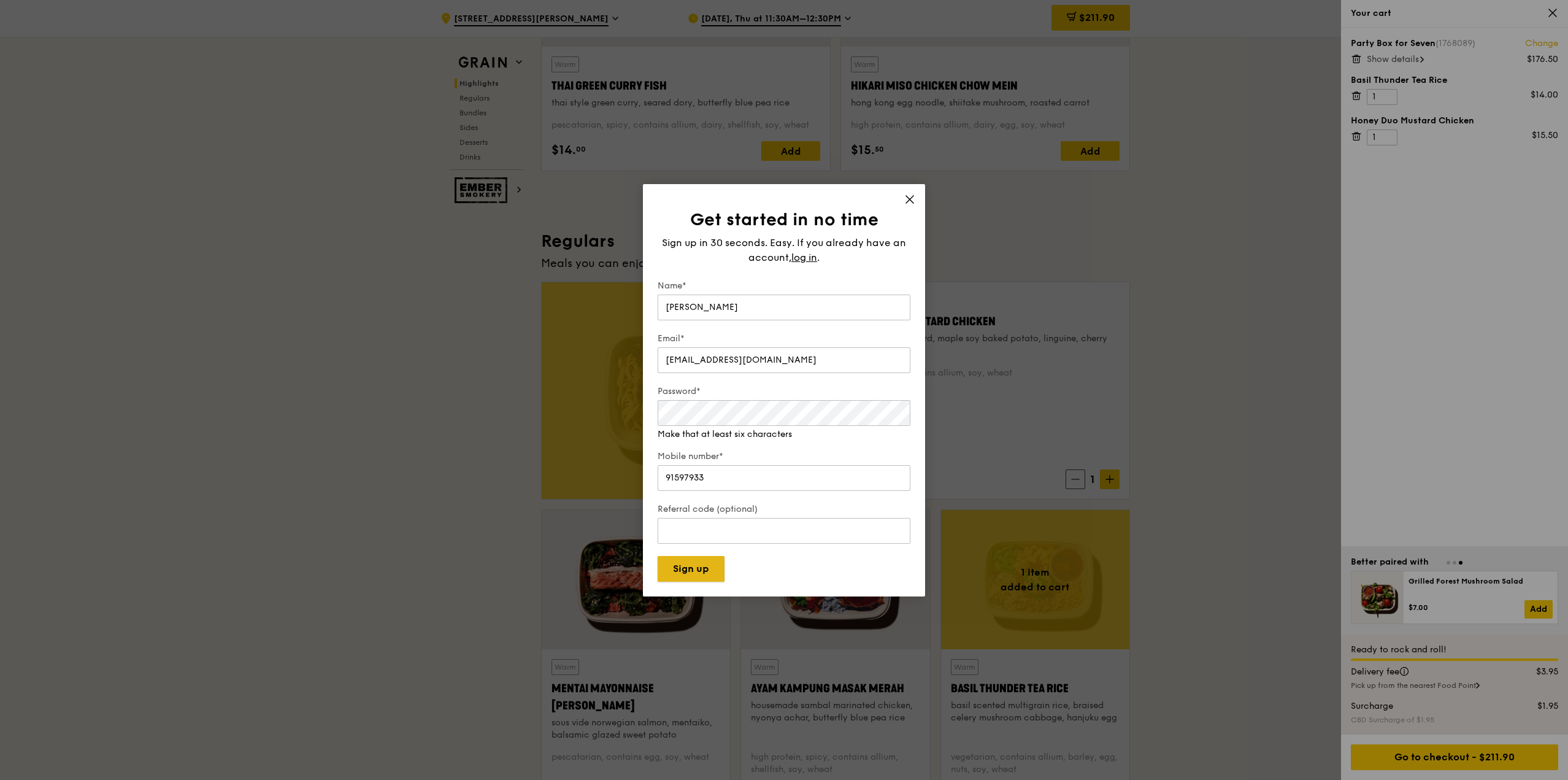
click at [688, 517] on button "Sign up" at bounding box center [691, 568] width 67 height 26
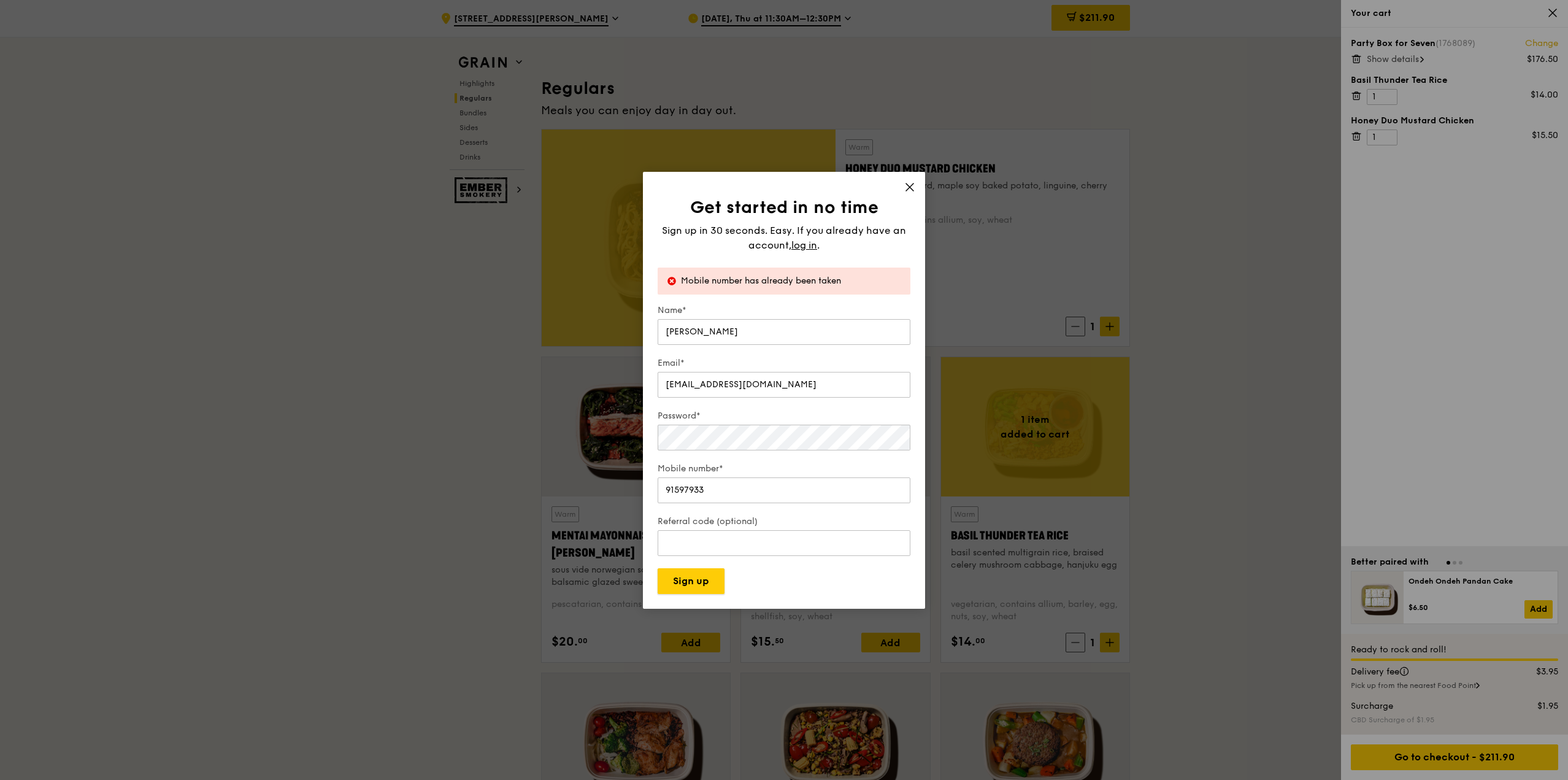
scroll to position [736, 0]
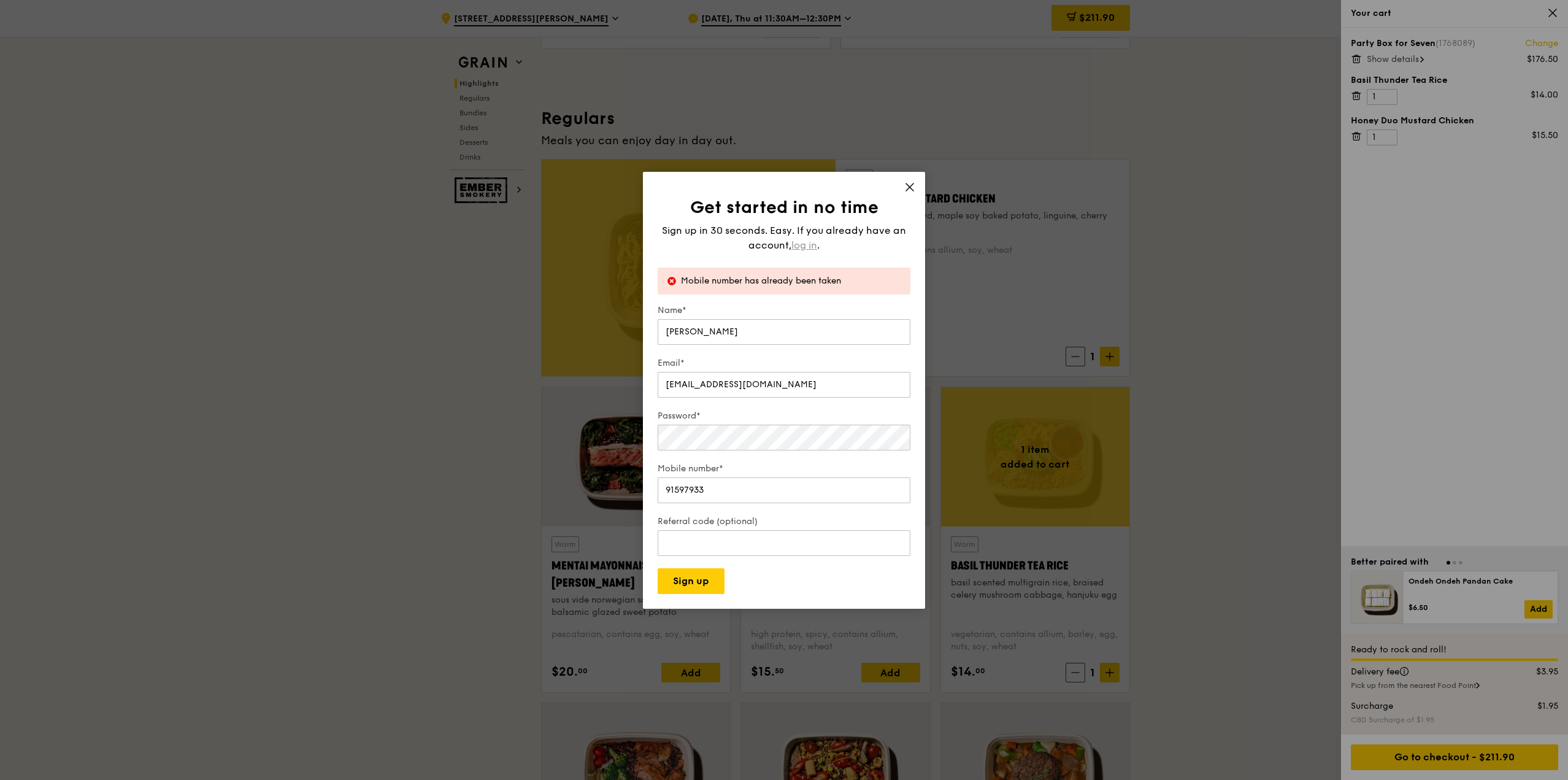
click at [777, 244] on span "log in" at bounding box center [803, 245] width 26 height 15
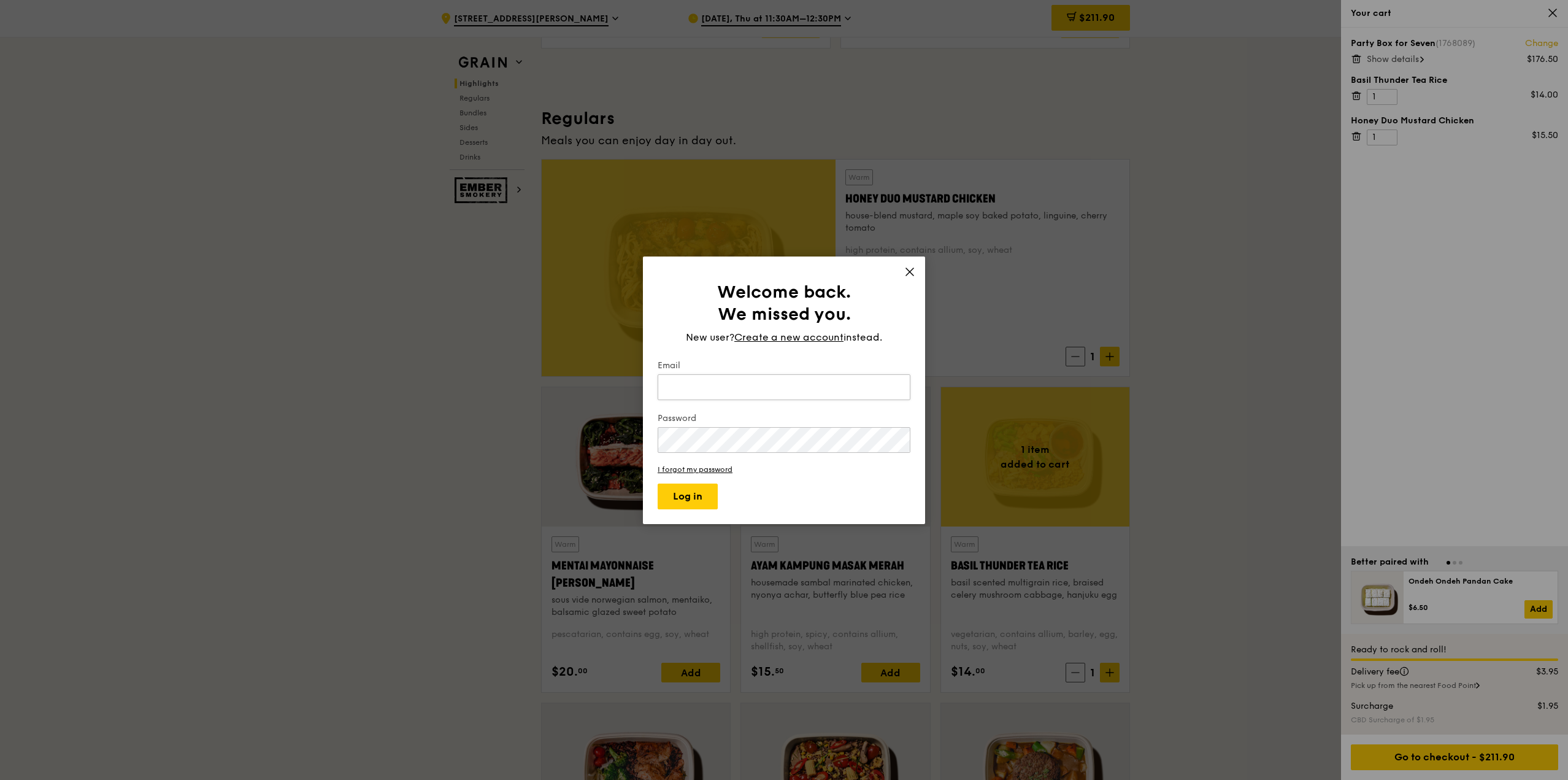
click at [709, 389] on input "Email" at bounding box center [783, 387] width 253 height 26
type input "jiawong@visa.com"
click at [769, 332] on span "Create a new account" at bounding box center [788, 337] width 109 height 15
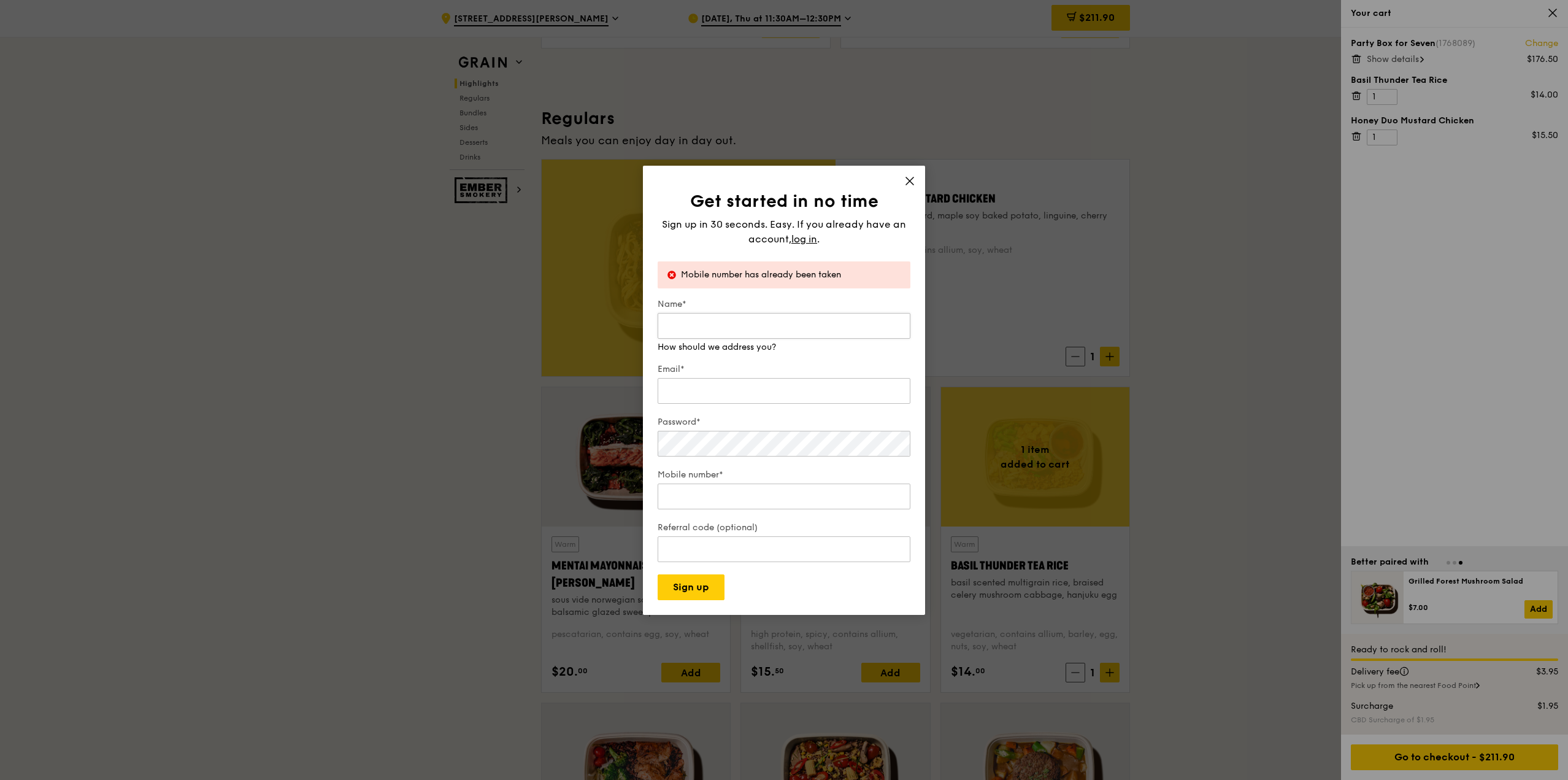
click at [714, 320] on input "Name*" at bounding box center [783, 325] width 253 height 26
type input "JY Wong"
type input "jiawong@visa.com"
type input "96722157"
click at [774, 517] on div "Referral code (optional)" at bounding box center [783, 543] width 253 height 43
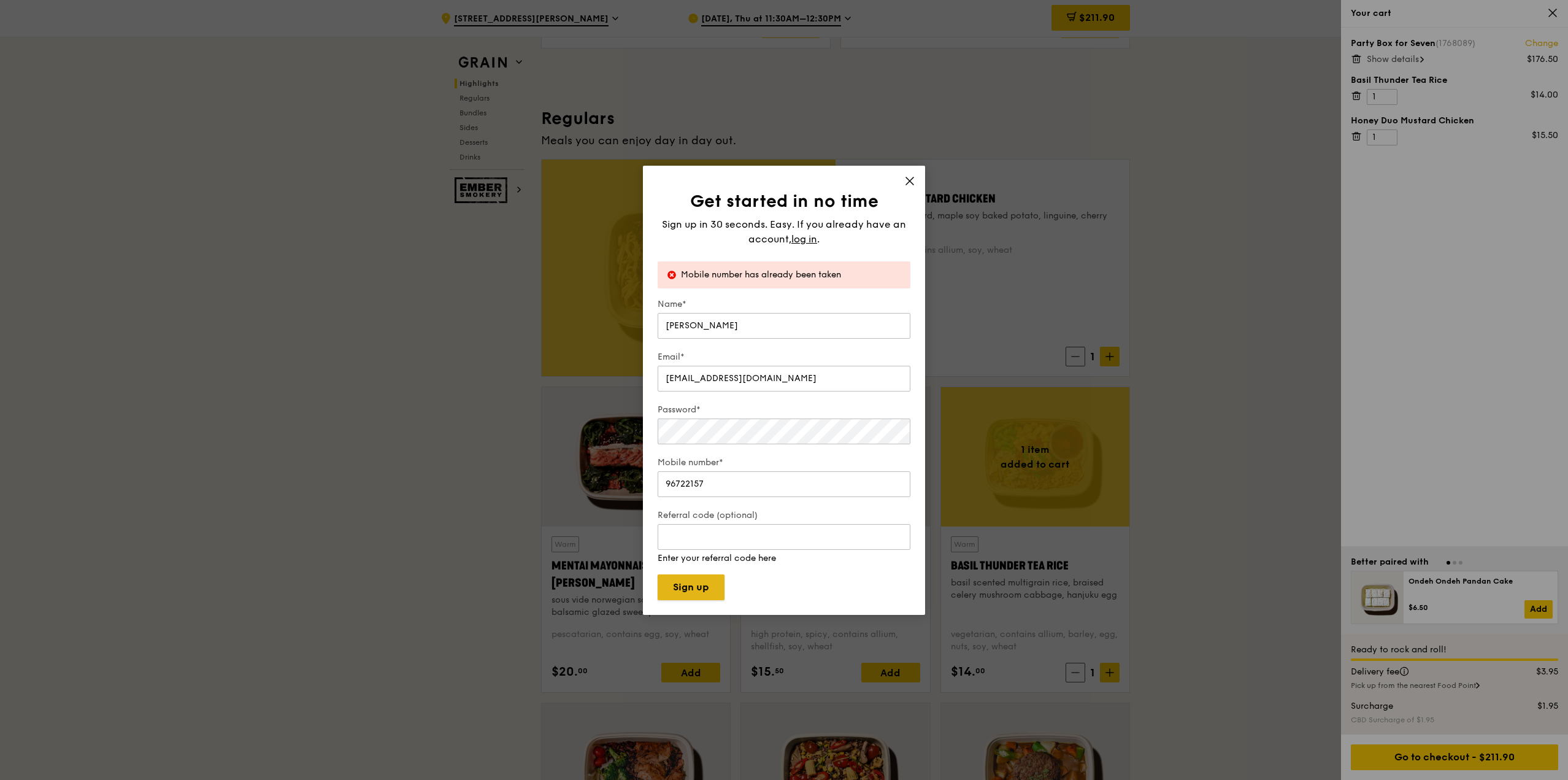
click at [704, 517] on button "Sign up" at bounding box center [691, 587] width 67 height 26
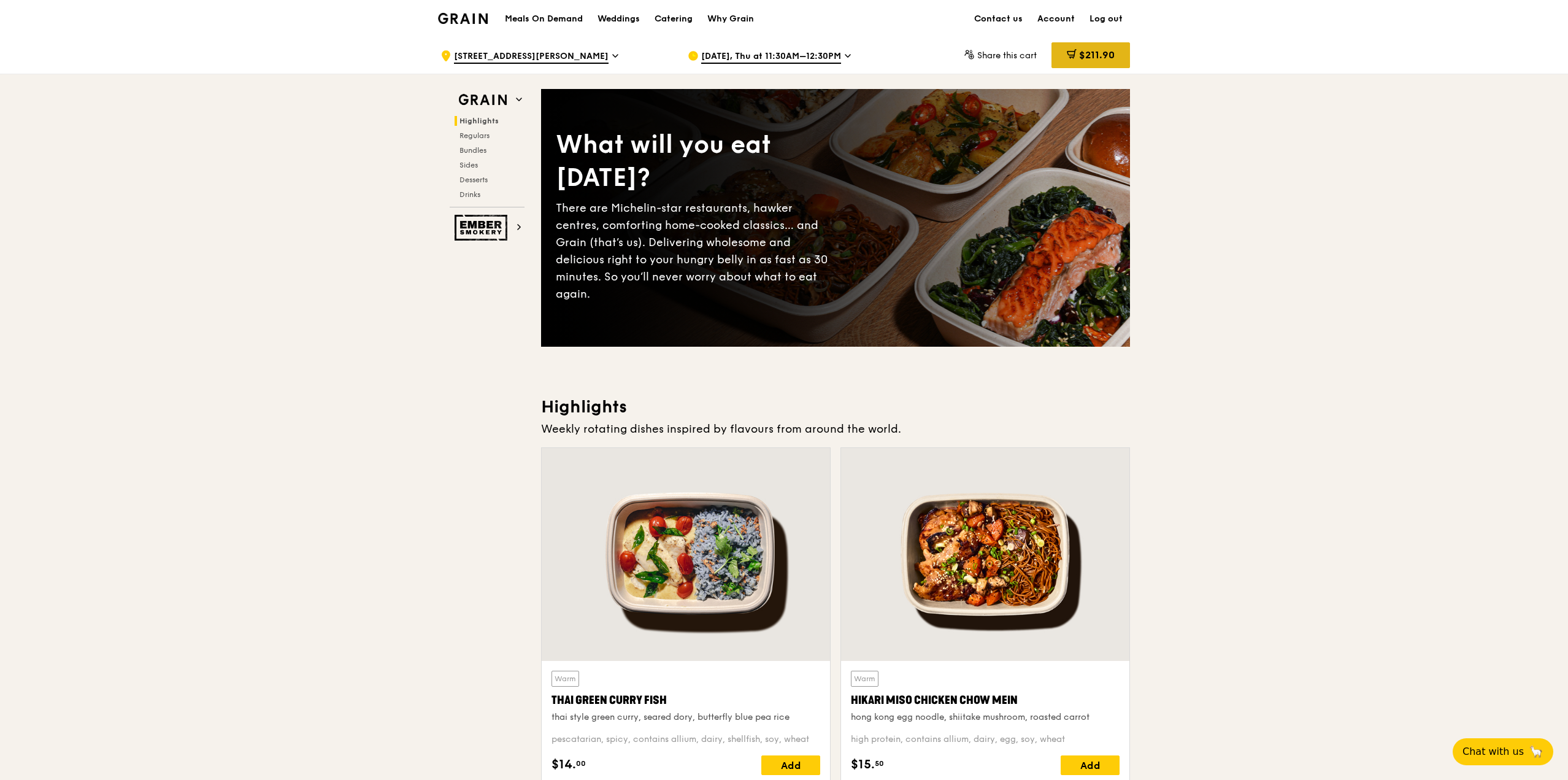
click at [1110, 60] on span "$211.90" at bounding box center [1096, 54] width 36 height 12
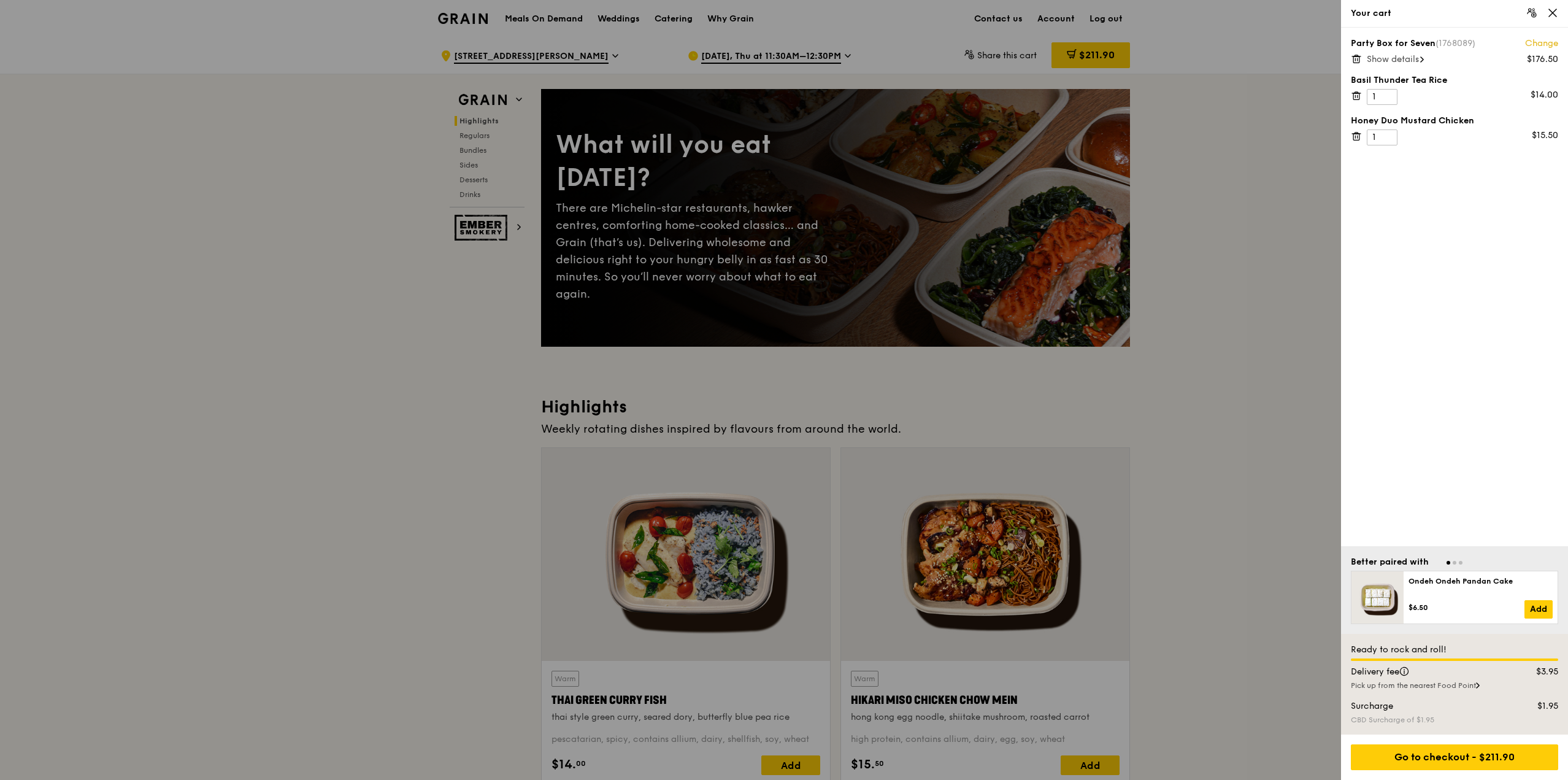
click at [1181, 232] on div at bounding box center [784, 390] width 1568 height 780
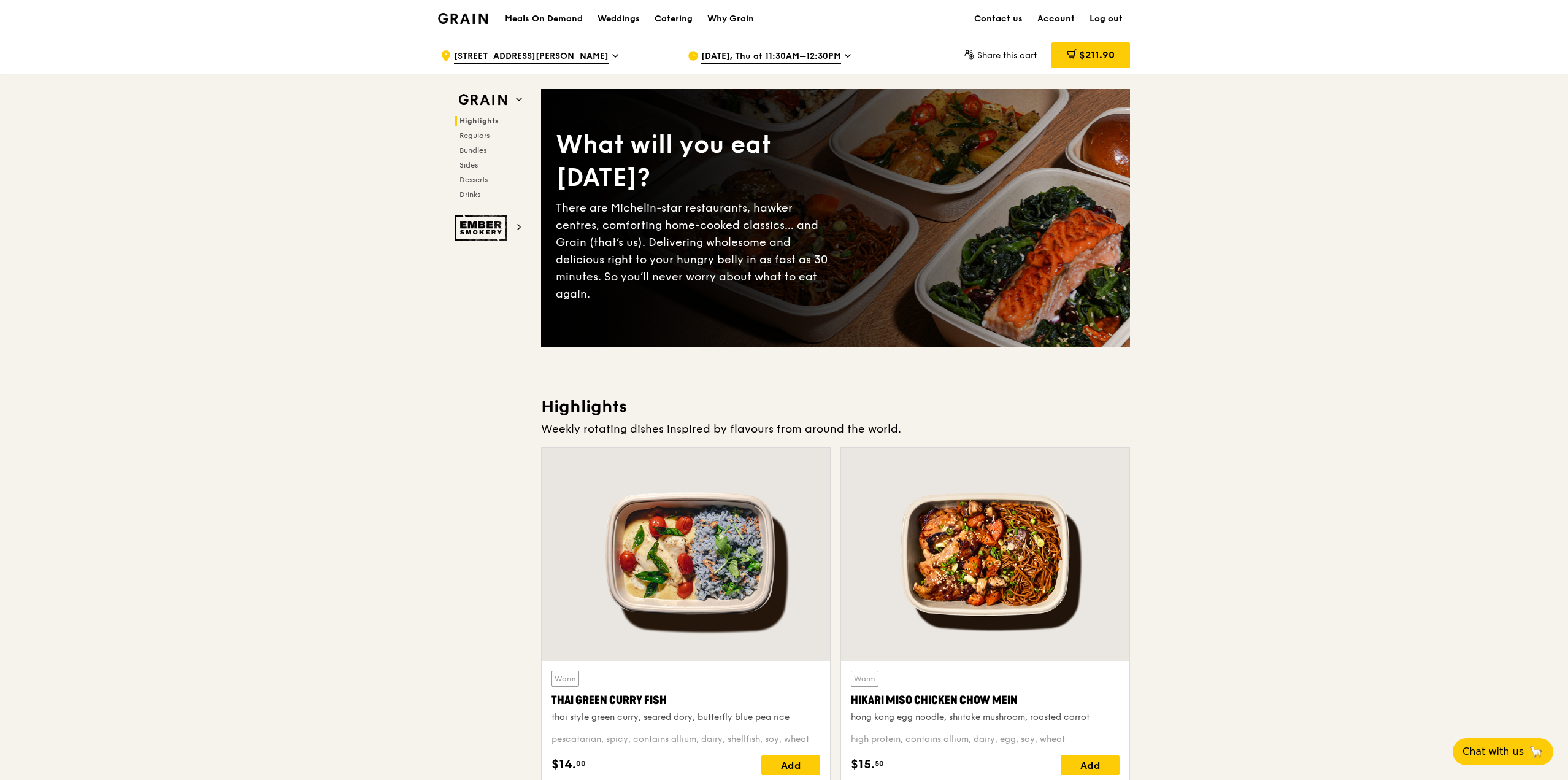
click at [831, 50] on span "[DATE], Thu at 11:30AM–12:30PM" at bounding box center [771, 56] width 140 height 13
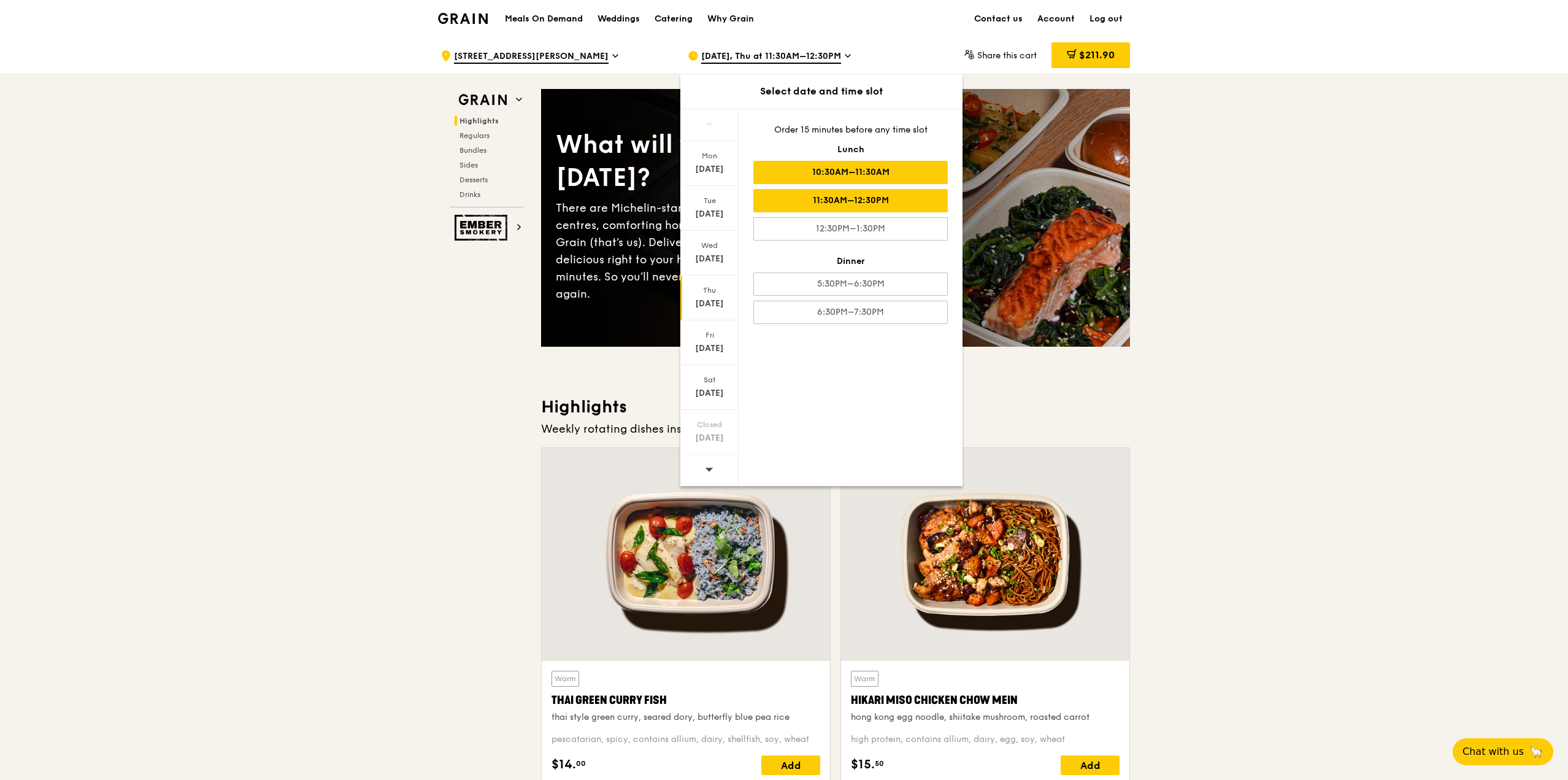
click at [856, 170] on div "10:30AM–11:30AM" at bounding box center [850, 172] width 194 height 23
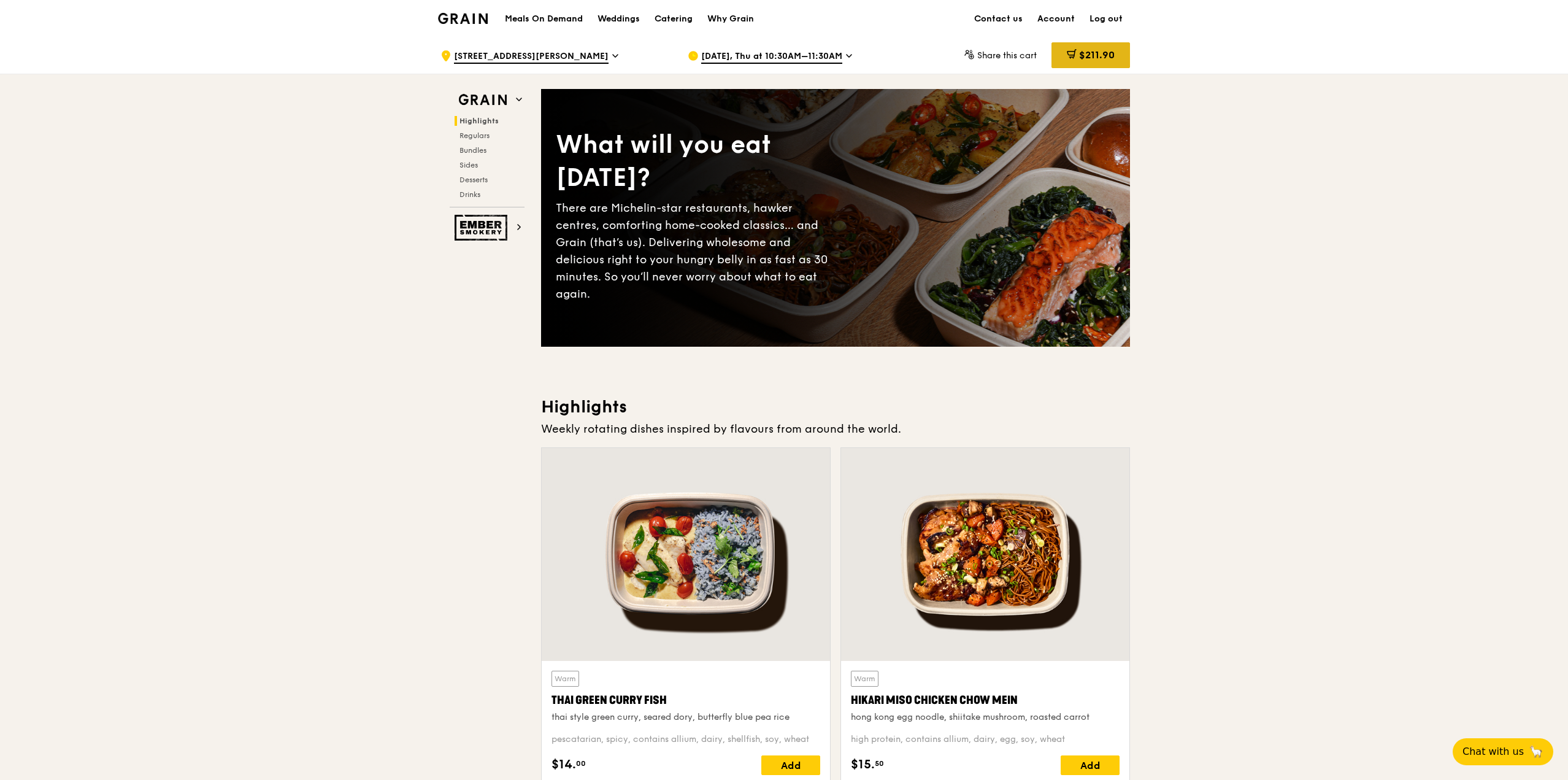
click at [1110, 52] on span "$211.90" at bounding box center [1096, 54] width 36 height 12
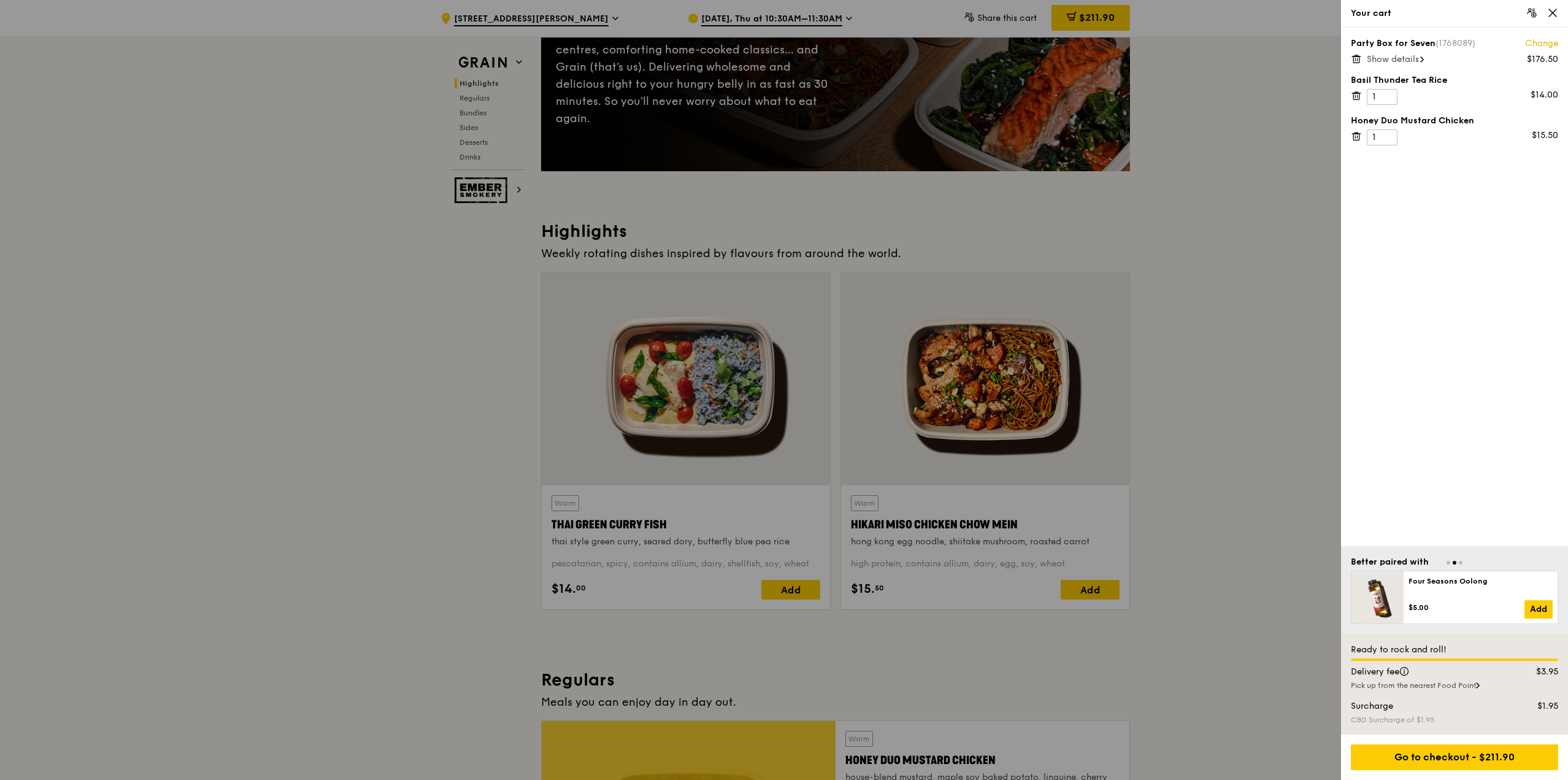
scroll to position [184, 0]
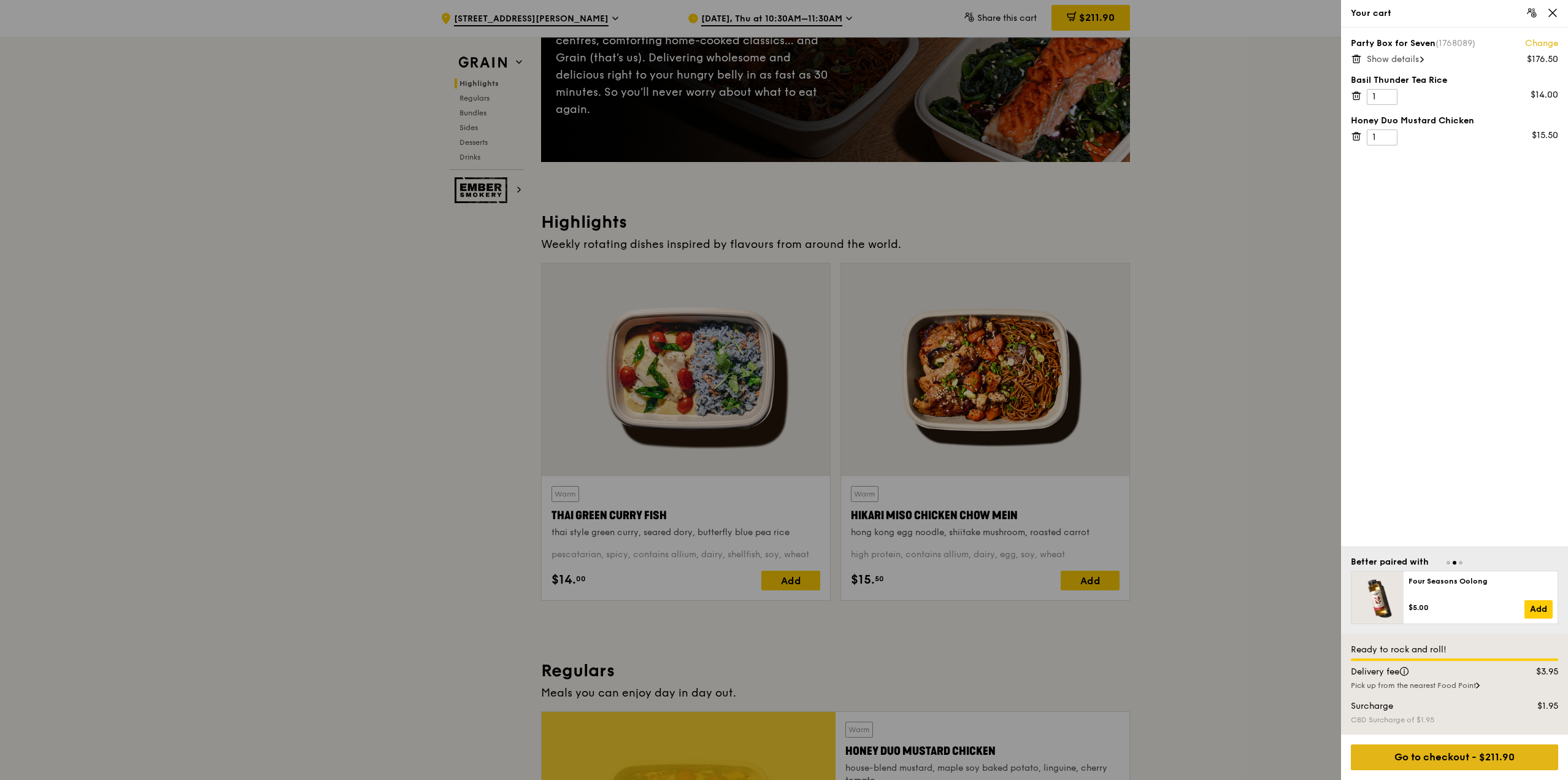
click at [1463, 757] on div "Go to checkout - $211.90" at bounding box center [1455, 757] width 207 height 26
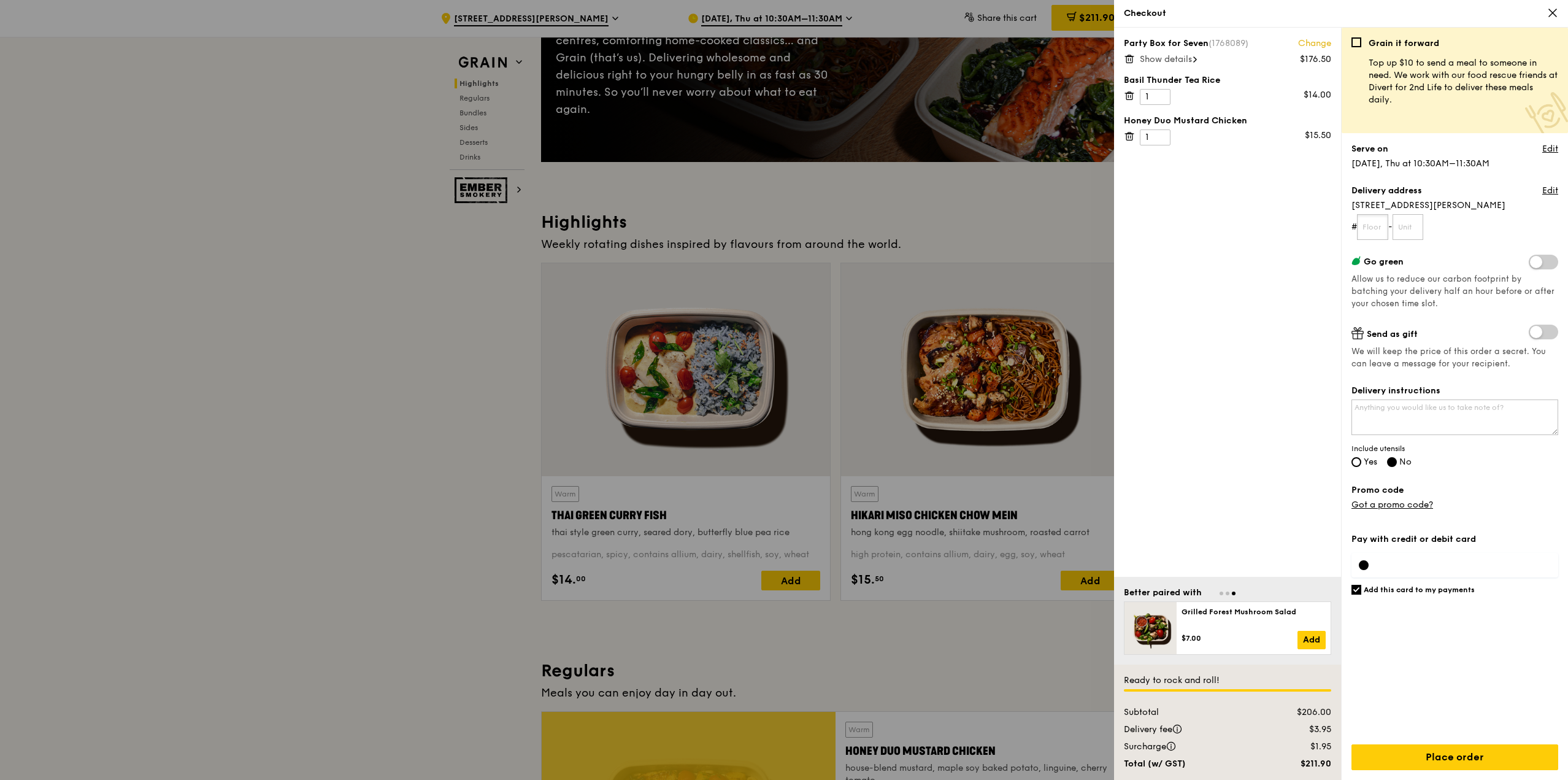
click at [1372, 226] on input "text" at bounding box center [1372, 226] width 31 height 26
type input "08"
type input "01"
click at [1453, 414] on textarea "Delivery instructions" at bounding box center [1455, 416] width 207 height 36
click at [1523, 512] on div "Grain it forward Top up $10 to send a meal to someone in need. We work with our…" at bounding box center [1455, 409] width 207 height 742
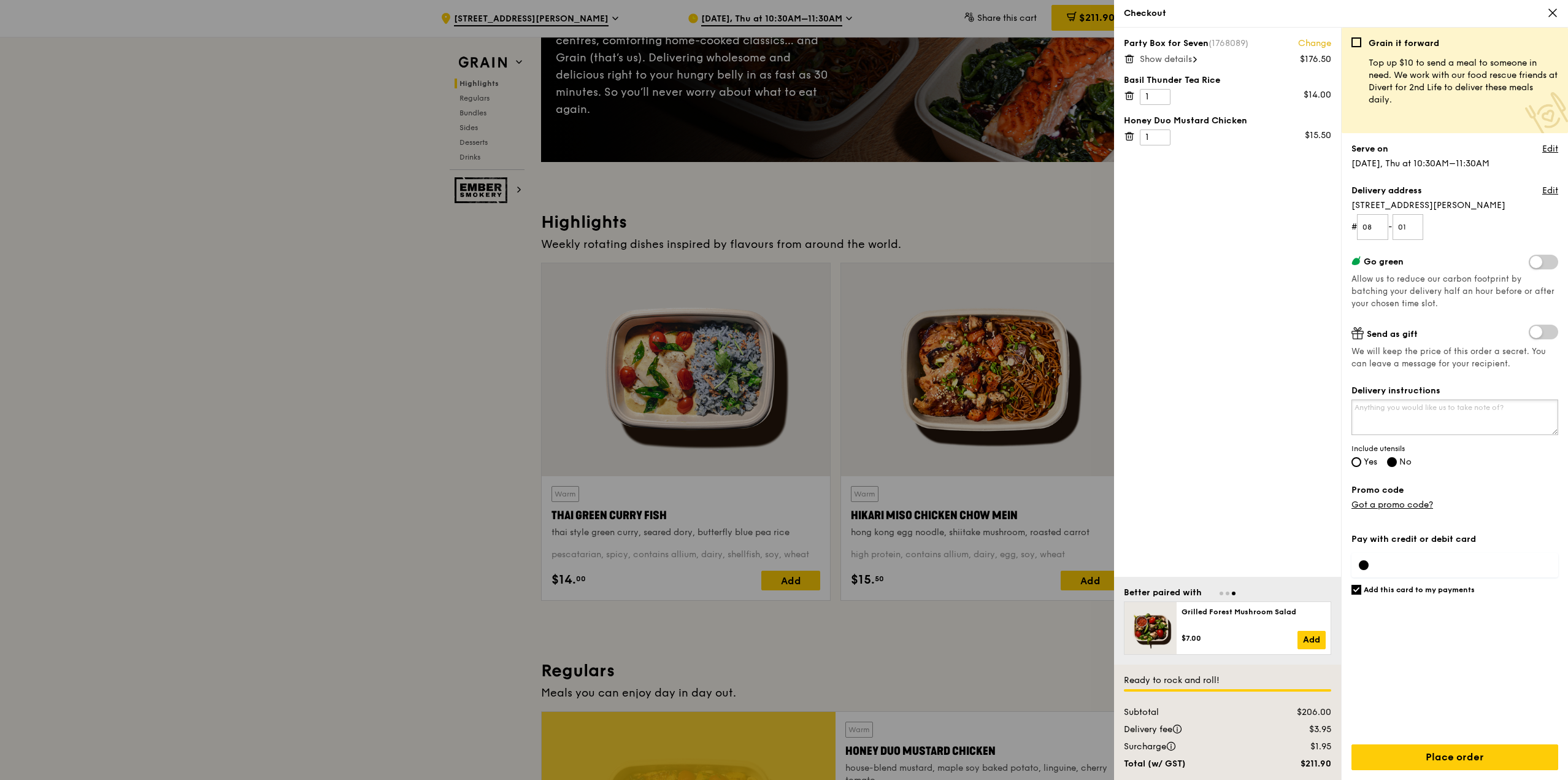
click at [1474, 421] on textarea "Delivery instructions" at bounding box center [1455, 416] width 207 height 36
click at [1472, 420] on textarea "Delivery instructions" at bounding box center [1455, 416] width 207 height 36
type textarea "Please call me when near. I will pick up from the Visa reception at Level 8."
click at [1359, 465] on input "Yes" at bounding box center [1356, 462] width 10 height 10
radio input "true"
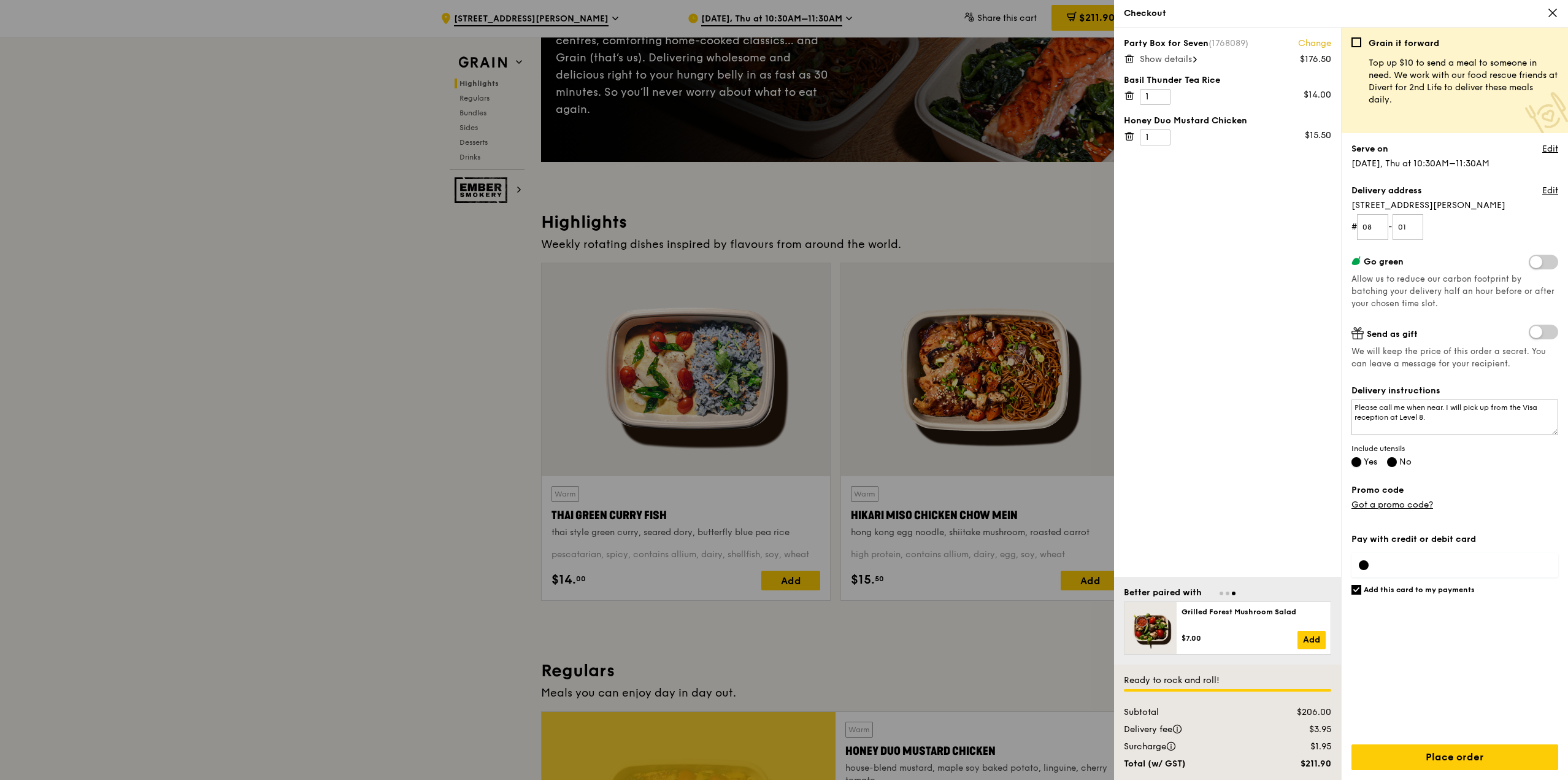
radio input "false"
click at [1554, 526] on div "Pay with credit or debit card Add this card to my payments Ready to rock and ro…" at bounding box center [1455, 653] width 207 height 254
click at [1398, 540] on label "Pay with credit or debit card" at bounding box center [1455, 539] width 207 height 13
click at [1385, 562] on div at bounding box center [1455, 565] width 207 height 24
click at [1356, 588] on input "Add this card to my payments" at bounding box center [1356, 589] width 10 height 10
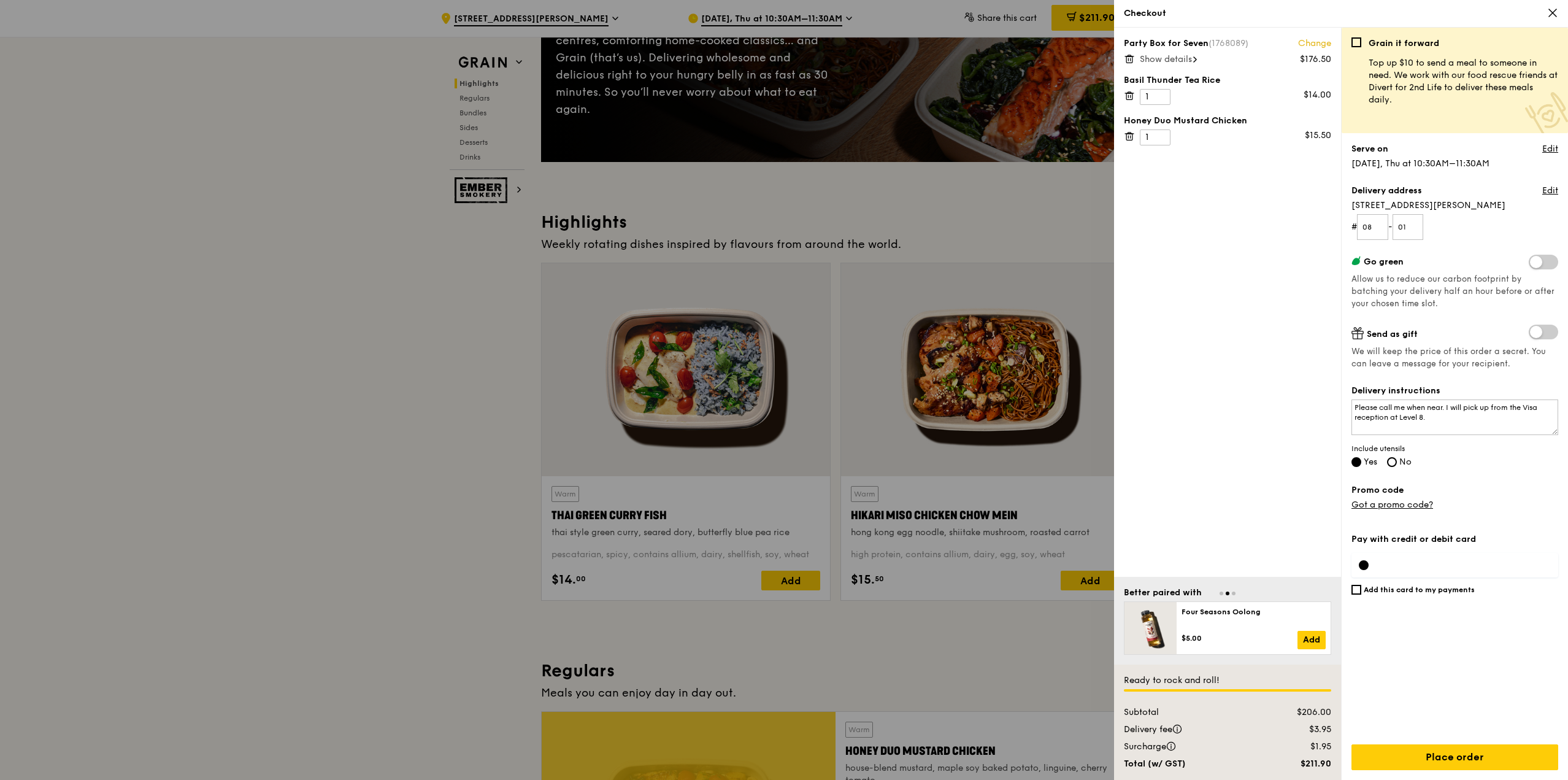
click at [1402, 564] on div at bounding box center [1455, 565] width 207 height 24
click at [1415, 543] on label "Pay with credit or debit card" at bounding box center [1455, 539] width 207 height 13
click at [1415, 538] on label "Pay with credit or debit card" at bounding box center [1455, 539] width 207 height 13
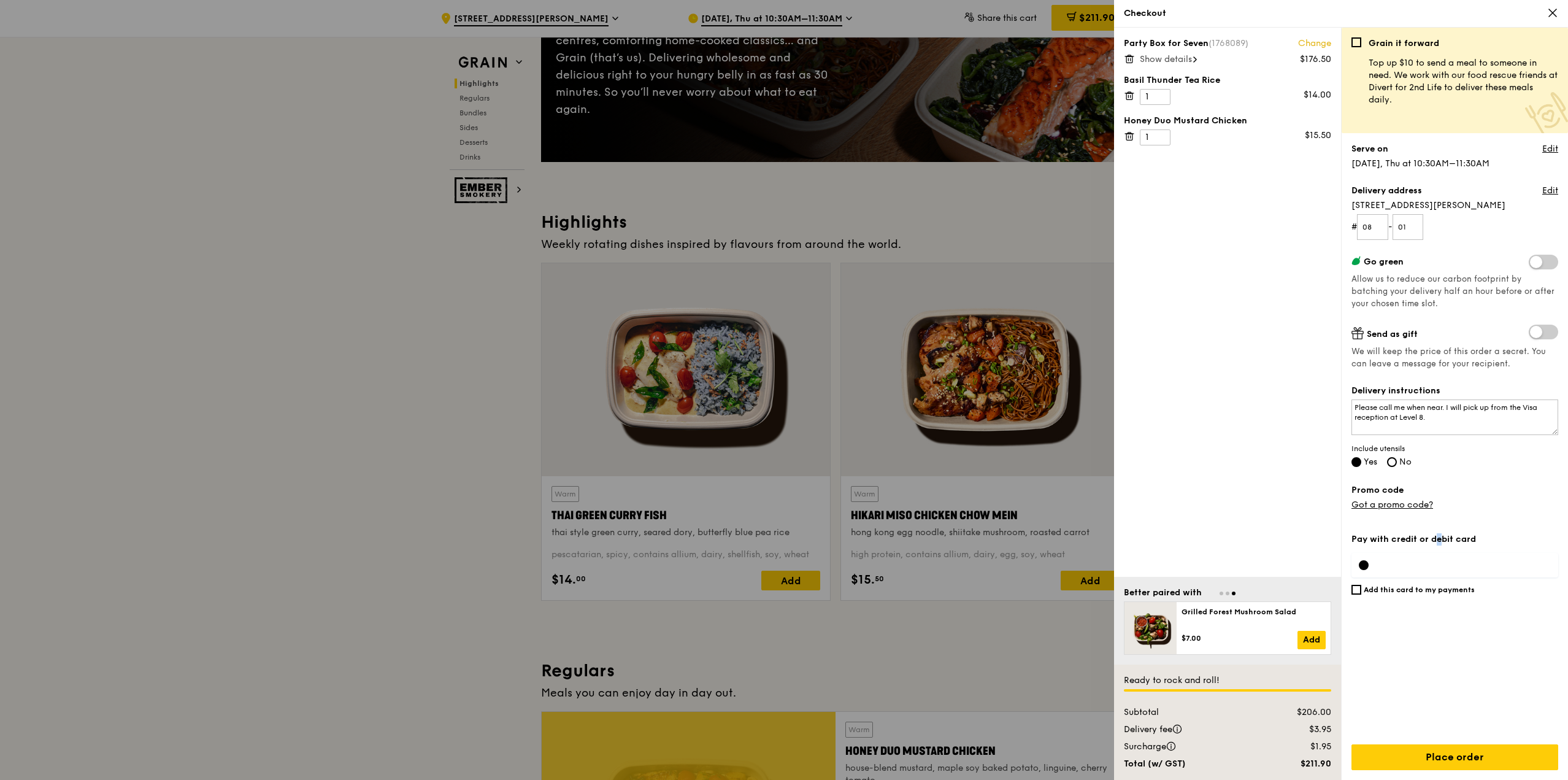
click at [1415, 538] on label "Pay with credit or debit card" at bounding box center [1455, 539] width 207 height 13
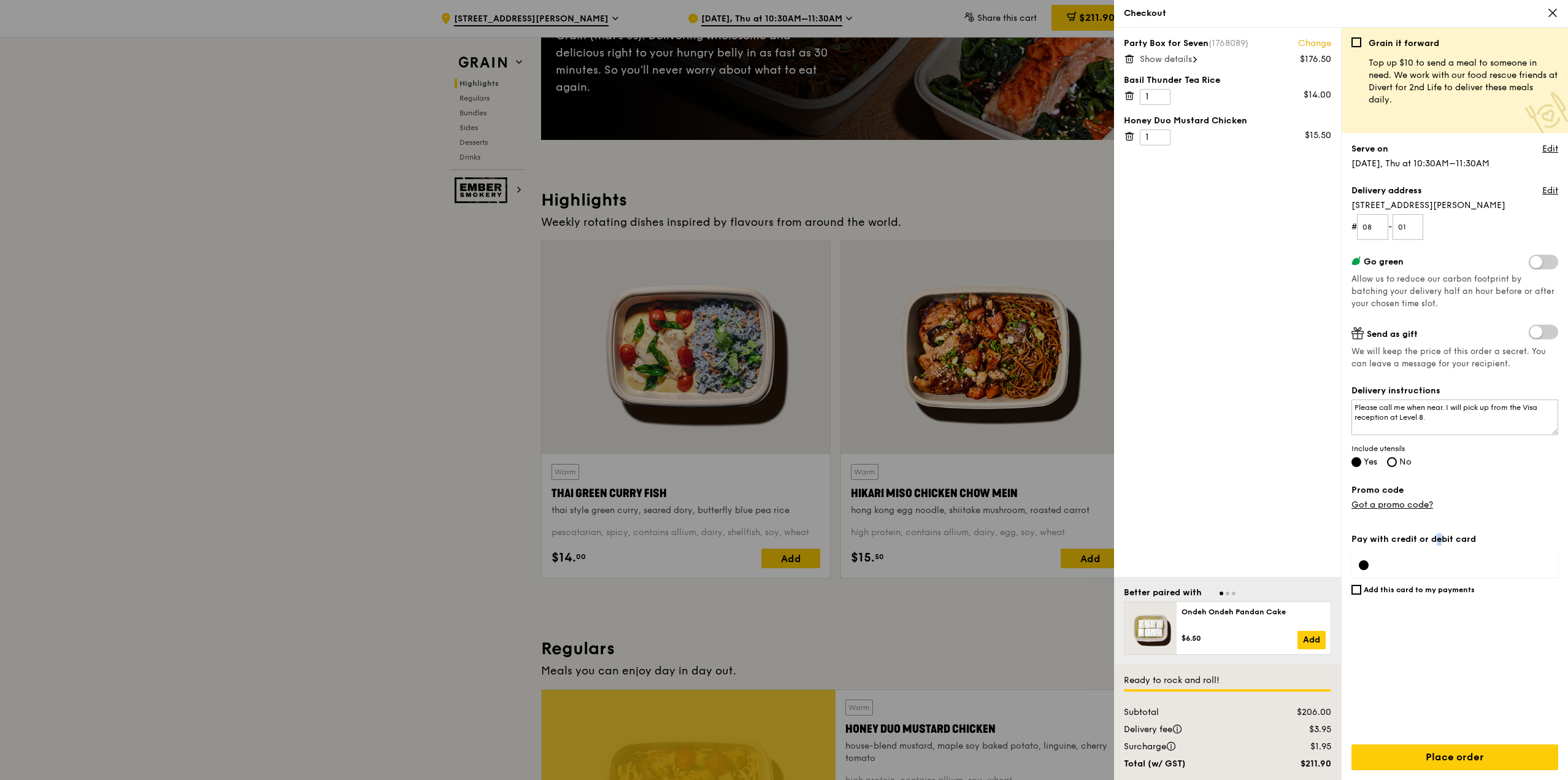
scroll to position [245, 0]
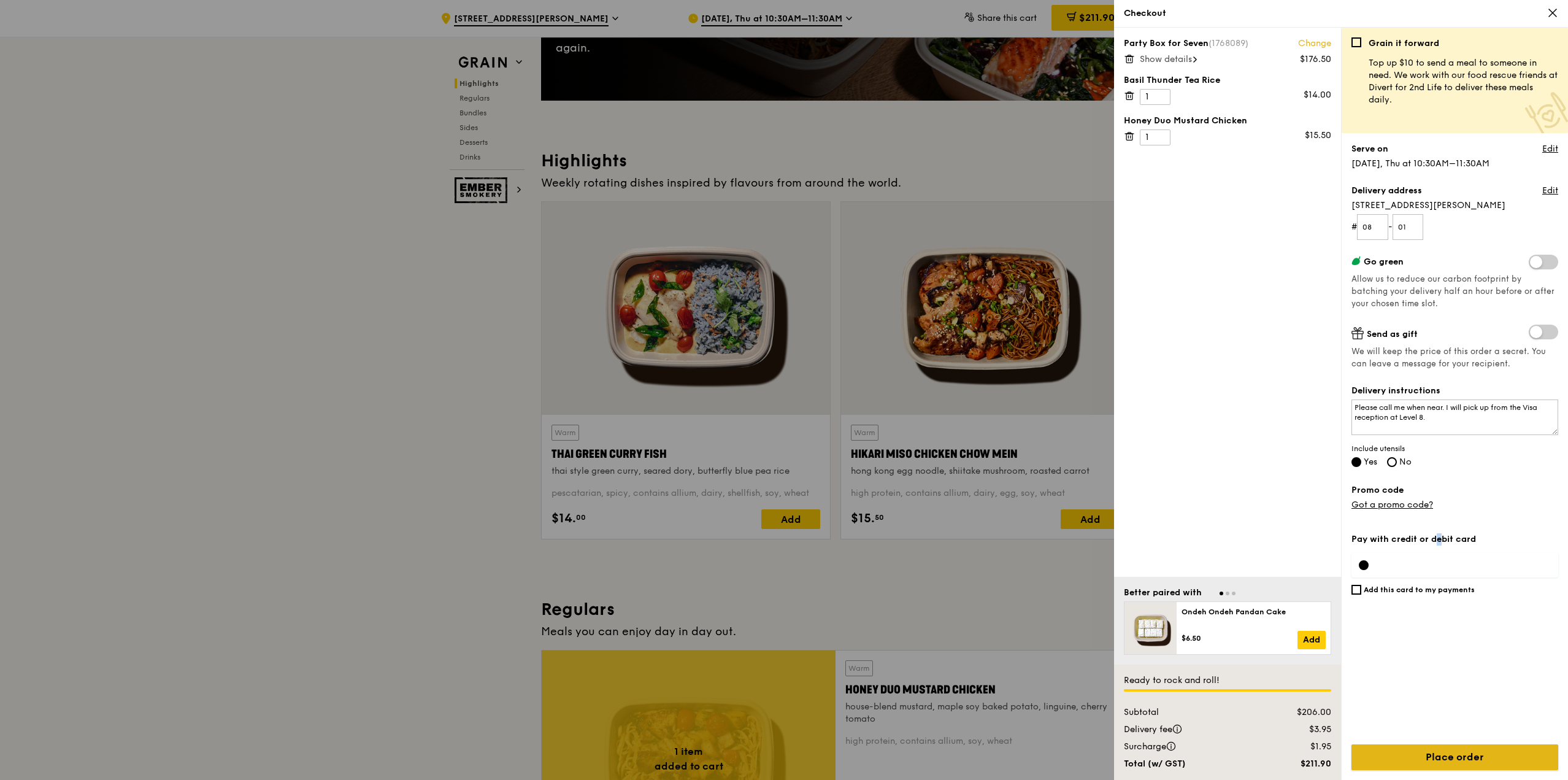
click at [1503, 751] on input "Place order" at bounding box center [1455, 757] width 207 height 26
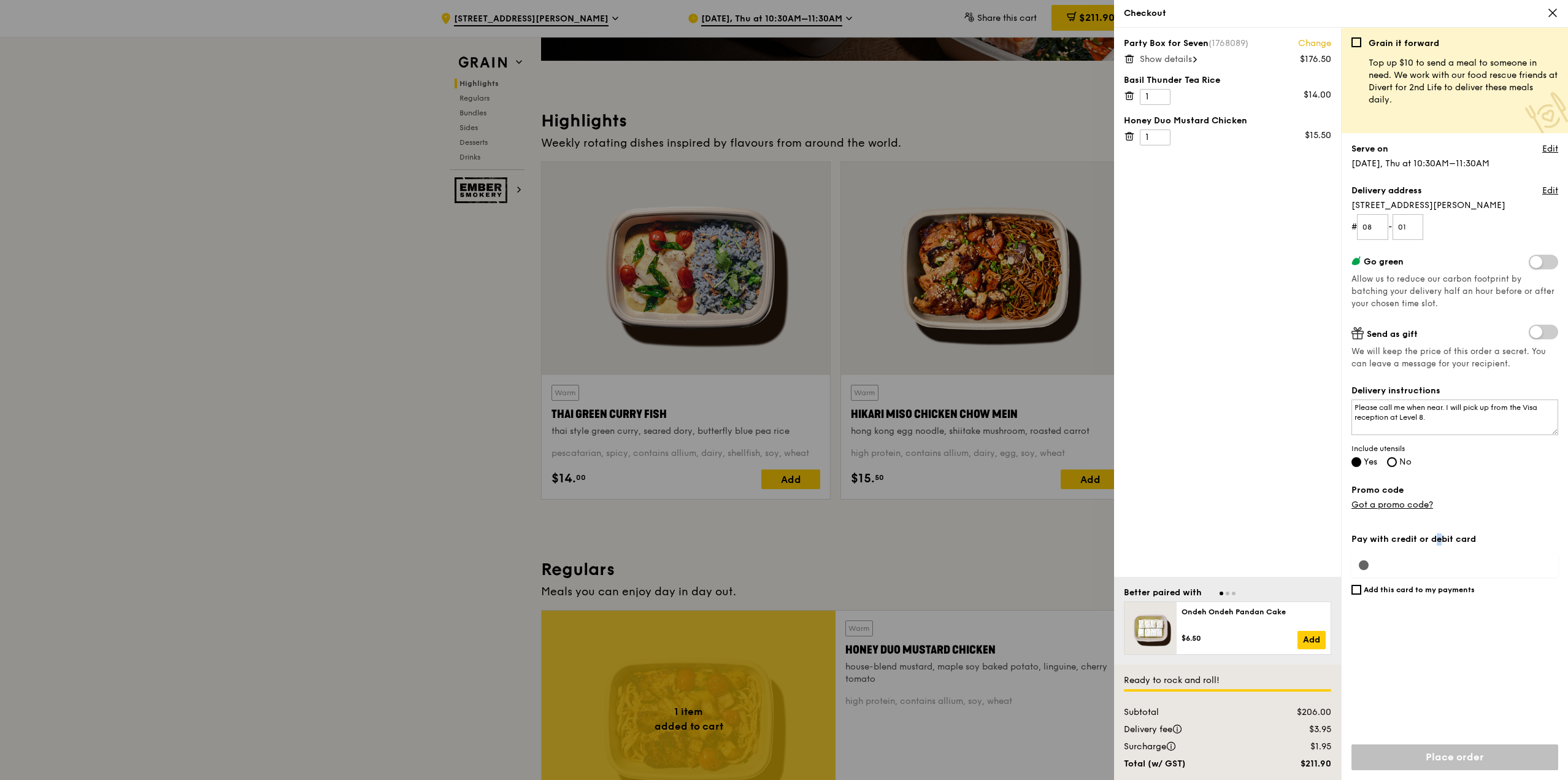
scroll to position [306, 0]
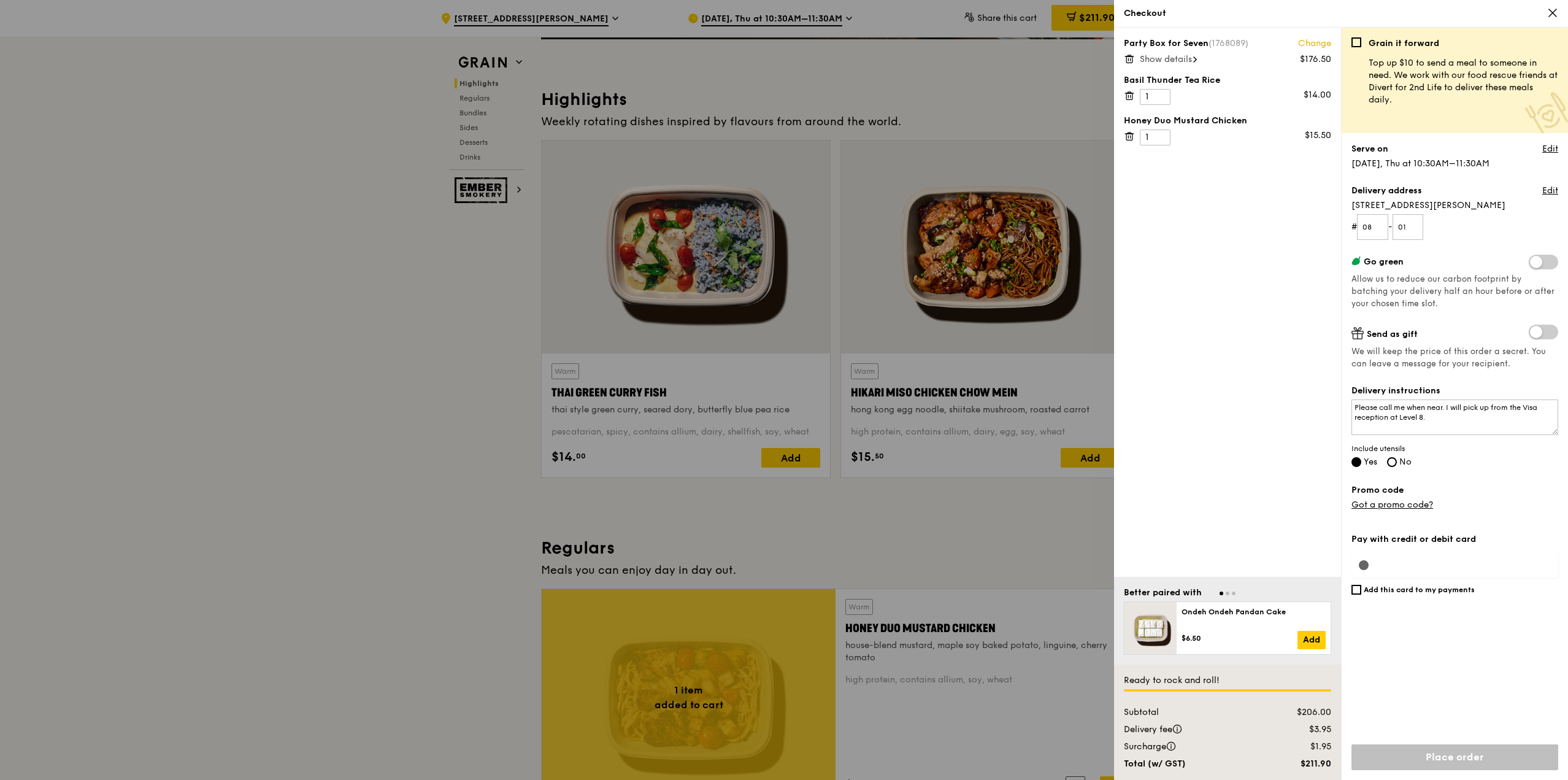
click at [1373, 559] on div "Pay with credit or debit card Add this card to my payments Ready to rock and ro…" at bounding box center [1455, 653] width 207 height 254
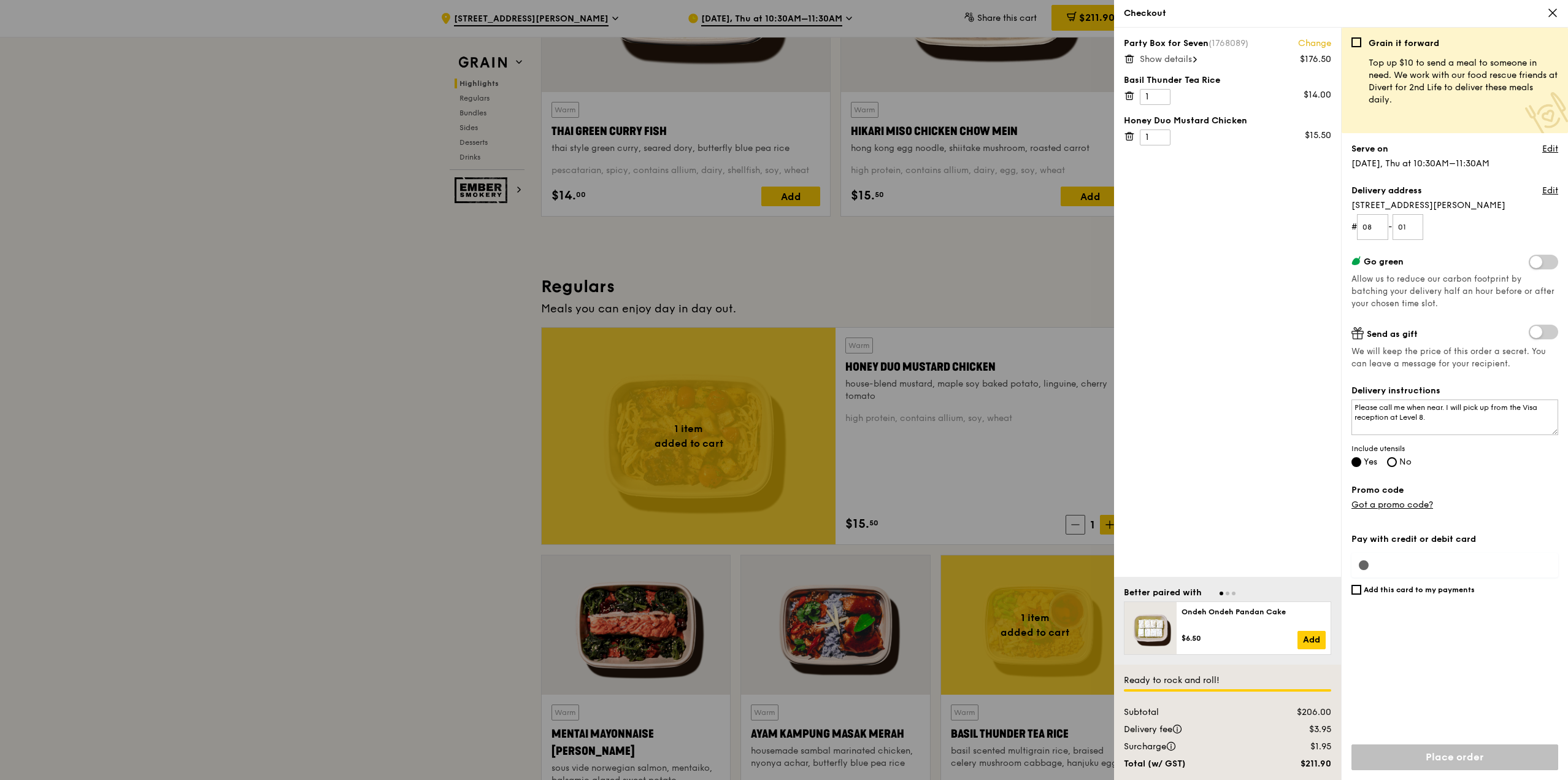
scroll to position [245, 0]
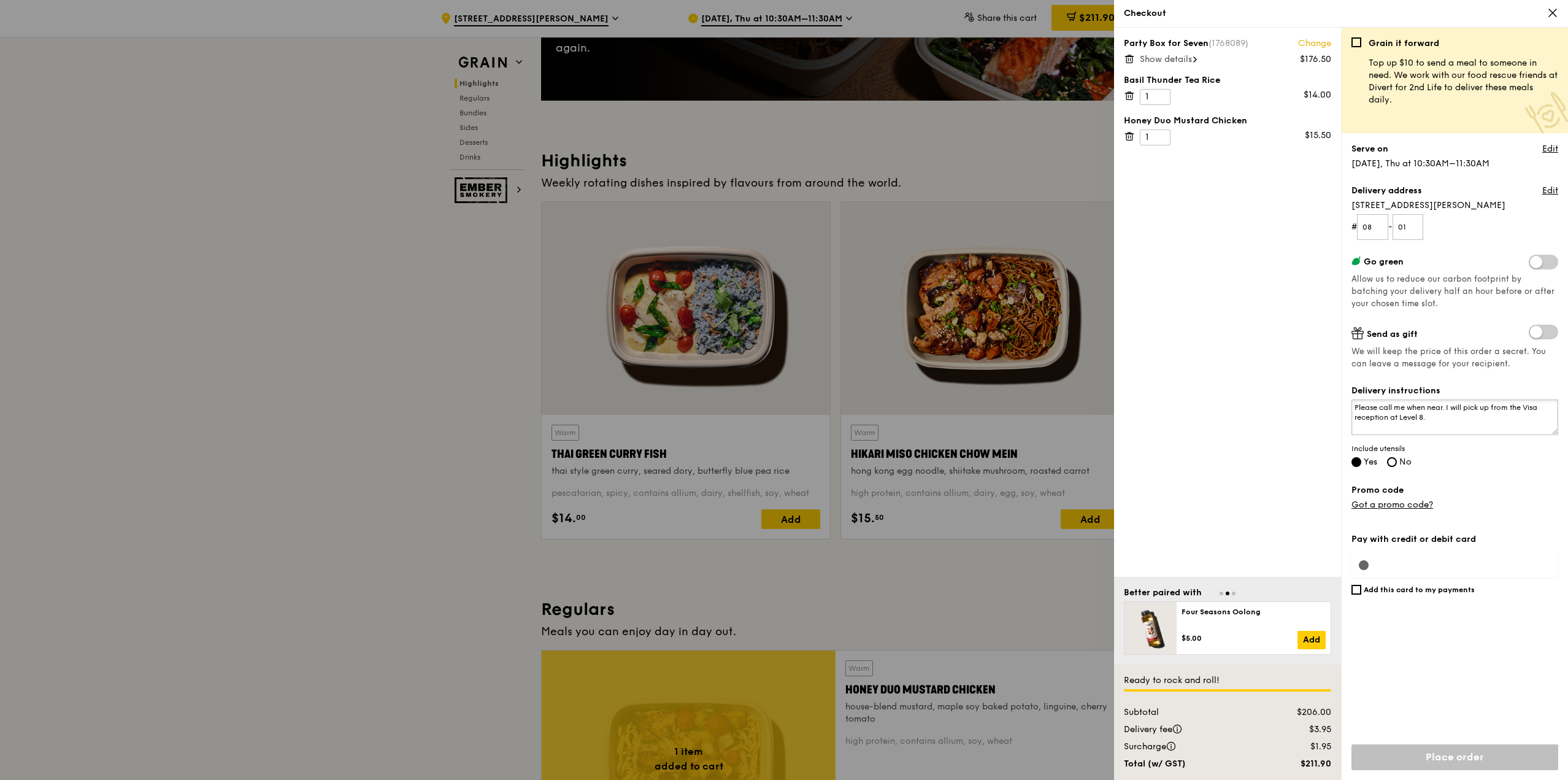
click at [1445, 420] on textarea "Please call me when near. I will pick up from the Visa reception at Level 8." at bounding box center [1455, 416] width 207 height 36
click at [1363, 561] on div "Pay with credit or debit card Add this card to my payments Ready to rock and ro…" at bounding box center [1455, 653] width 207 height 254
click at [1377, 536] on label "Pay with credit or debit card" at bounding box center [1455, 539] width 207 height 13
click at [1374, 559] on div "Pay with credit or debit card Add this card to my payments Ready to rock and ro…" at bounding box center [1455, 653] width 207 height 254
click at [1372, 564] on div "Pay with credit or debit card Add this card to my payments Ready to rock and ro…" at bounding box center [1455, 653] width 207 height 254
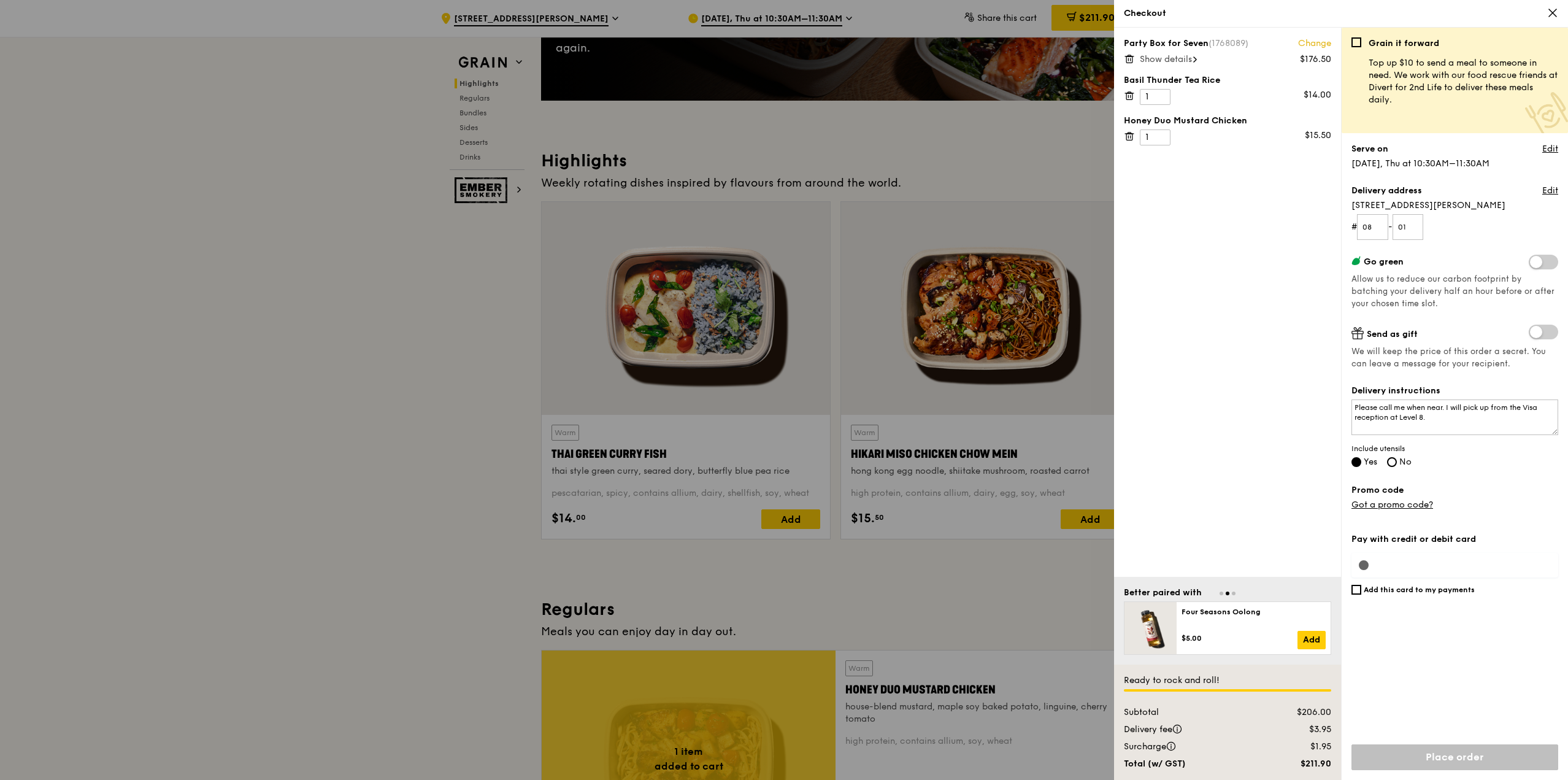
click at [1372, 564] on div "Pay with credit or debit card Add this card to my payments Ready to rock and ro…" at bounding box center [1455, 653] width 207 height 254
click at [1361, 592] on label "Add this card to my payments" at bounding box center [1455, 589] width 207 height 10
click at [1361, 592] on input "Add this card to my payments" at bounding box center [1356, 589] width 10 height 10
checkbox input "true"
drag, startPoint x: 1398, startPoint y: 693, endPoint x: 1422, endPoint y: 740, distance: 52.8
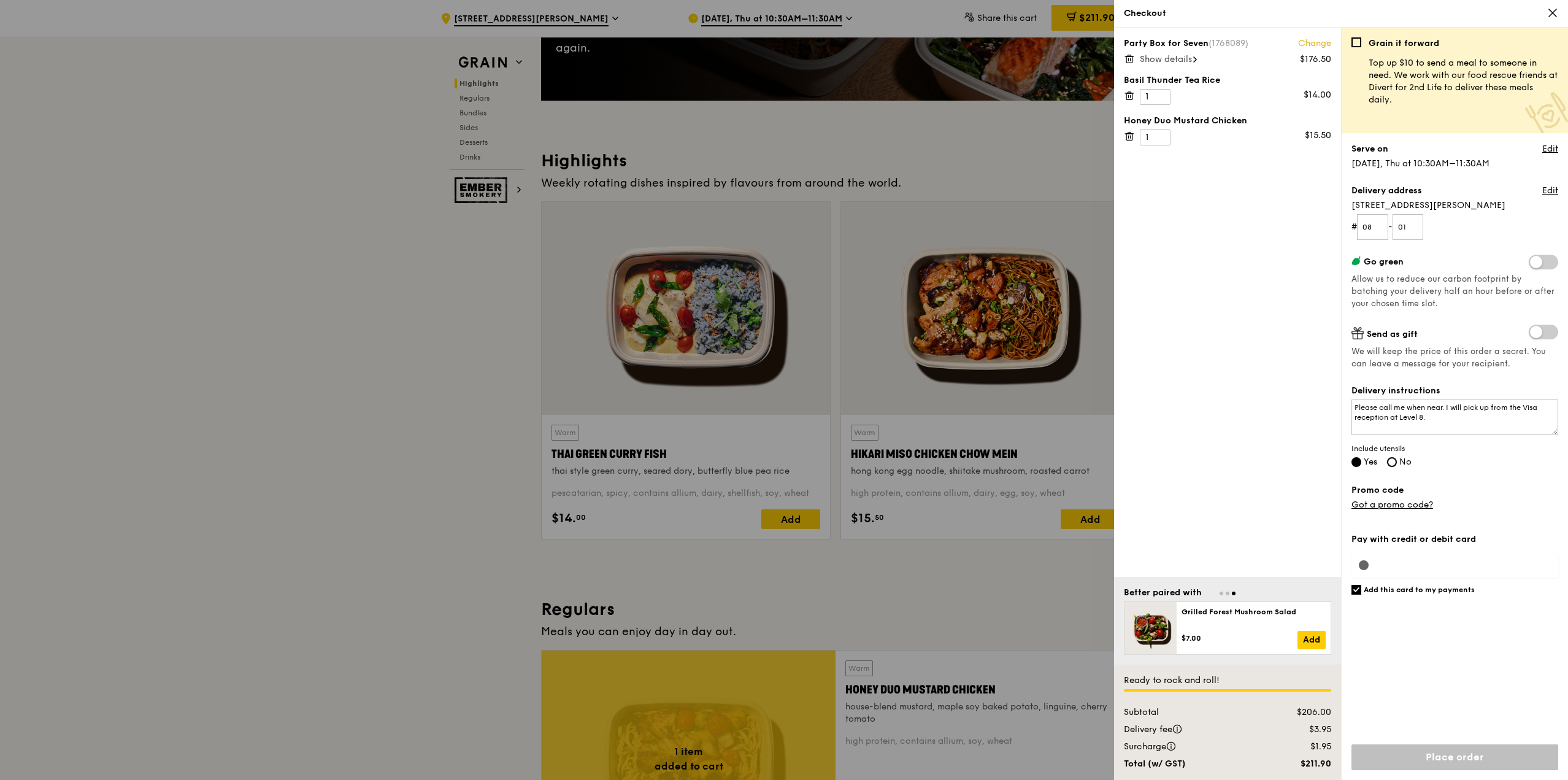
click at [1398, 693] on div "Add this card to my payments" at bounding box center [1455, 660] width 207 height 152
click at [1446, 645] on div "Add this card to my payments" at bounding box center [1455, 660] width 207 height 152
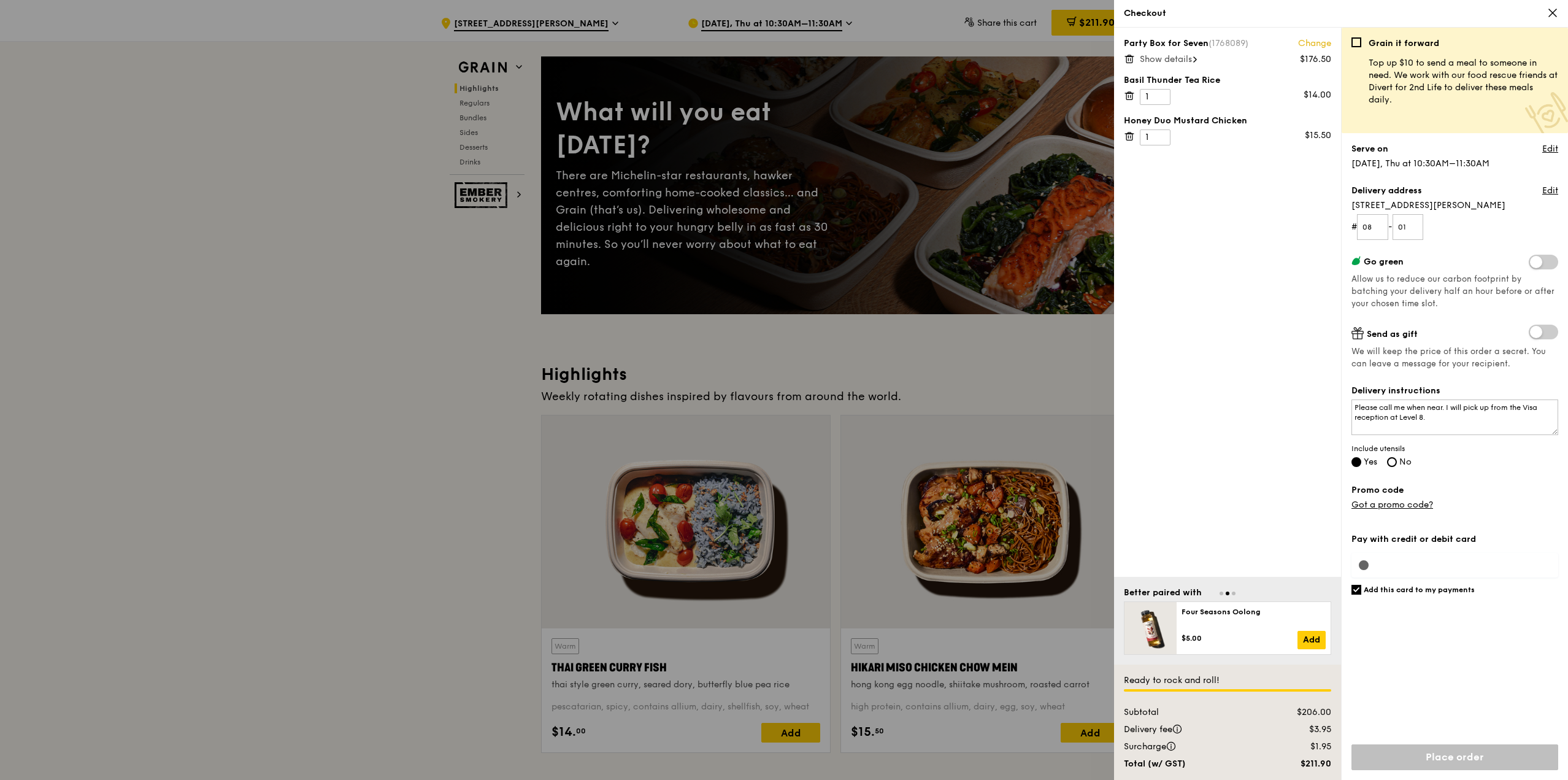
scroll to position [61, 0]
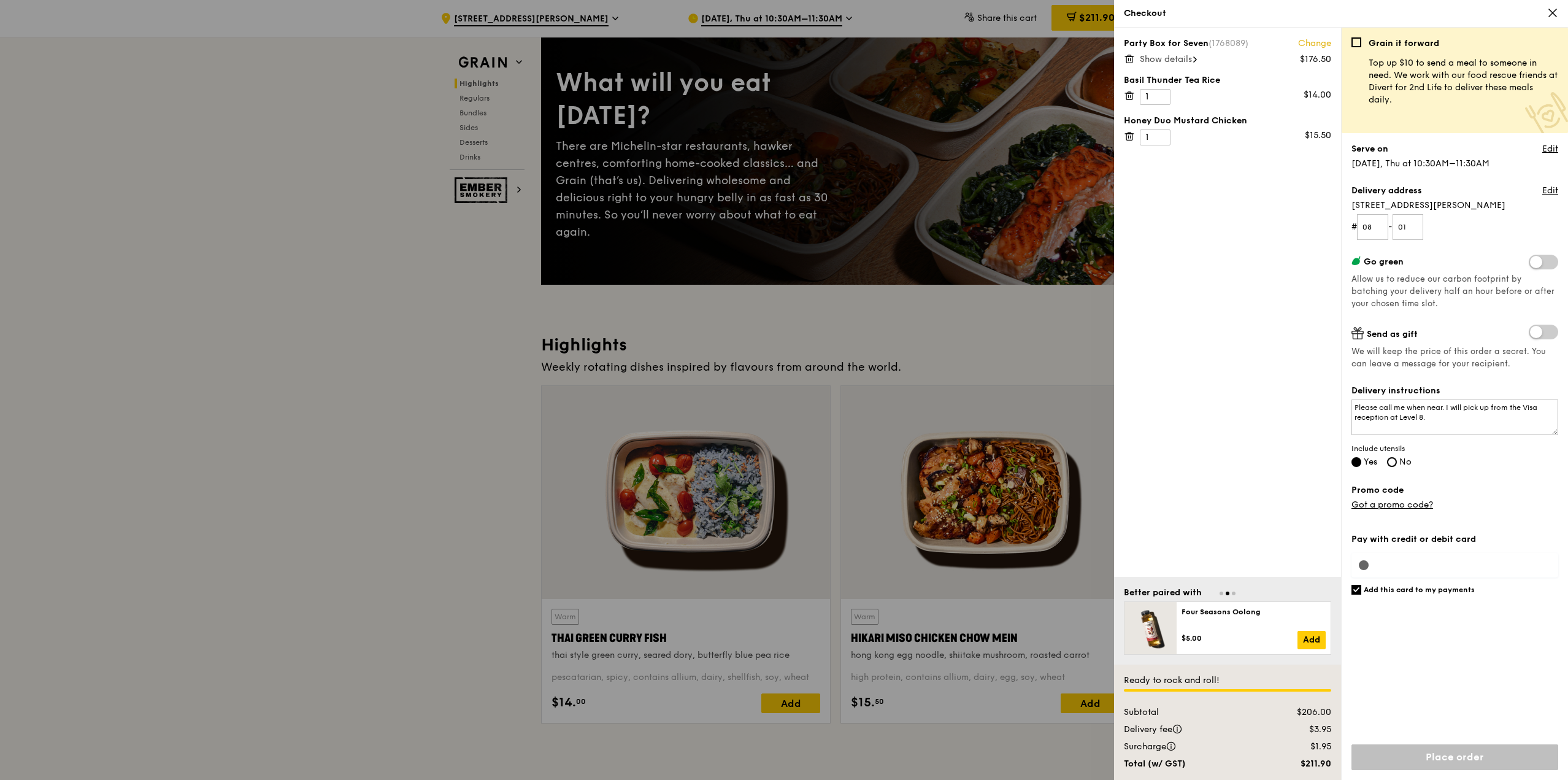
click at [1447, 755] on input "Place order" at bounding box center [1455, 757] width 207 height 26
click at [1360, 561] on div "Pay with credit or debit card Add this card to my payments Ready to rock and ro…" at bounding box center [1455, 653] width 207 height 254
click at [1381, 561] on div "Pay with credit or debit card Add this card to my payments Ready to rock and ro…" at bounding box center [1455, 653] width 207 height 254
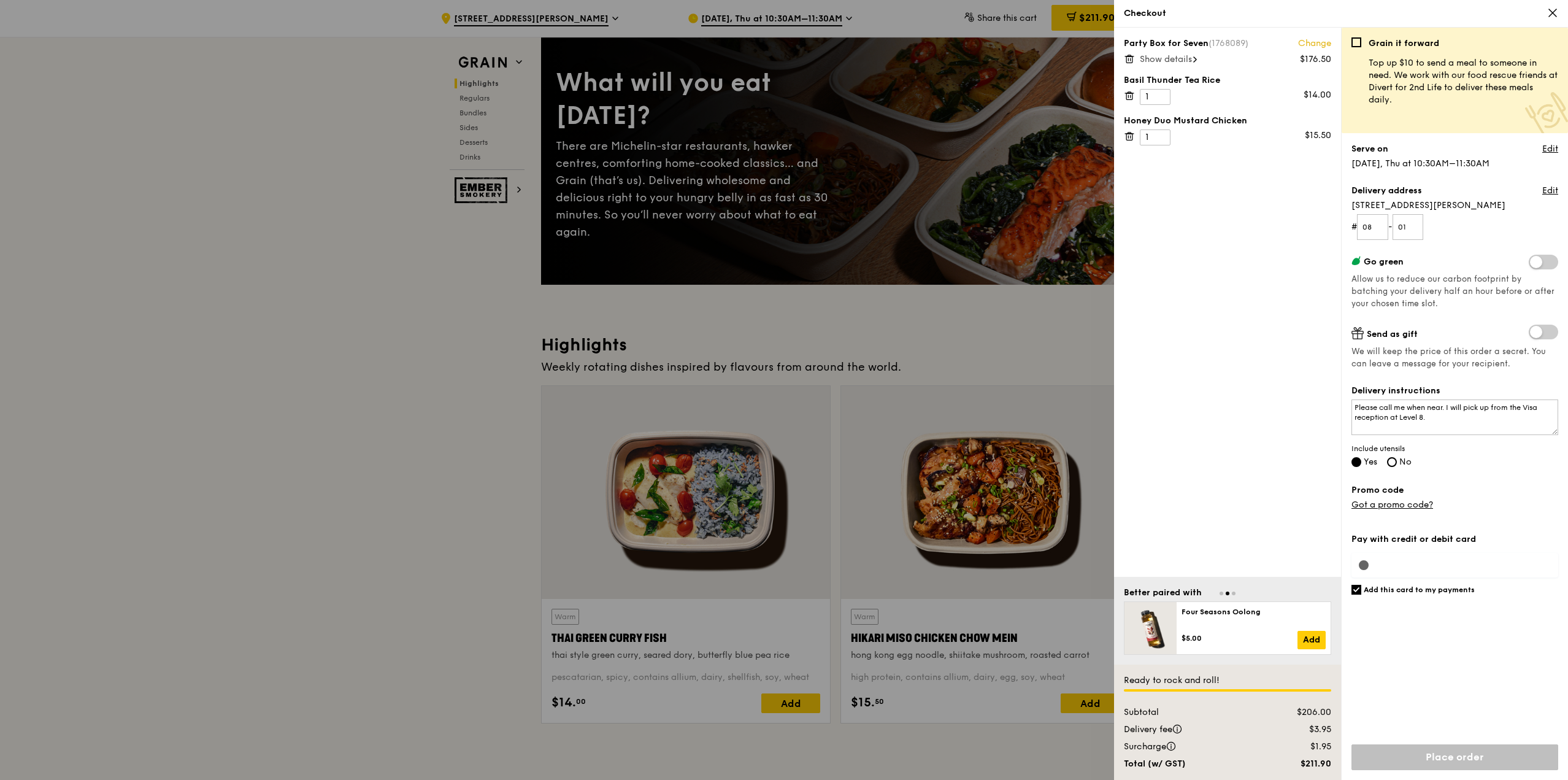
click at [1381, 561] on div "Pay with credit or debit card Add this card to my payments Ready to rock and ro…" at bounding box center [1455, 653] width 207 height 254
click at [1351, 39] on input "checkbox" at bounding box center [1356, 42] width 10 height 10
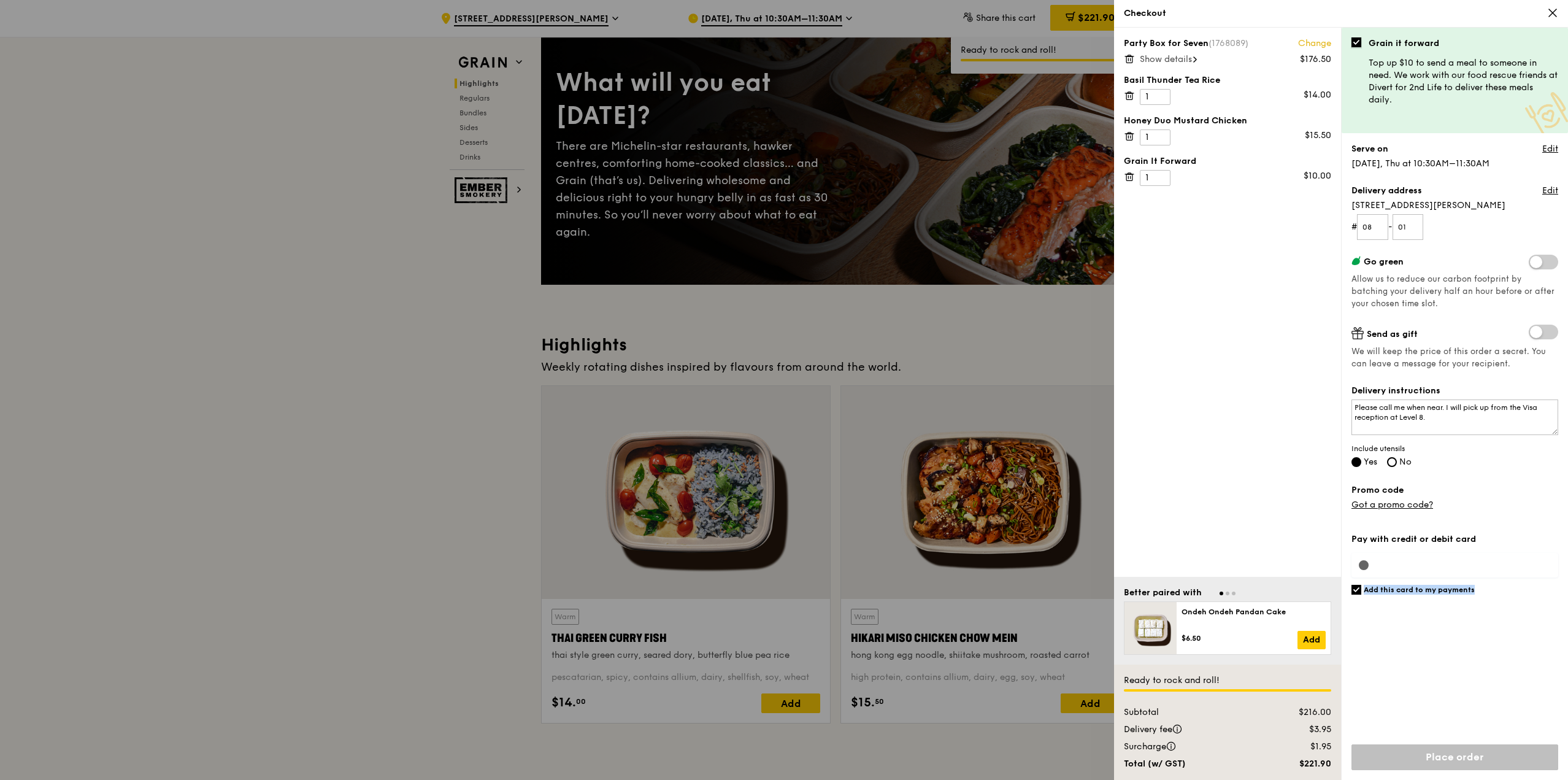
click at [1356, 43] on input "checkbox" at bounding box center [1356, 42] width 10 height 10
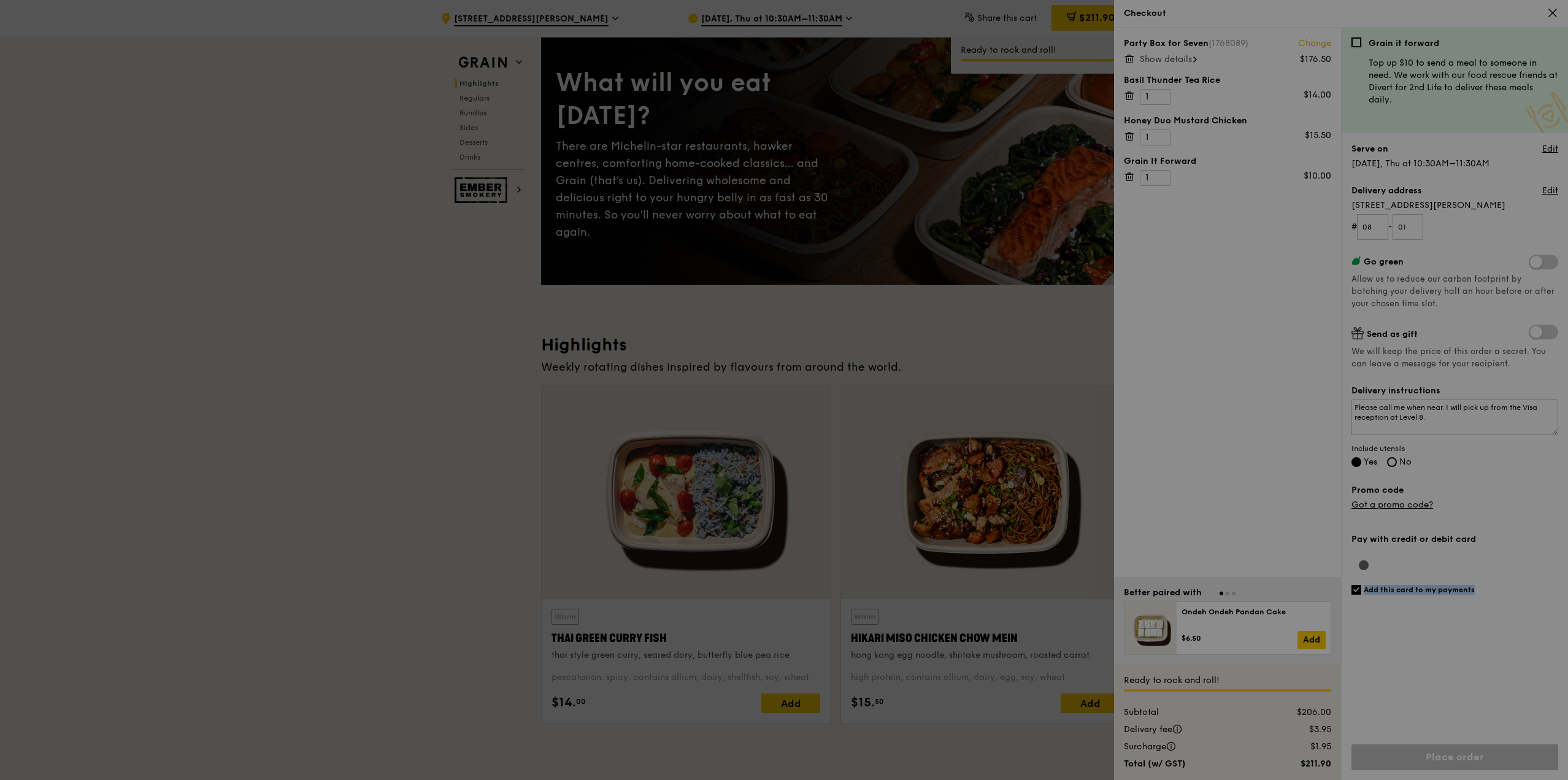
checkbox input "false"
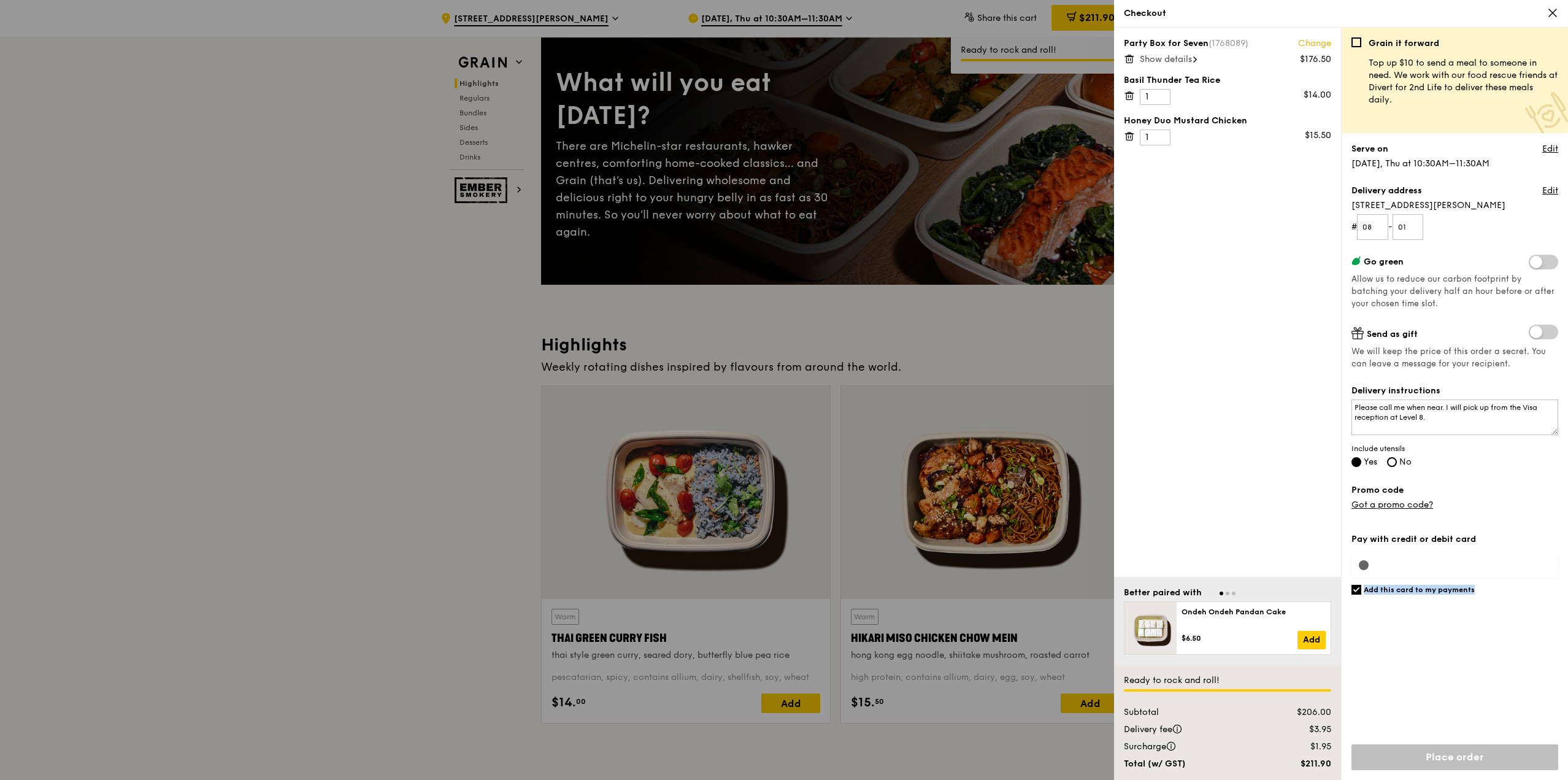
click at [1479, 682] on div "Add this card to my payments" at bounding box center [1455, 660] width 207 height 152
click at [1400, 565] on div "Pay with credit or debit card Add this card to my payments Ready to rock and ro…" at bounding box center [1455, 653] width 207 height 254
click at [1401, 565] on div "Pay with credit or debit card Add this card to my payments Ready to rock and ro…" at bounding box center [1455, 653] width 207 height 254
click at [1402, 565] on div "Pay with credit or debit card Add this card to my payments Ready to rock and ro…" at bounding box center [1455, 653] width 207 height 254
click at [1402, 565] on div "Pay with credit or debit card Add this card to my payments Ready to rock and ro…" at bounding box center [1455, 653] width 207 height 254
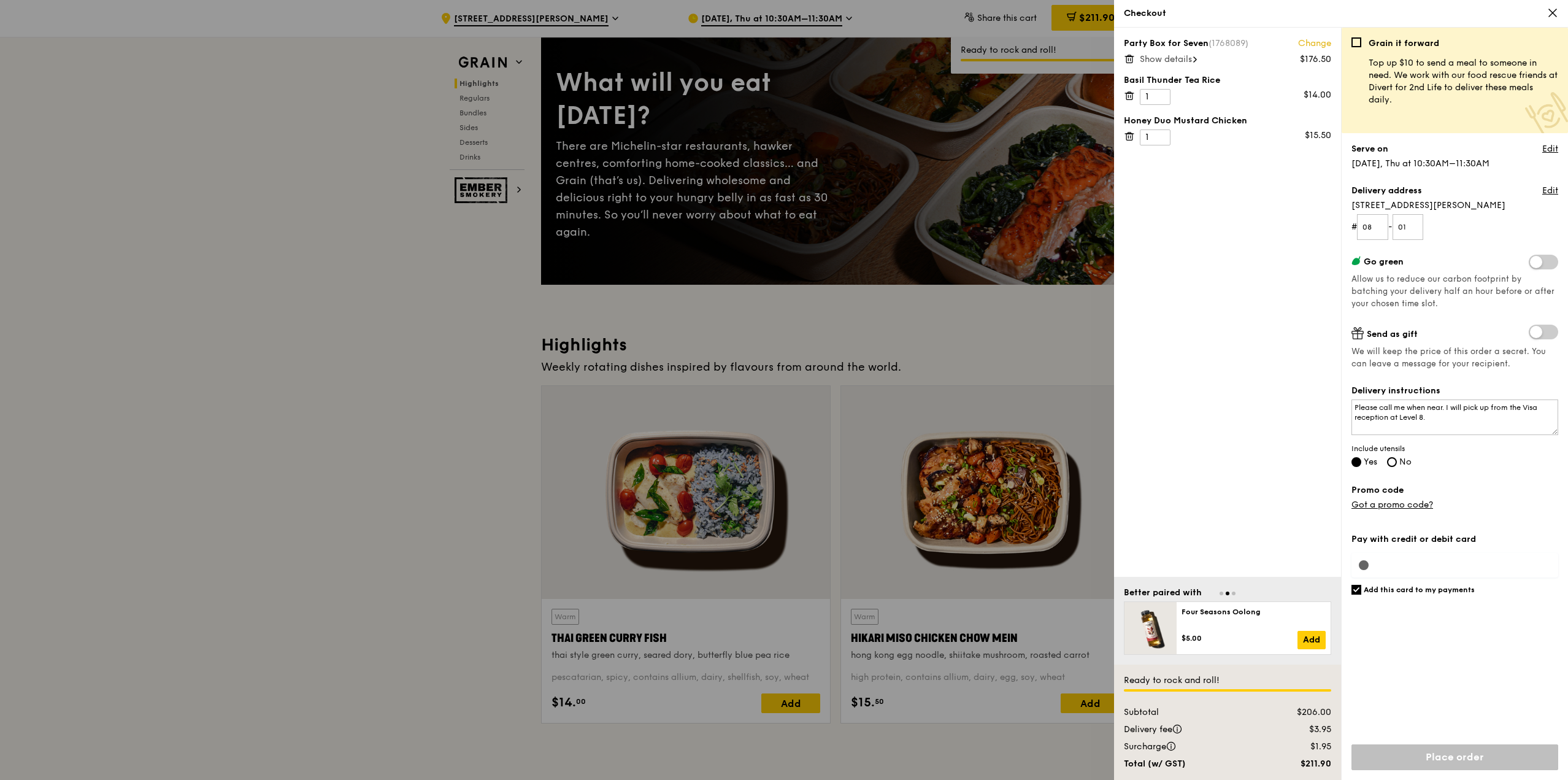
click at [1362, 566] on div "Pay with credit or debit card Add this card to my payments Ready to rock and ro…" at bounding box center [1455, 653] width 207 height 254
click at [1448, 650] on div "Add this card to my payments" at bounding box center [1455, 660] width 207 height 152
drag, startPoint x: 1446, startPoint y: 554, endPoint x: 1460, endPoint y: 466, distance: 89.1
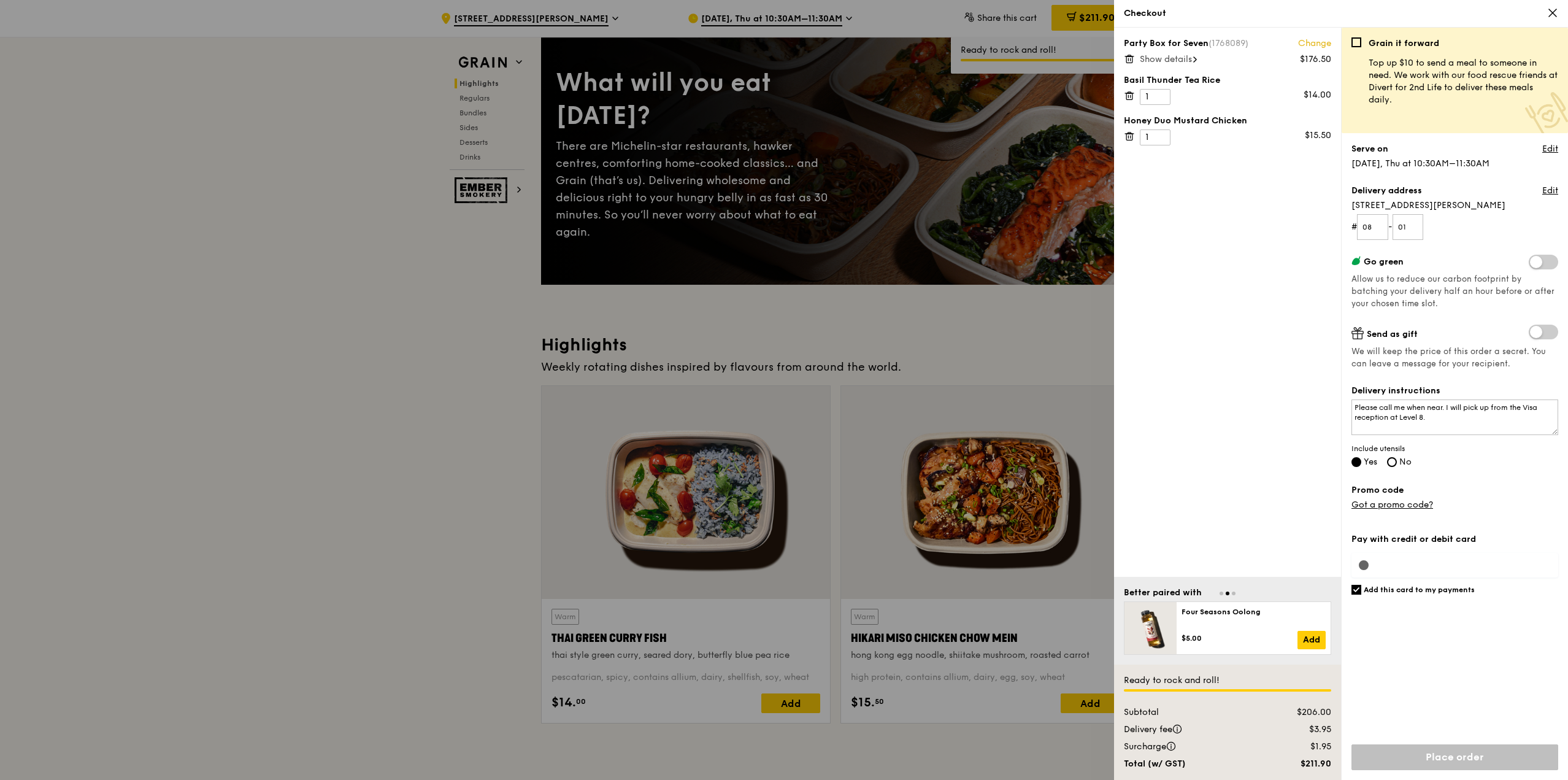
click at [1446, 553] on div "Pay with credit or debit card Add this card to my payments Ready to rock and ro…" at bounding box center [1455, 653] width 207 height 254
click at [1446, 420] on textarea "Please call me when near. I will pick up from the Visa reception at Level 8." at bounding box center [1455, 416] width 207 height 36
click at [1480, 407] on textarea "Please call me when near. I will pick up from the Visa reception at Level 8." at bounding box center [1455, 416] width 207 height 36
click at [1481, 407] on textarea "Please call me when near. I will pick up from the Visa reception at Level 8." at bounding box center [1455, 416] width 207 height 36
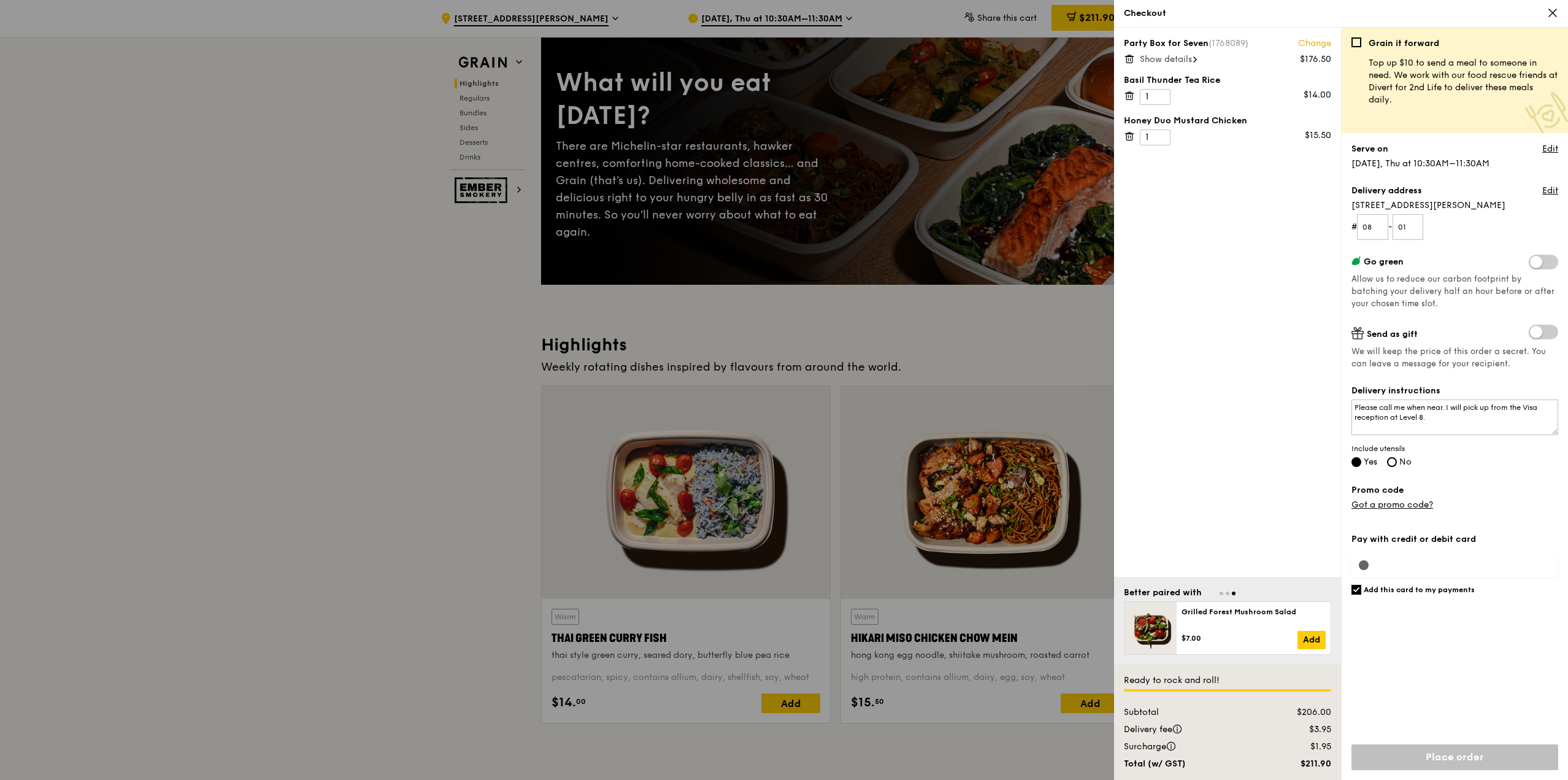
click at [1455, 761] on input "Place order" at bounding box center [1455, 757] width 207 height 26
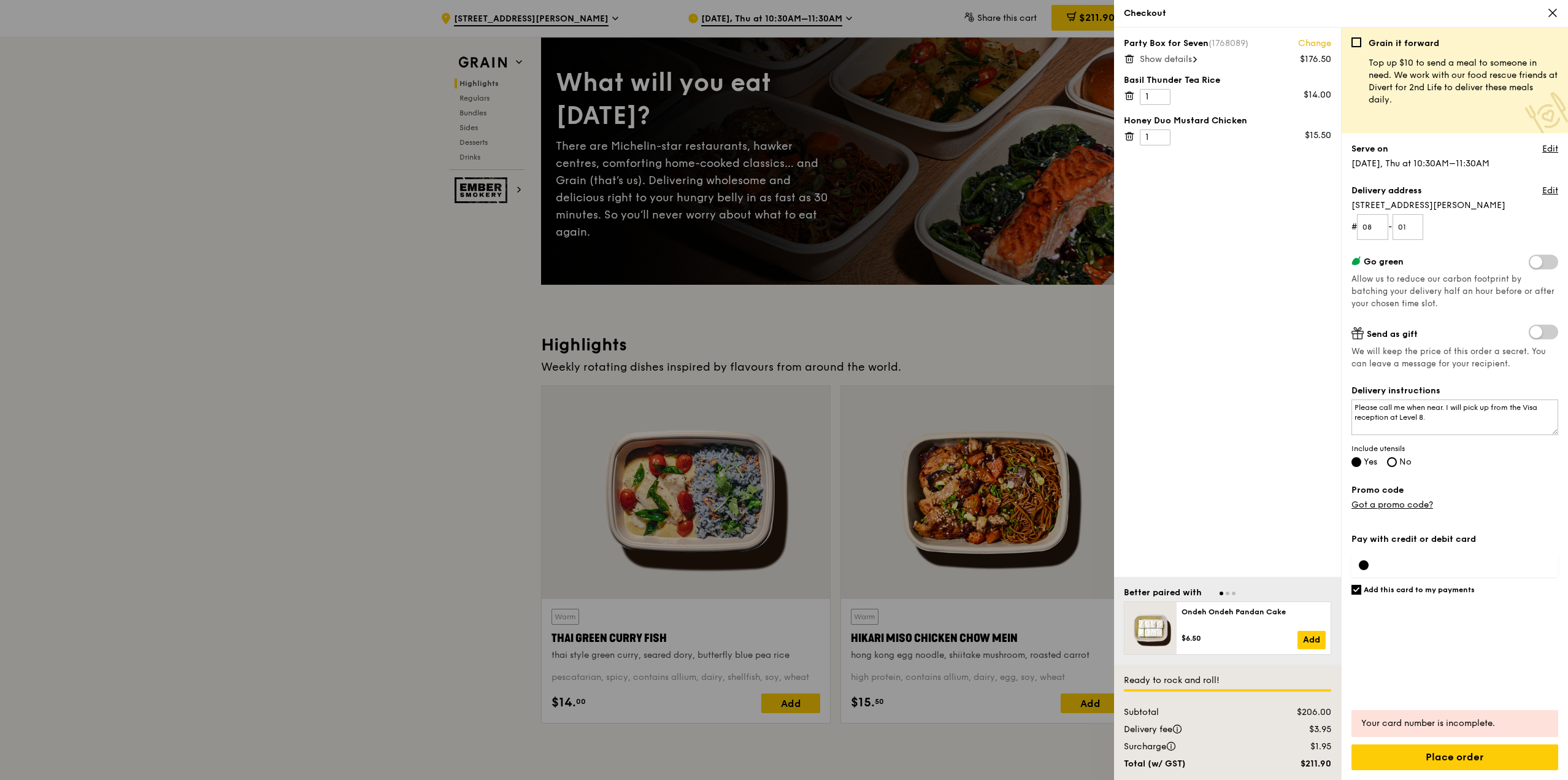
click at [1455, 677] on div "Add this card to my payments" at bounding box center [1455, 643] width 207 height 118
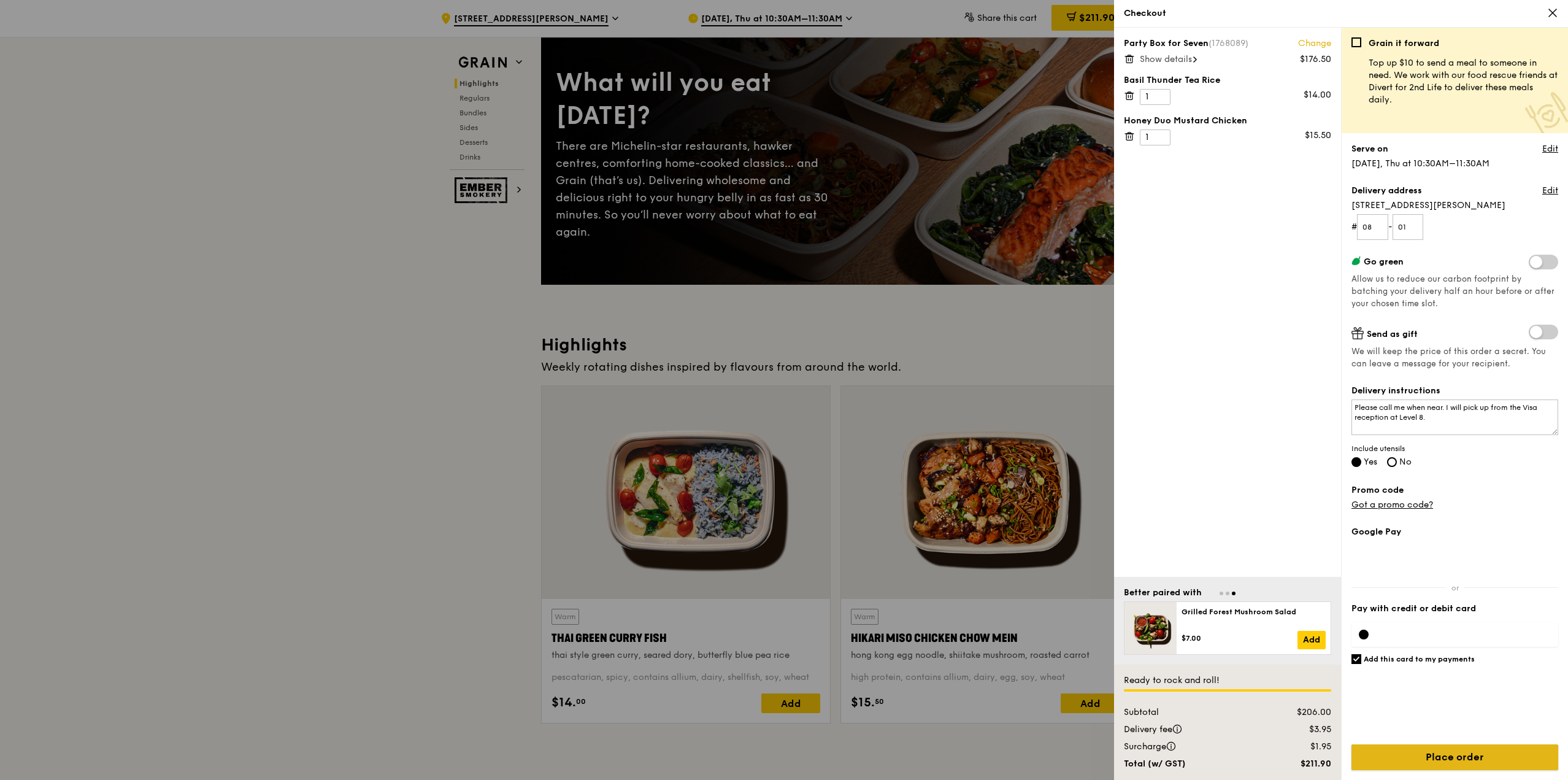
click at [1458, 749] on input "Place order" at bounding box center [1455, 757] width 207 height 26
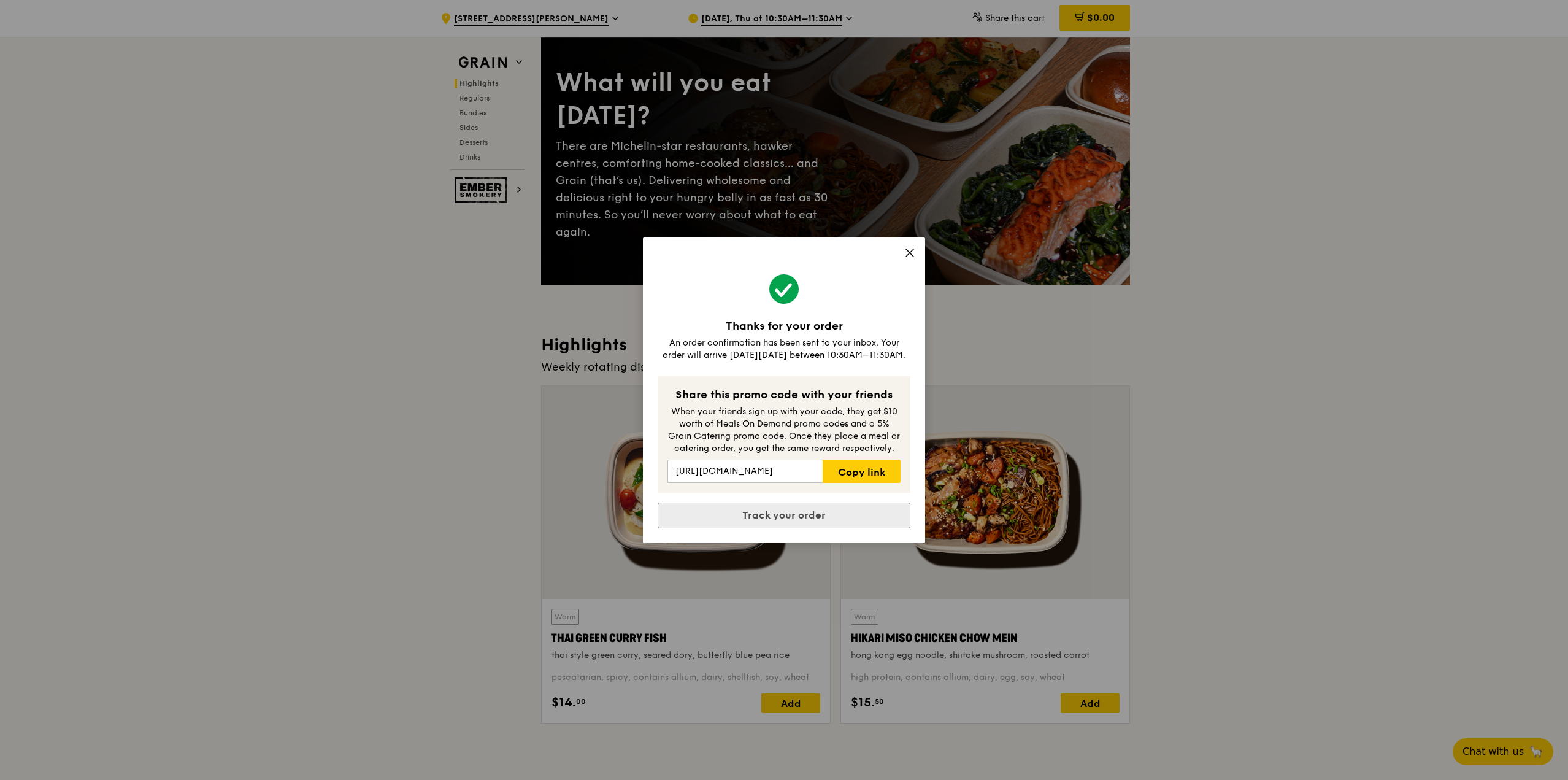
click at [762, 521] on link "Track your order" at bounding box center [783, 515] width 253 height 26
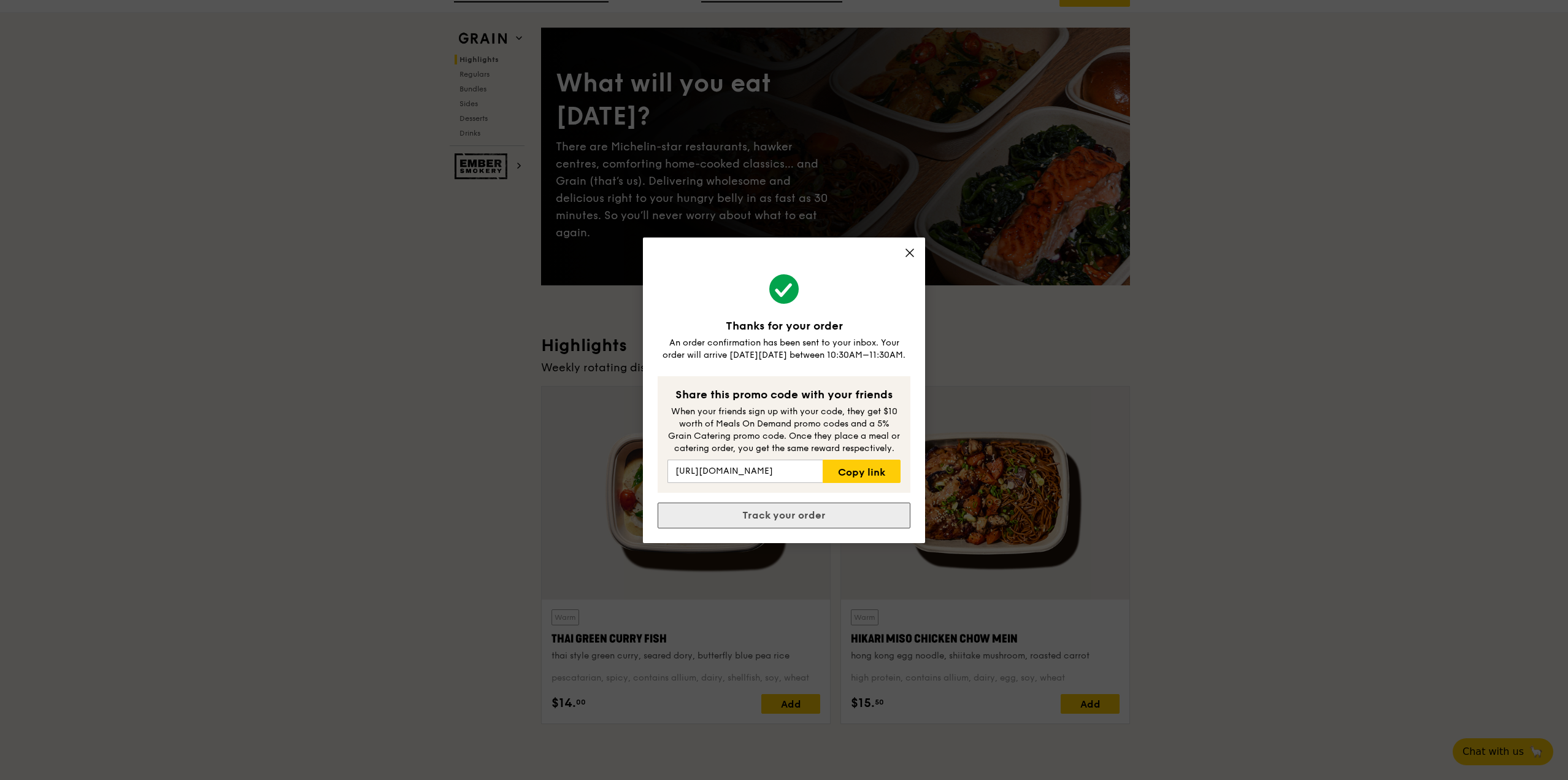
scroll to position [0, 0]
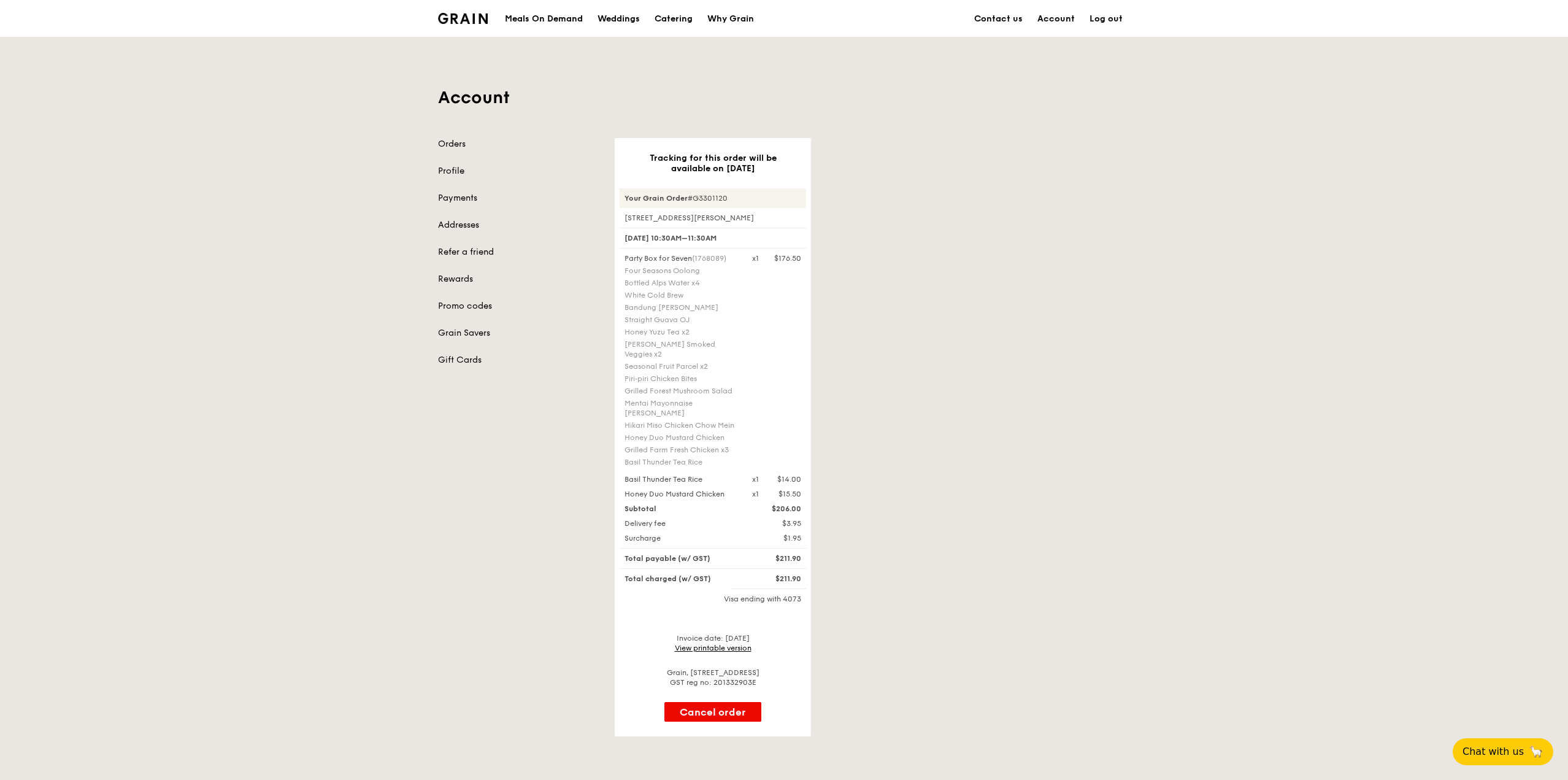
scroll to position [61, 0]
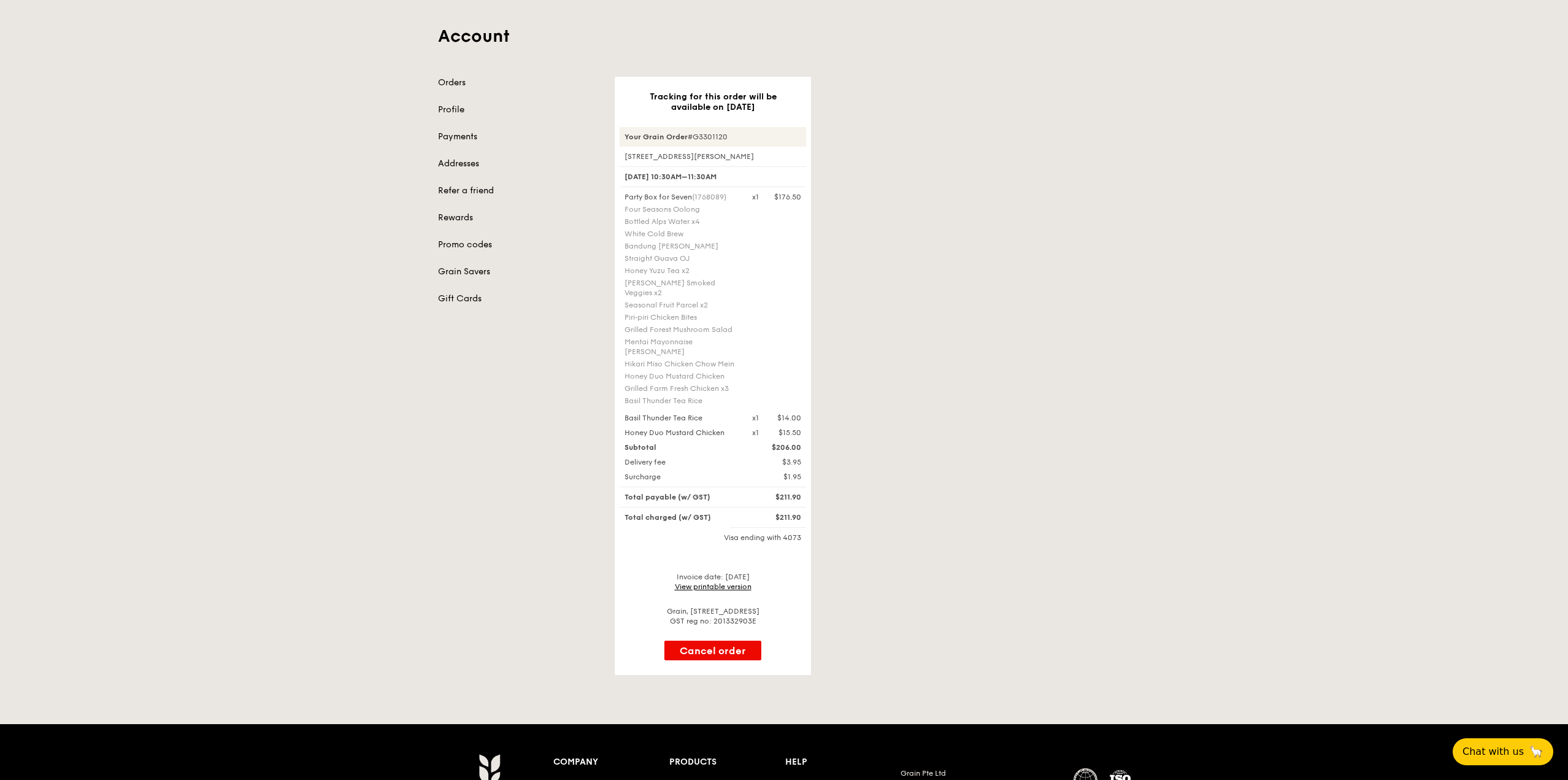
click at [975, 602] on div "Tracking for this order will be available on [DATE] Your Grain Order #G3301120 …" at bounding box center [872, 375] width 530 height 598
click at [930, 128] on div "Tracking for this order will be available on [DATE] Your Grain Order #G3301120 …" at bounding box center [872, 375] width 530 height 598
click at [723, 582] on link "View printable version" at bounding box center [713, 586] width 77 height 8
